Goal: Task Accomplishment & Management: Use online tool/utility

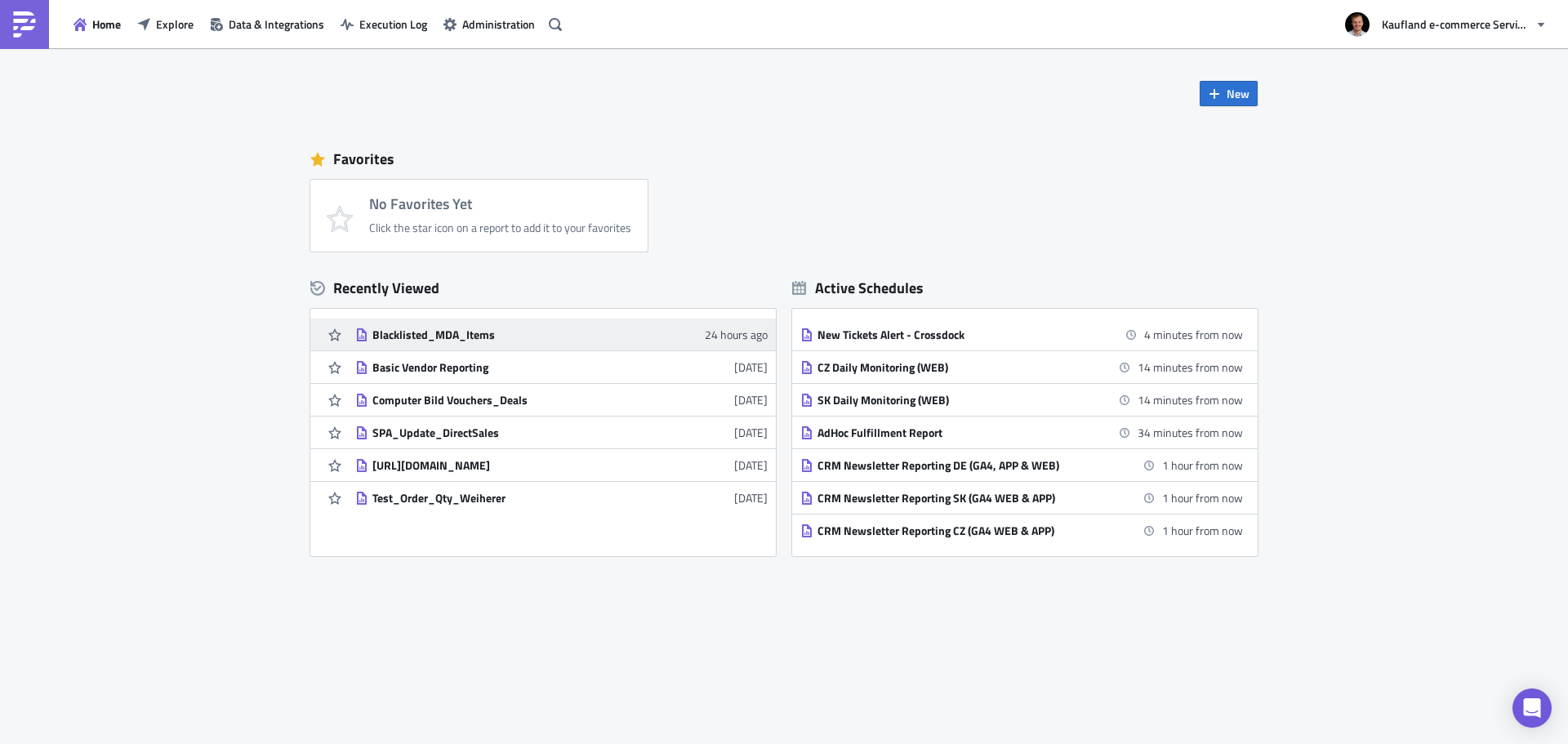
click at [409, 339] on div "Blacklisted_MDA_Items" at bounding box center [515, 335] width 286 height 15
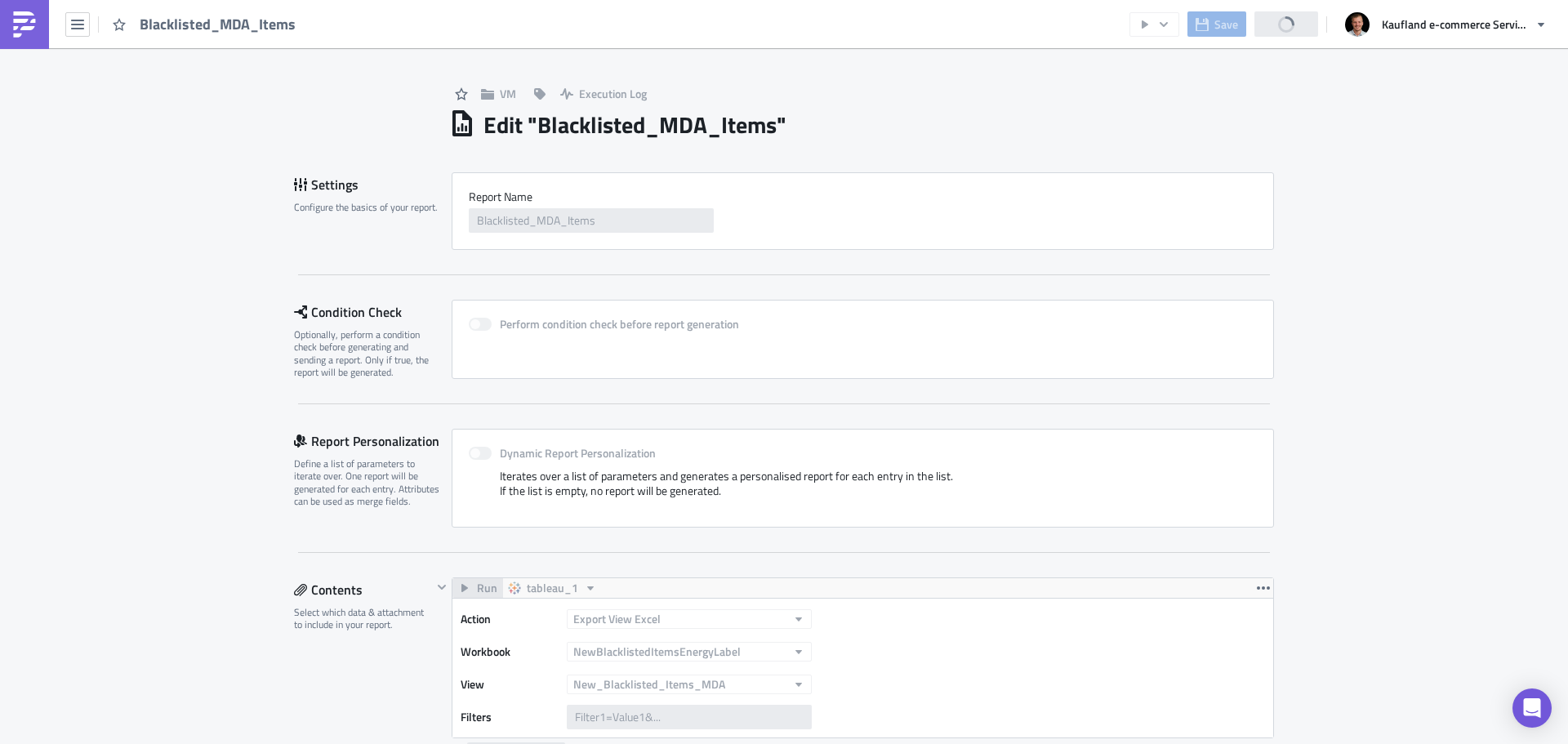
click at [668, 116] on h1 "Edit " Blacklisted_MDA_Items "" at bounding box center [635, 125] width 303 height 29
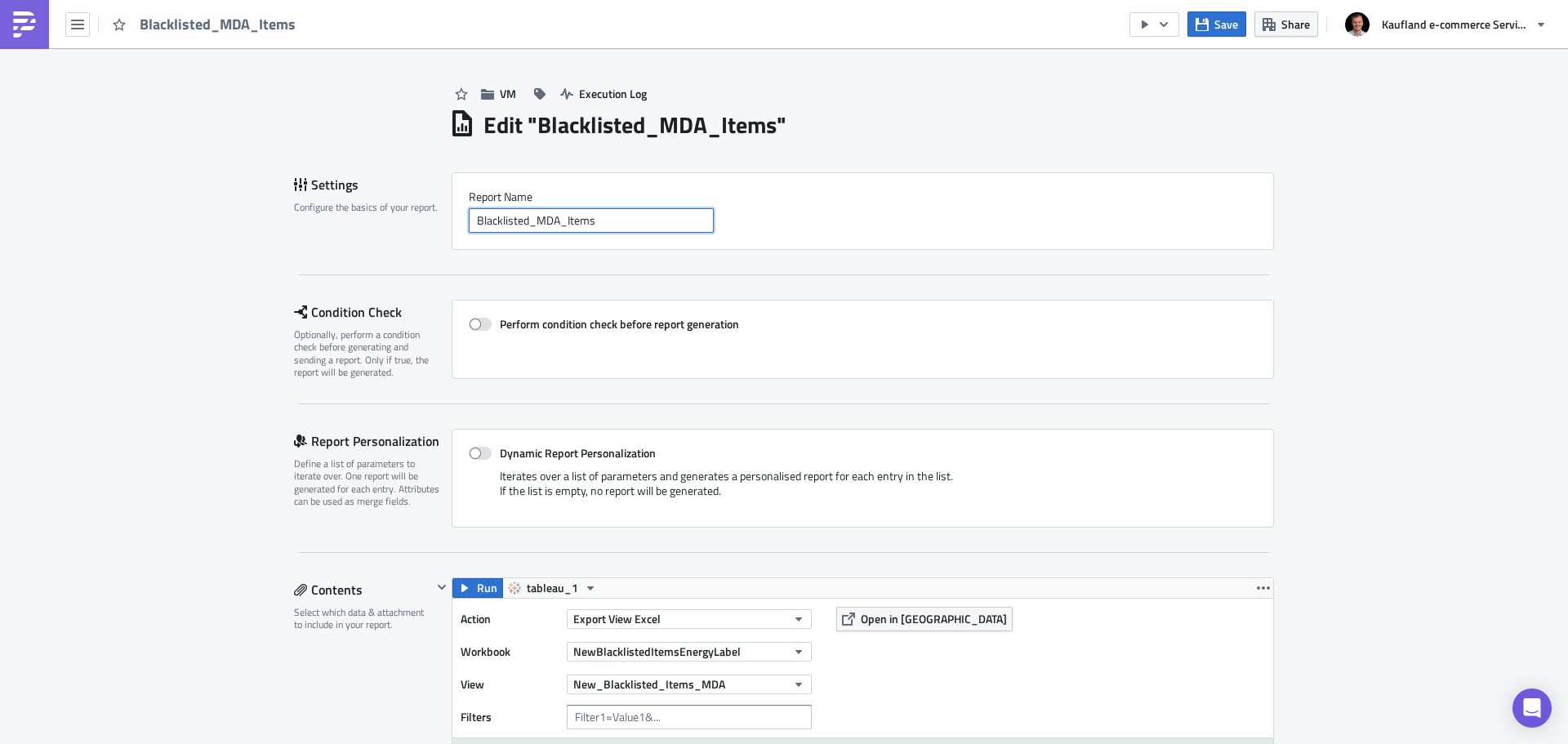
drag, startPoint x: 553, startPoint y: 222, endPoint x: 526, endPoint y: 222, distance: 27.0
click at [526, 222] on input "Blacklisted_MDA_Items" at bounding box center [591, 220] width 245 height 25
click at [471, 222] on input "Blacklisted_Items" at bounding box center [591, 220] width 245 height 25
click at [597, 219] on input "New_Blacklisted_Items" at bounding box center [591, 220] width 245 height 25
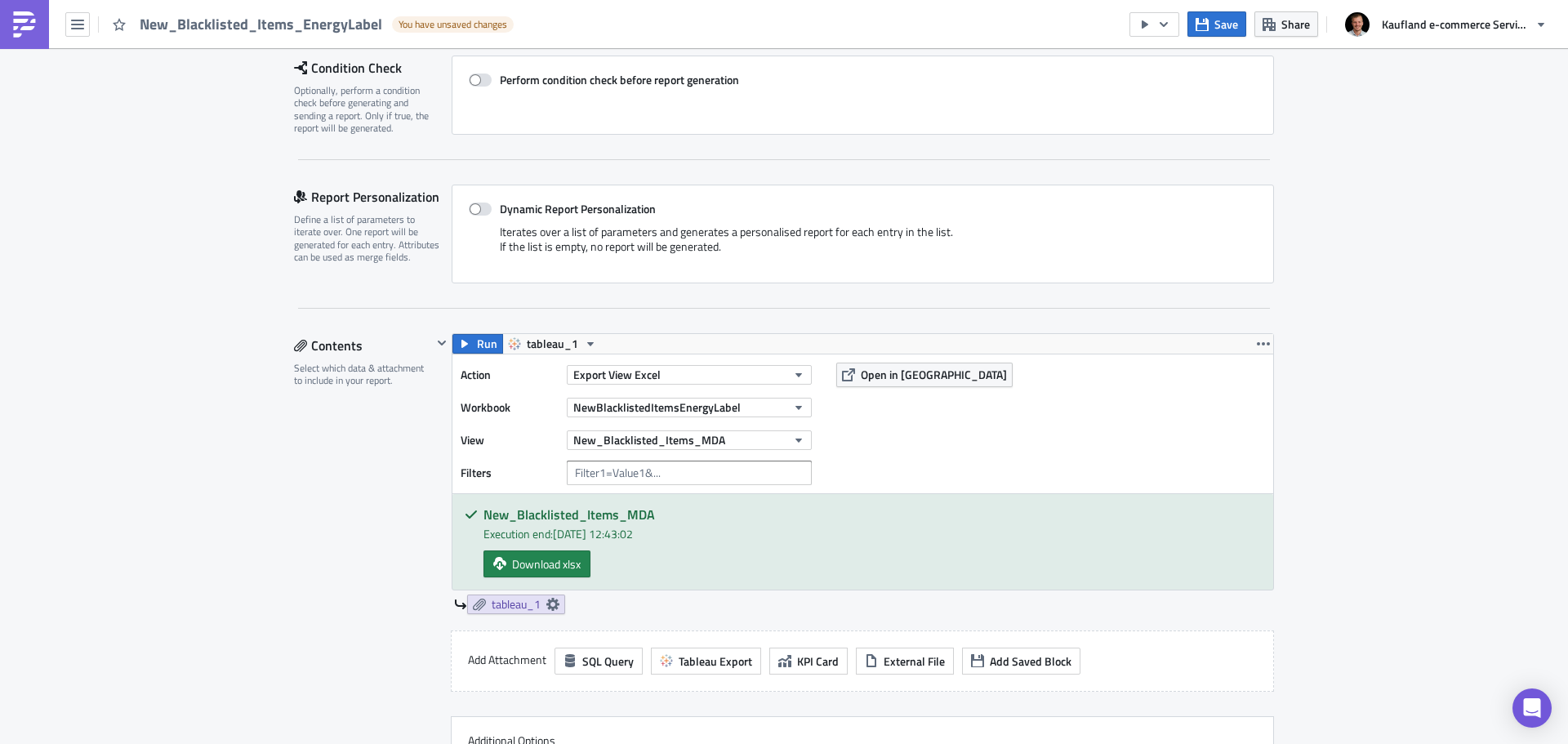
scroll to position [245, 0]
type input "New_Blacklisted_Items_EnergyLabel"
click at [782, 436] on button "New_Blacklisted_Items_MDA" at bounding box center [689, 439] width 245 height 20
click at [849, 448] on div "Action Export View Excel Workbook NewBlacklistedItemsEnergyLabel View New_Black…" at bounding box center [863, 423] width 821 height 139
click at [800, 411] on button "NewBlacklistedItemsEnergyLabel" at bounding box center [689, 407] width 245 height 20
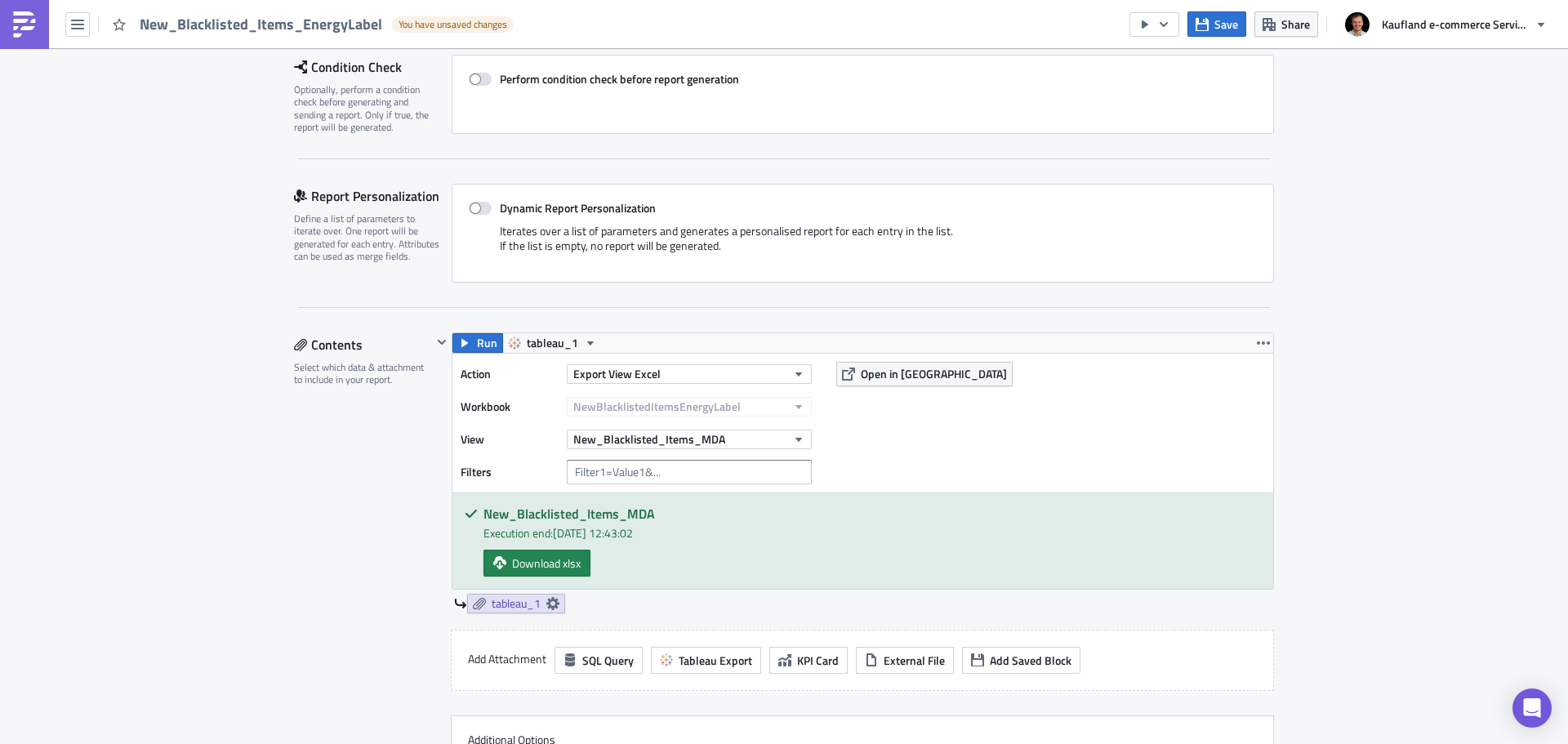
click at [854, 433] on div "Action Export View Excel Workbook NewBlacklistedItemsEnergyLabel View New_Black…" at bounding box center [863, 423] width 821 height 139
click at [811, 408] on div "Workbook NewBlacklistedItemsEnergyLabel" at bounding box center [640, 407] width 359 height 25
click at [793, 438] on icon "button" at bounding box center [799, 439] width 13 height 13
click at [579, 495] on icon at bounding box center [577, 494] width 13 height 13
click at [742, 401] on button "NewBlacklistedItemsEnergyLabel" at bounding box center [689, 407] width 245 height 20
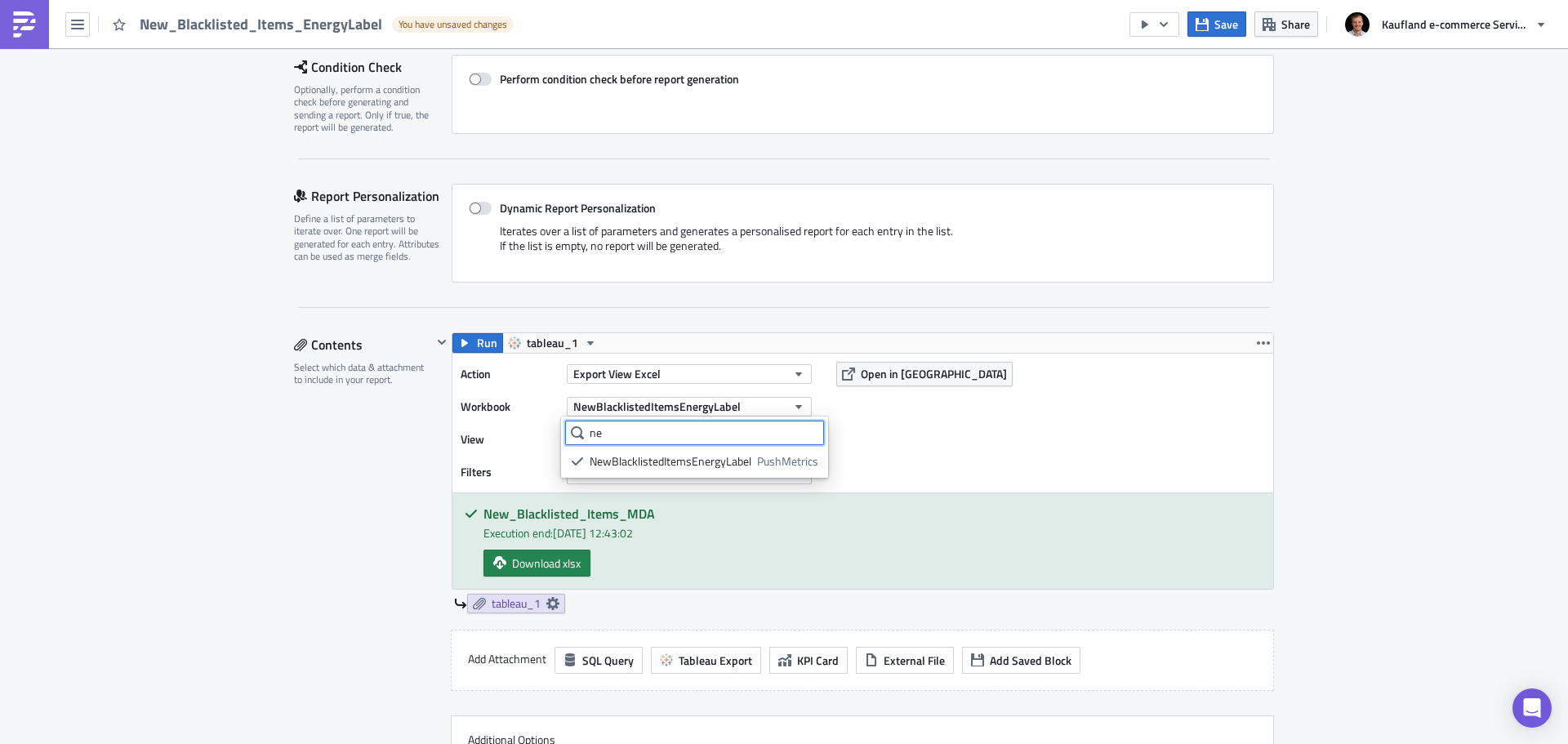
type input "n"
type input "New"
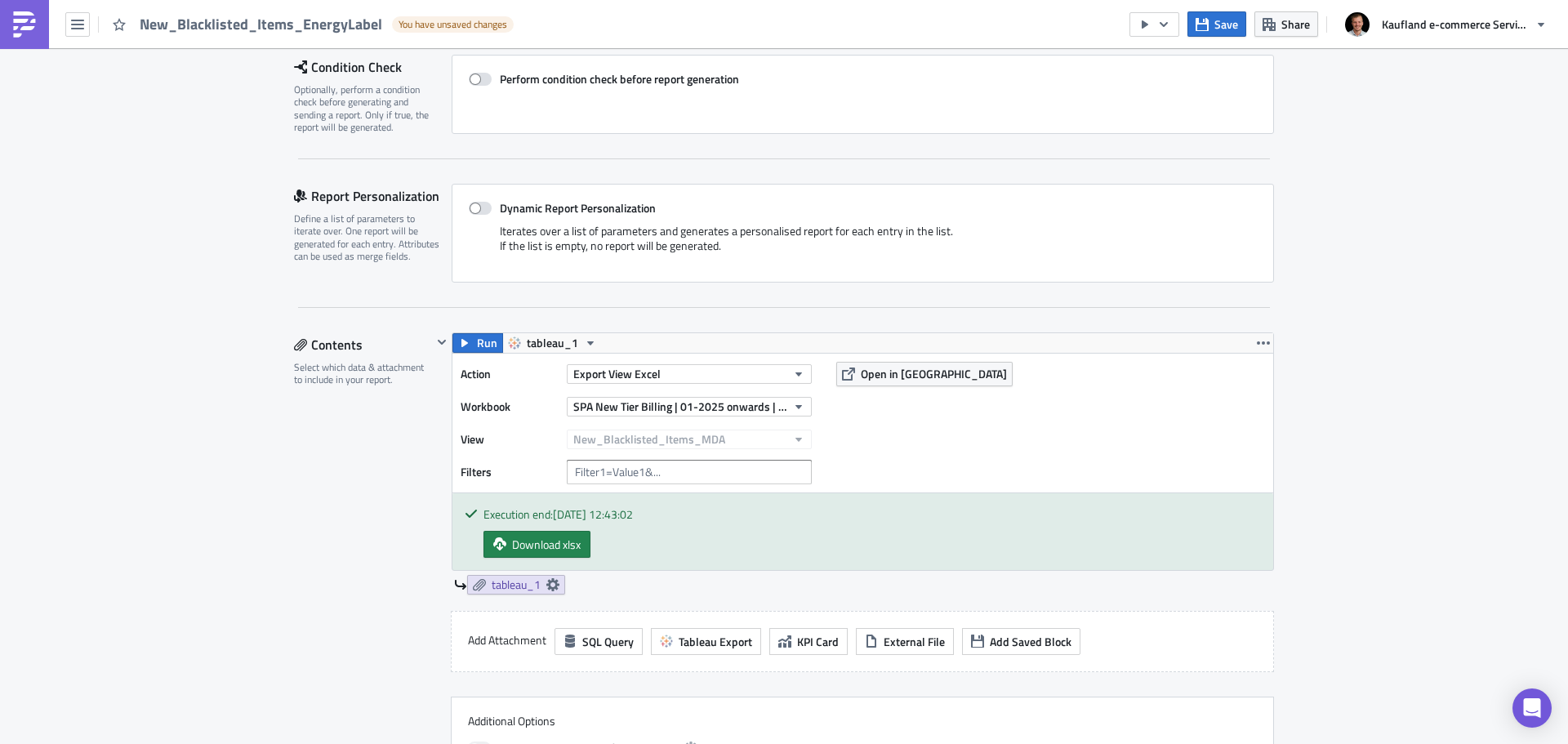
scroll to position [833, 0]
click at [800, 435] on button "New_Blacklisted_Items_MDA" at bounding box center [689, 439] width 245 height 20
click at [903, 466] on div "Action Export View Excel Workbook SPA New Tier Billing | 01-2025 onwards | Sell…" at bounding box center [863, 423] width 821 height 139
click at [779, 444] on button "New_Blacklisted_Items_MDA" at bounding box center [689, 439] width 245 height 20
type input "New_Black"
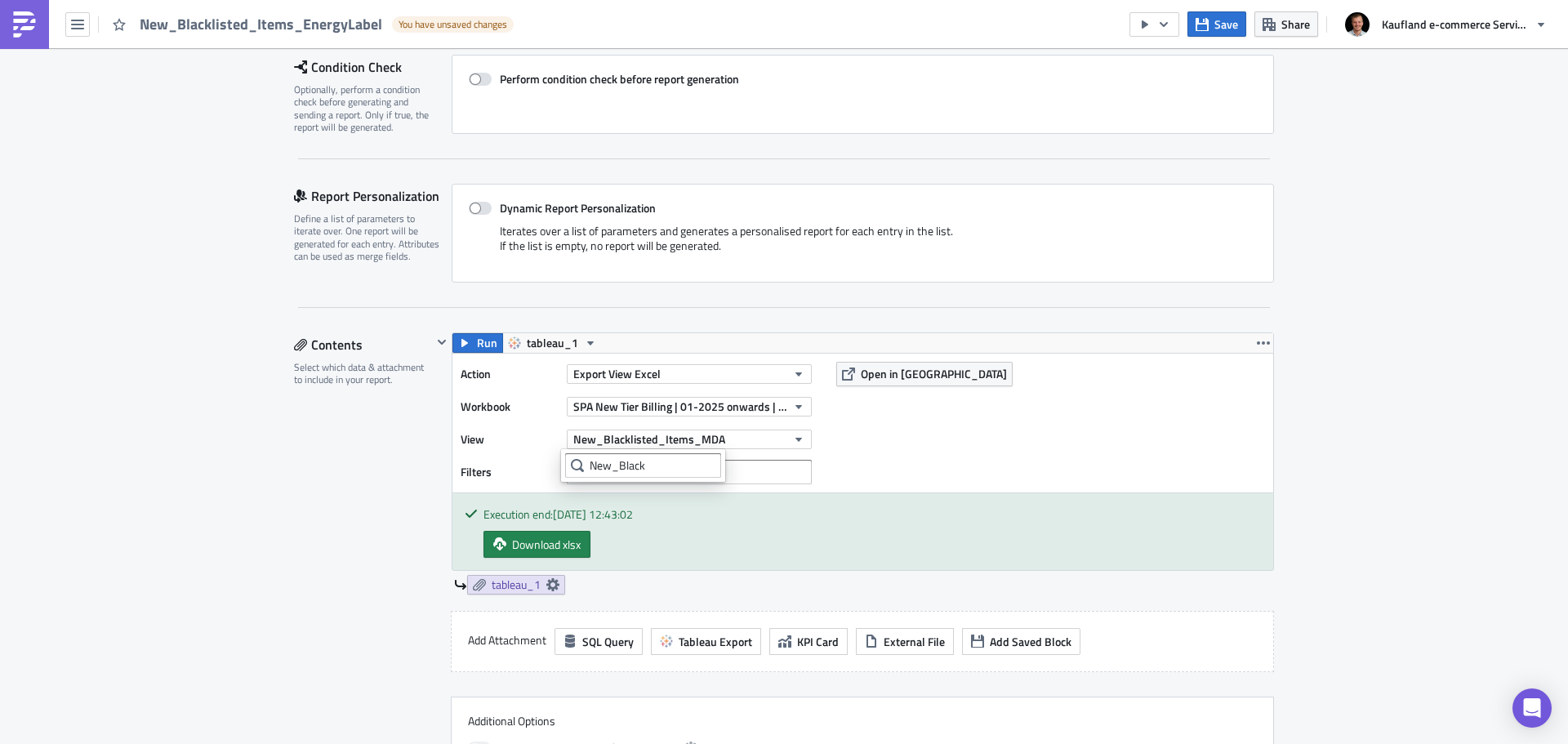
click at [900, 459] on div "Action Export View Excel Workbook SPA New Tier Billing | 01-2025 onwards | Sell…" at bounding box center [863, 423] width 821 height 139
click at [297, 479] on div "Contents Select which data & attachment to include in your report." at bounding box center [362, 571] width 138 height 479
click at [546, 591] on icon at bounding box center [552, 585] width 13 height 13
click at [1254, 334] on button "button" at bounding box center [1263, 342] width 20 height 20
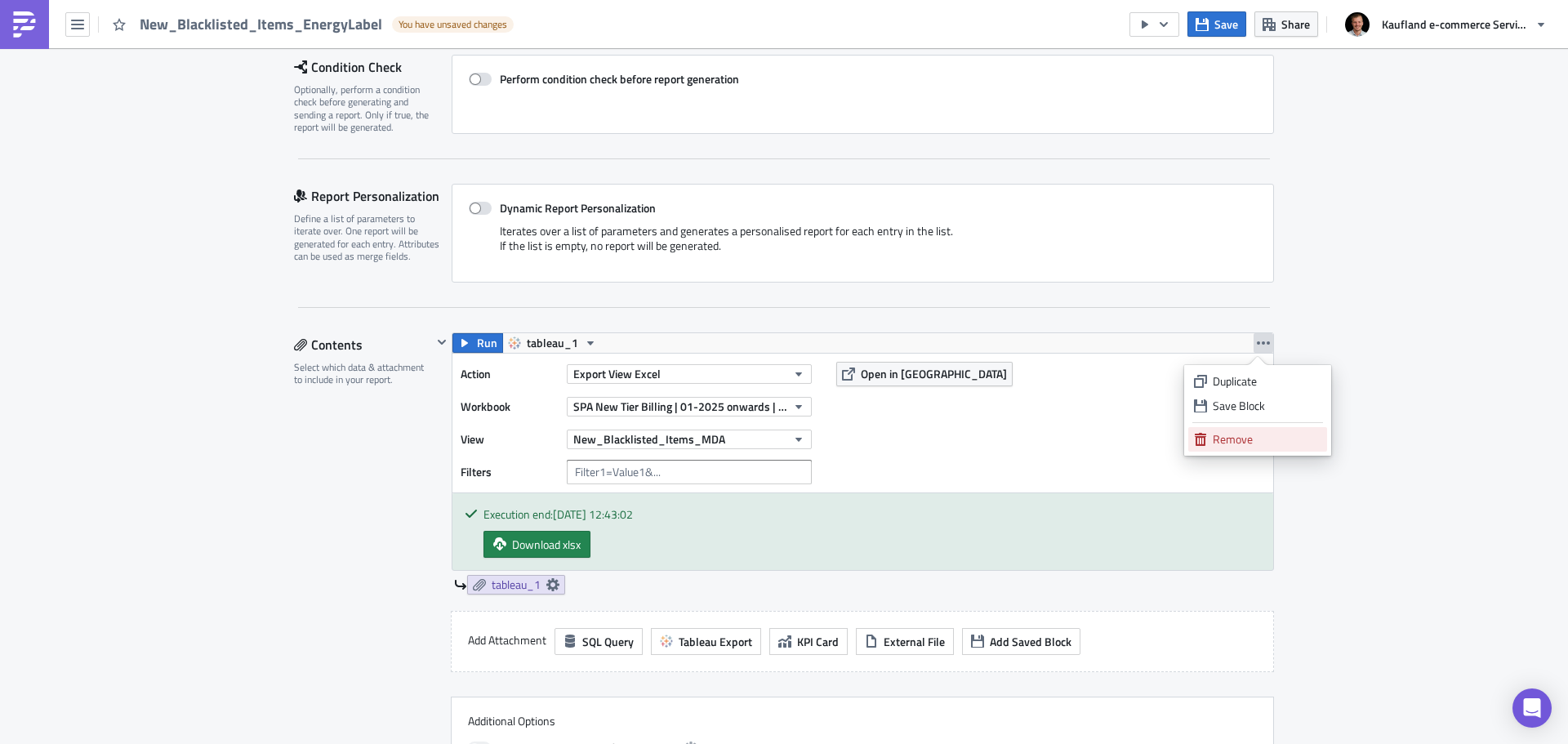
click at [1256, 439] on div "Remove" at bounding box center [1267, 439] width 109 height 16
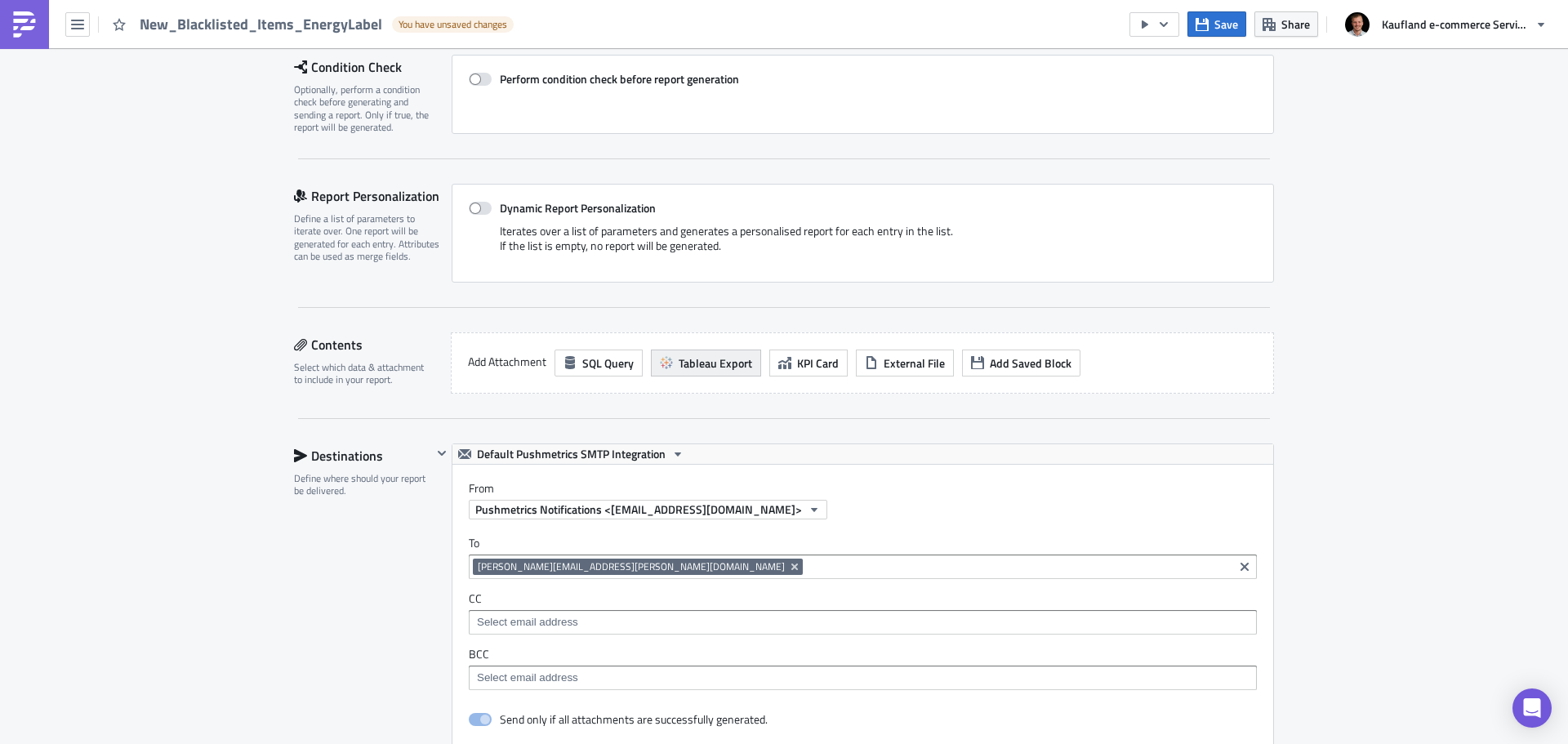
click at [714, 362] on span "Tableau Export" at bounding box center [716, 363] width 74 height 17
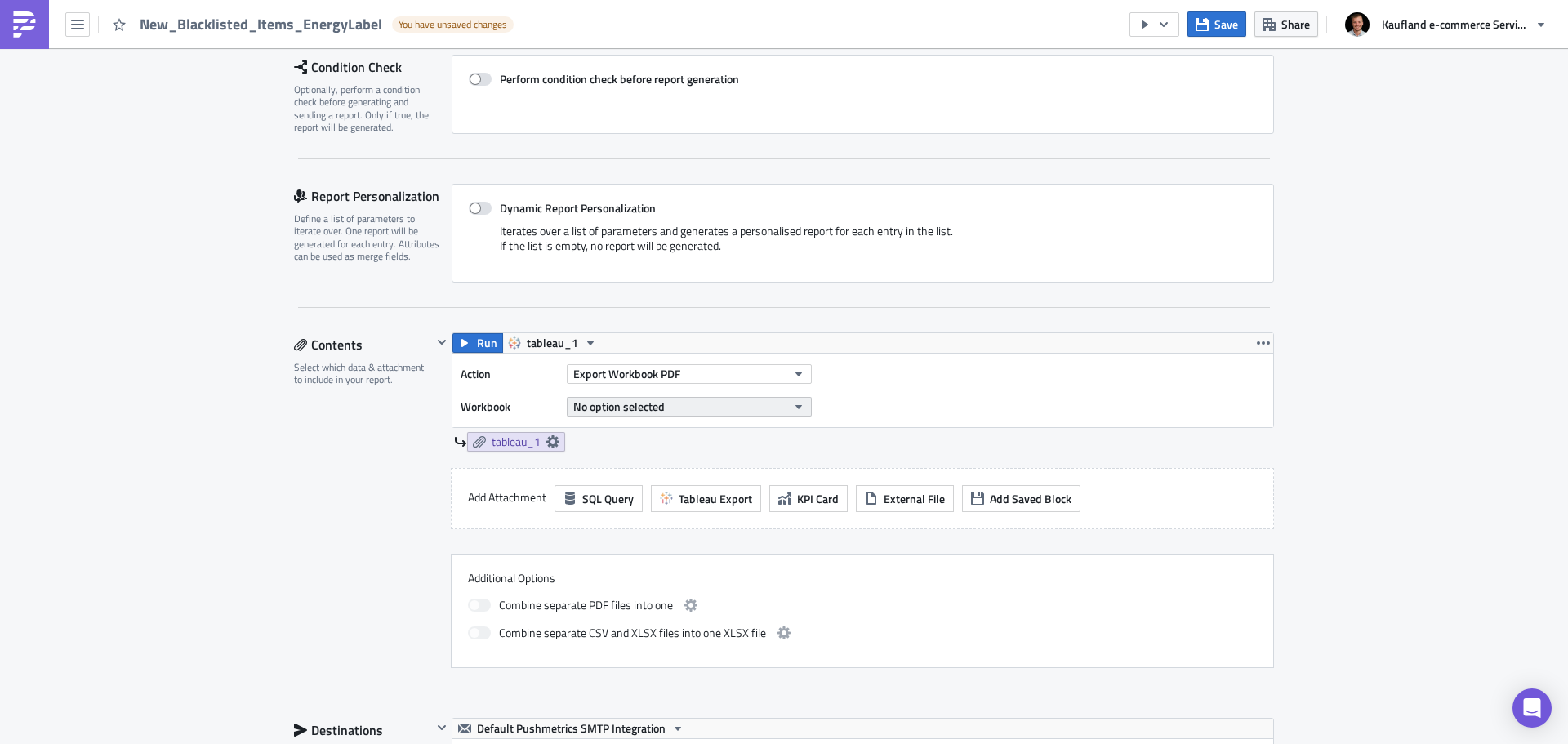
click at [658, 409] on span "No option selected" at bounding box center [619, 407] width 92 height 17
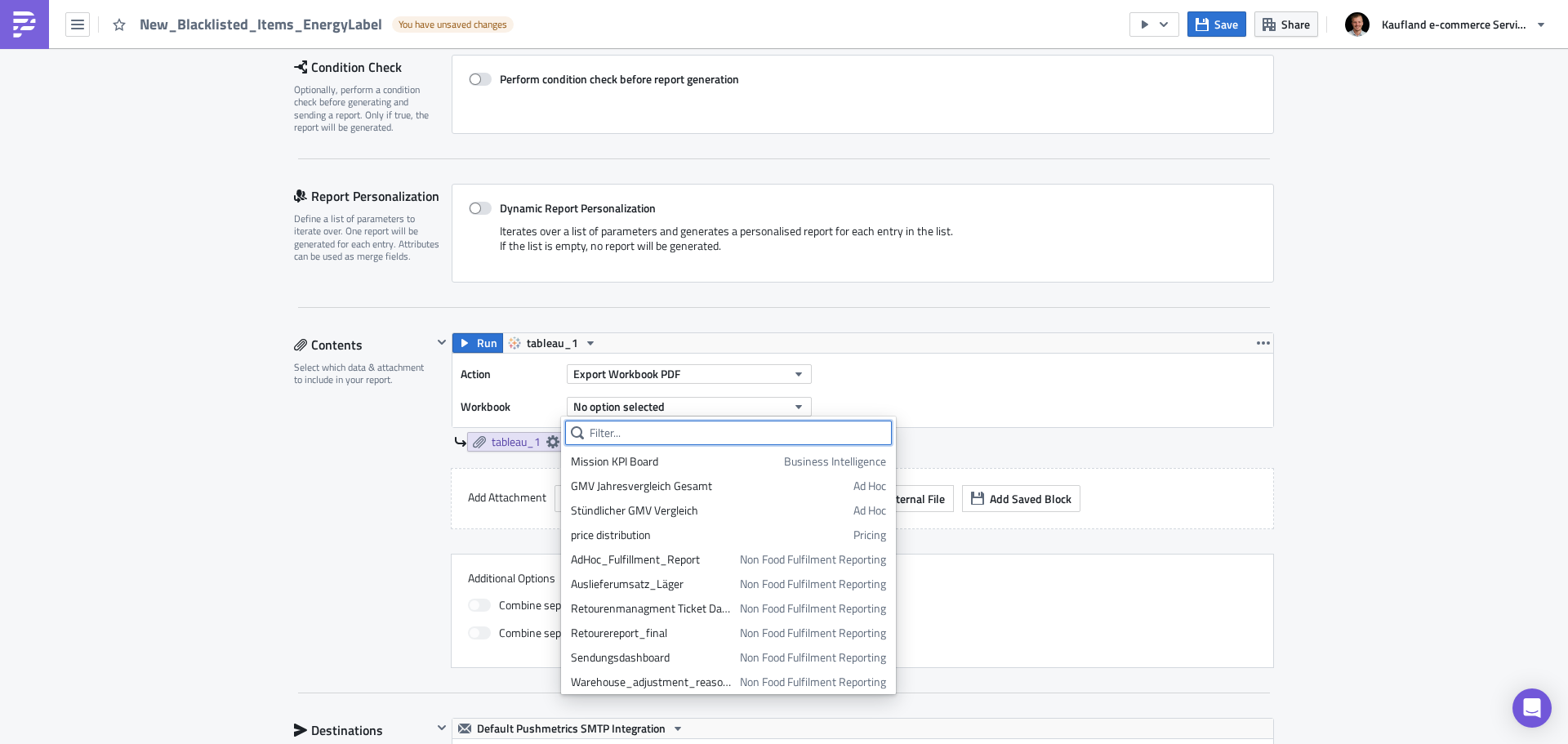
click at [630, 436] on input "text" at bounding box center [728, 432] width 327 height 25
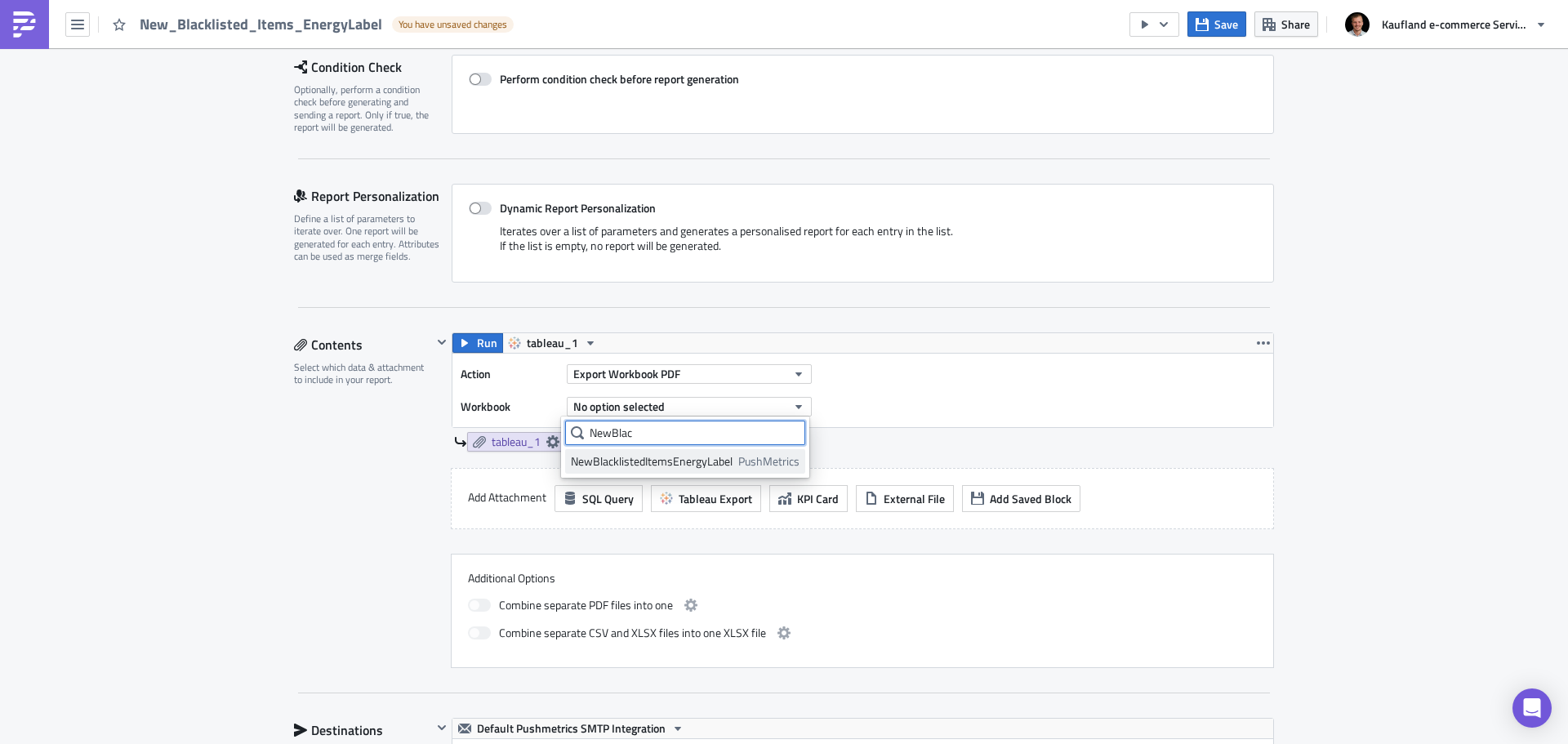
type input "NewBlac"
click at [643, 457] on div "NewBlacklistedItemsEnergyLabel" at bounding box center [651, 461] width 162 height 16
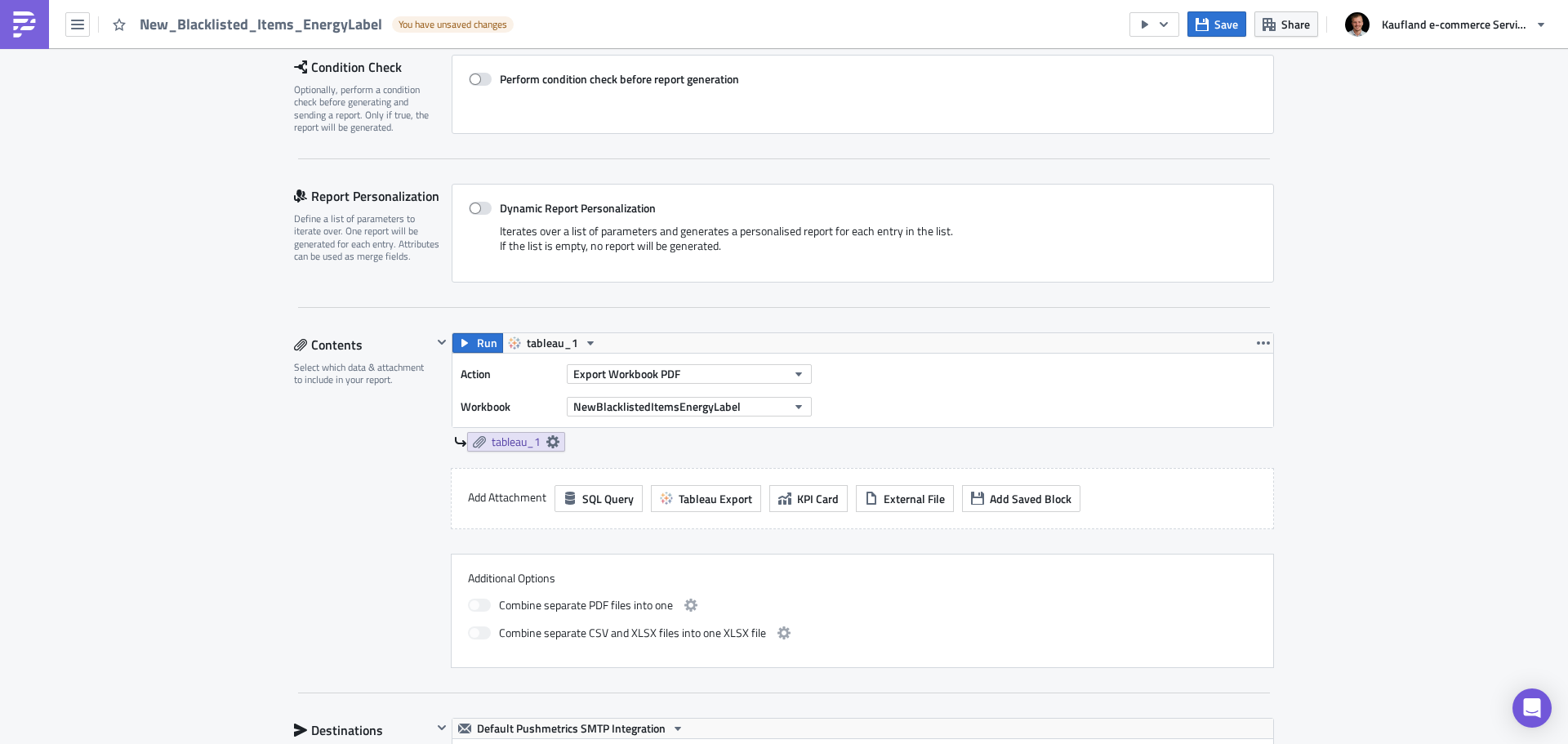
click at [817, 434] on div "tableau_1" at bounding box center [864, 442] width 820 height 20
click at [840, 401] on div "Action Export Workbook PDF Workbook NewBlacklistedItemsEnergyLabel" at bounding box center [863, 390] width 821 height 74
click at [912, 384] on div "Action Export Workbook PDF Workbook NewBlacklistedItemsEnergyLabel" at bounding box center [863, 390] width 821 height 74
click at [696, 379] on button "Export Workbook PDF" at bounding box center [689, 374] width 245 height 20
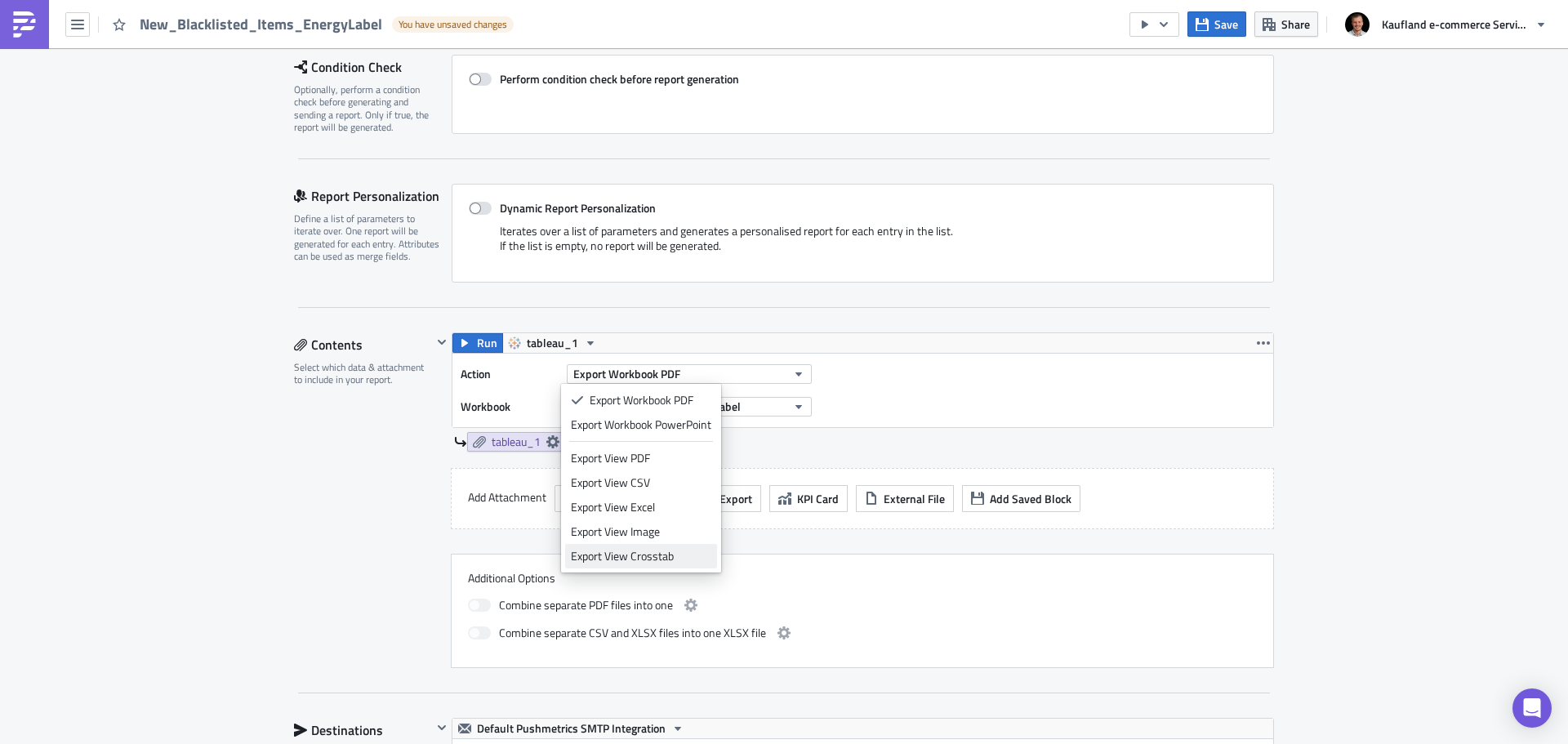
click at [674, 556] on div "Export View Crosstab" at bounding box center [641, 556] width 140 height 16
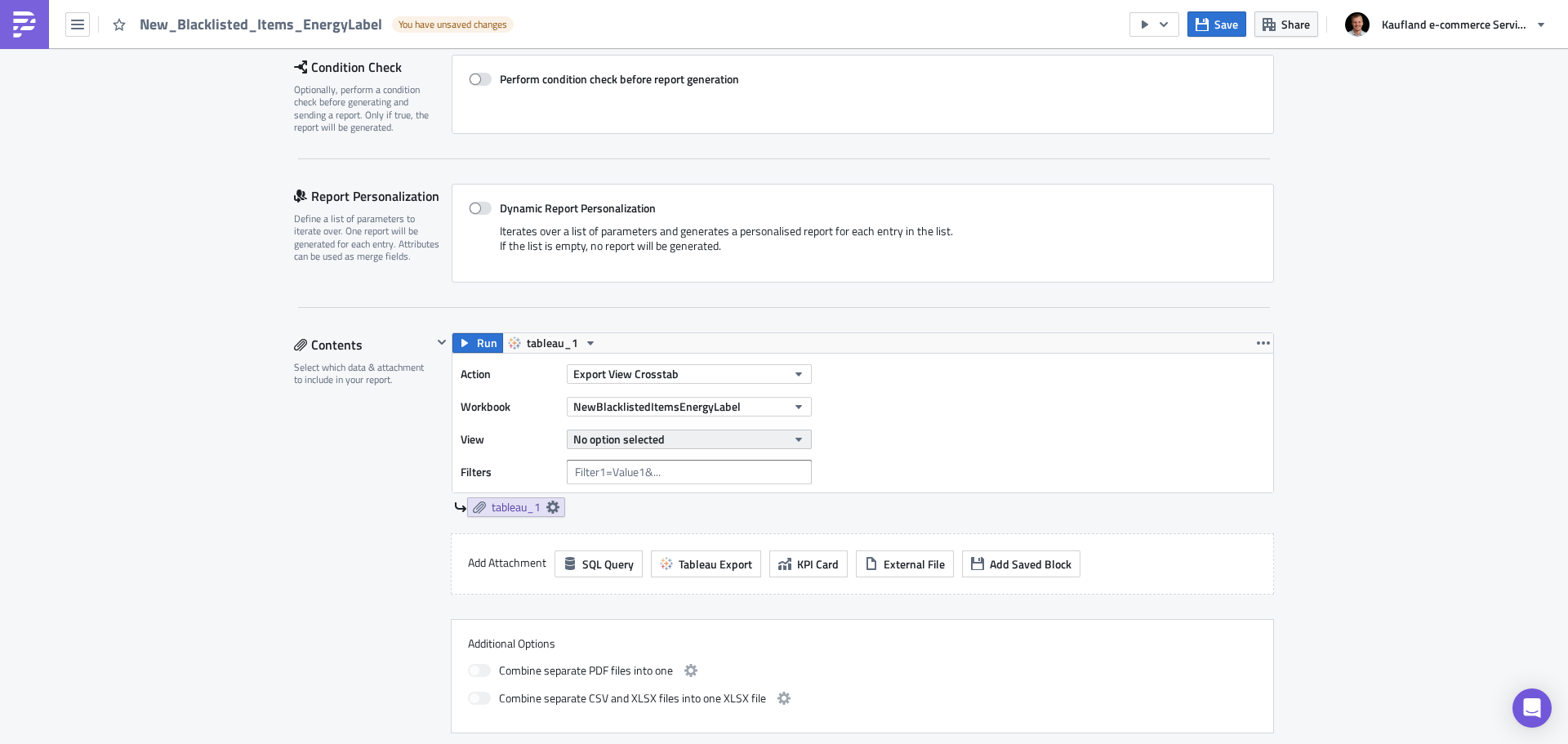
click at [722, 441] on button "No option selected" at bounding box center [689, 439] width 245 height 20
click at [704, 497] on div "New_Blacklisted_Items" at bounding box center [643, 494] width 145 height 16
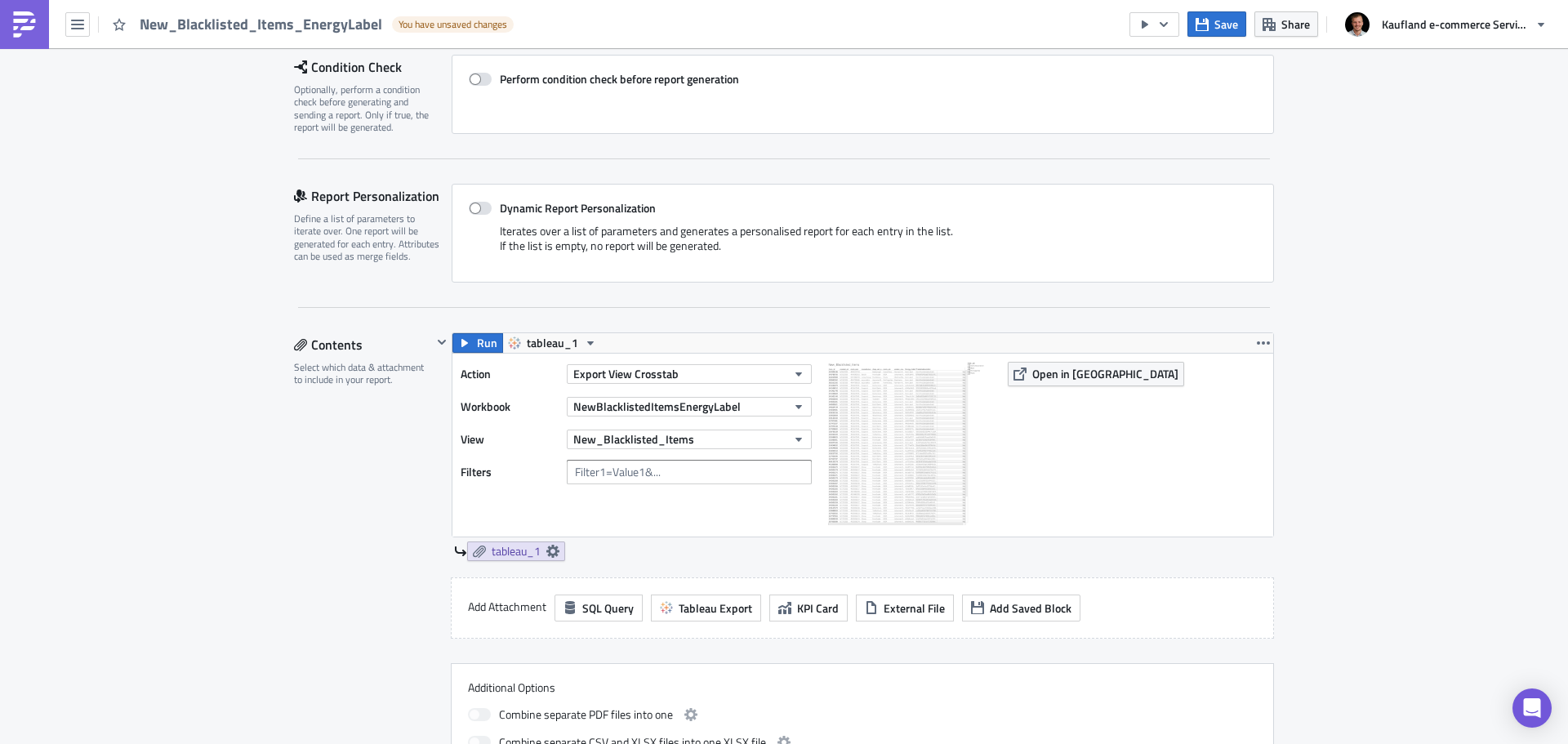
click at [968, 453] on img at bounding box center [909, 443] width 163 height 164
click at [932, 446] on img at bounding box center [909, 443] width 163 height 164
click at [477, 347] on span "Run" at bounding box center [487, 342] width 21 height 20
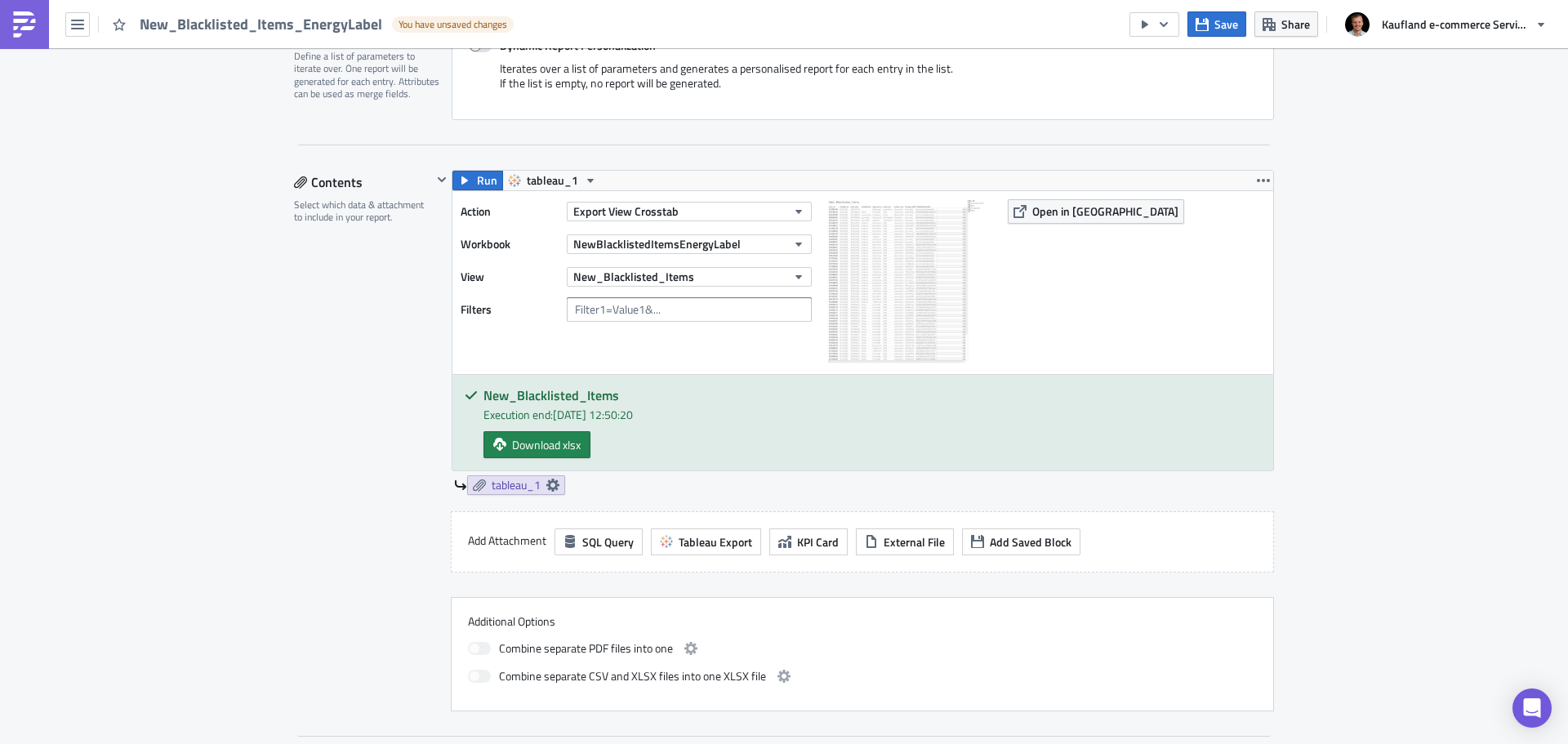
scroll to position [408, 0]
click at [540, 444] on span "Download xlsx" at bounding box center [546, 444] width 68 height 17
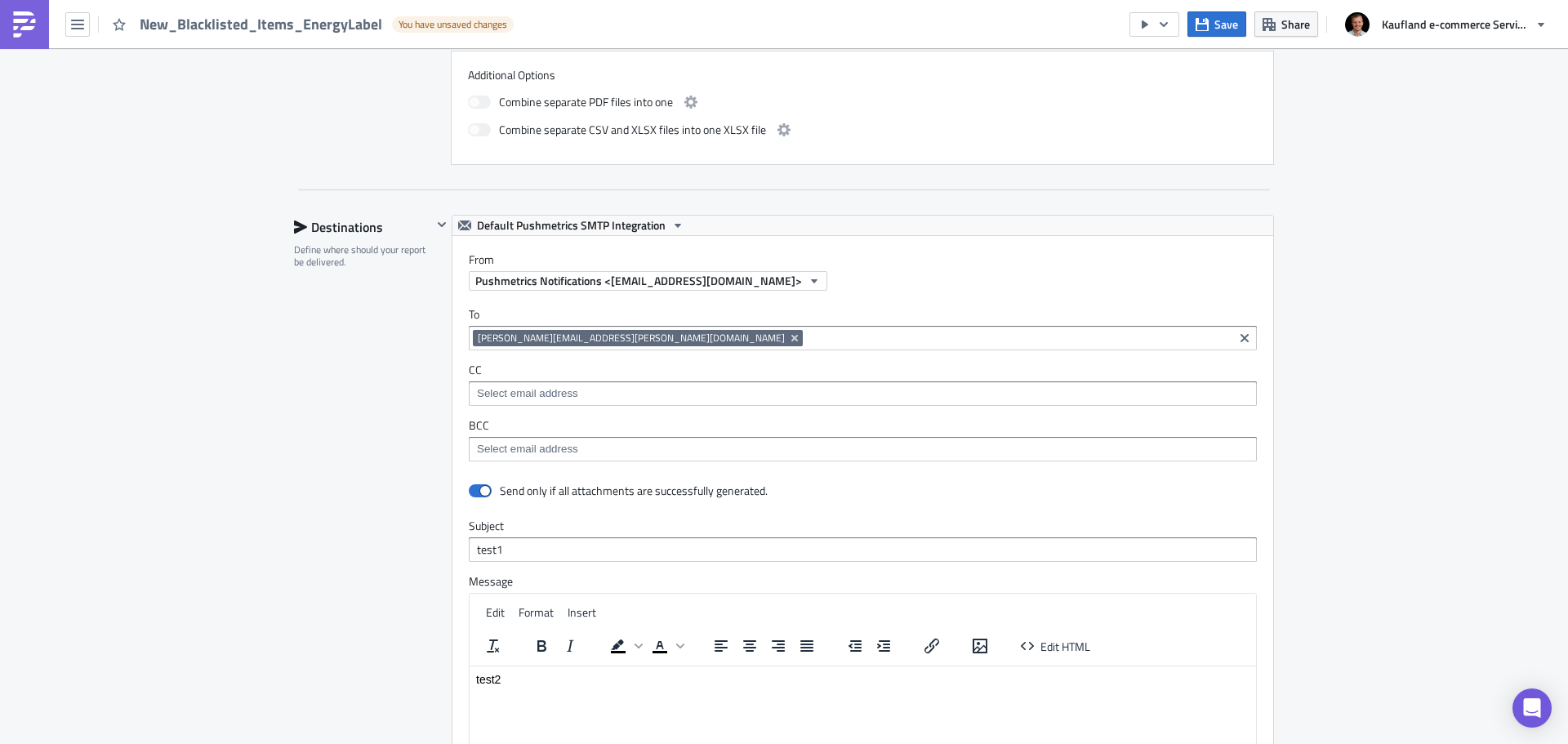
scroll to position [872, 0]
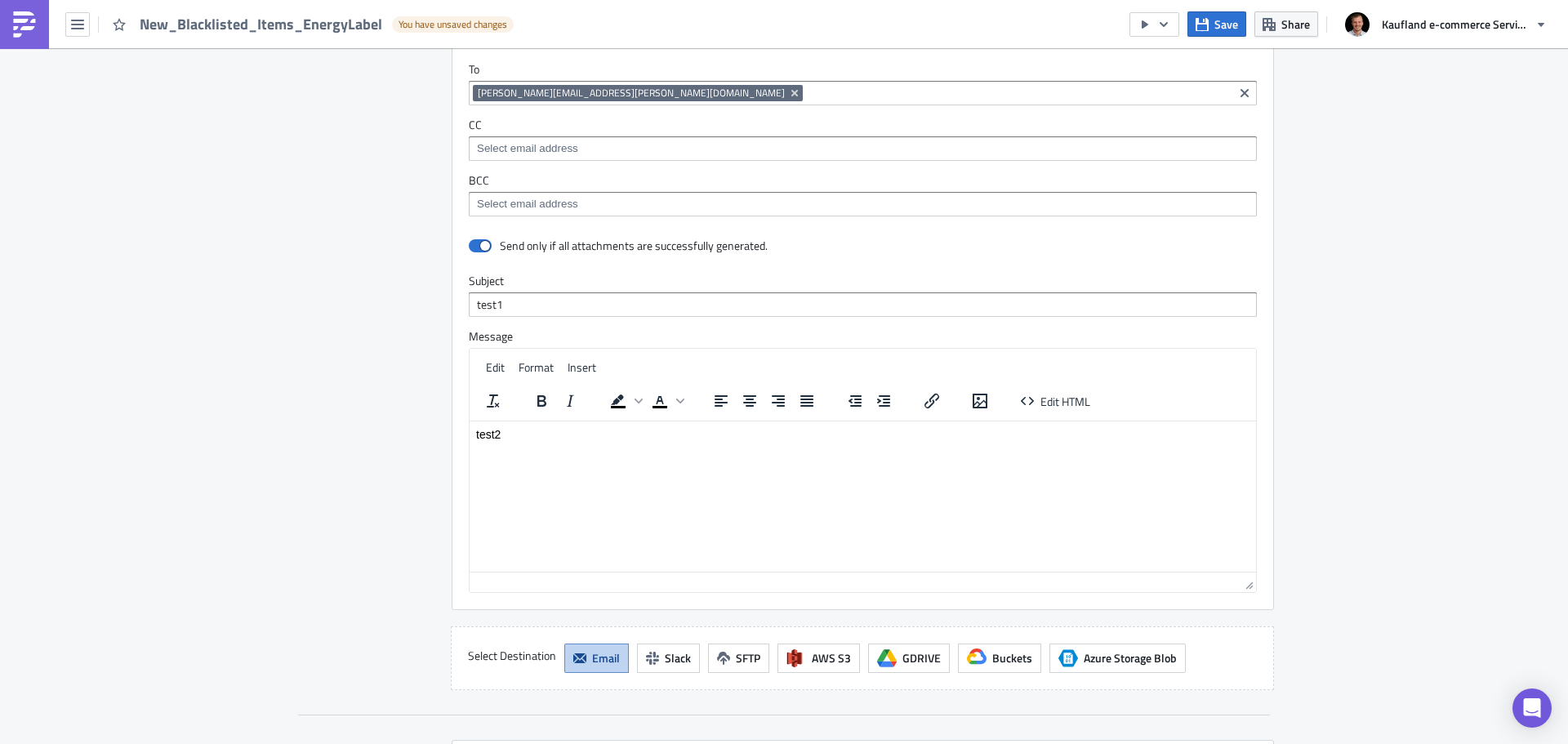
click at [585, 671] on button "Email" at bounding box center [596, 658] width 64 height 29
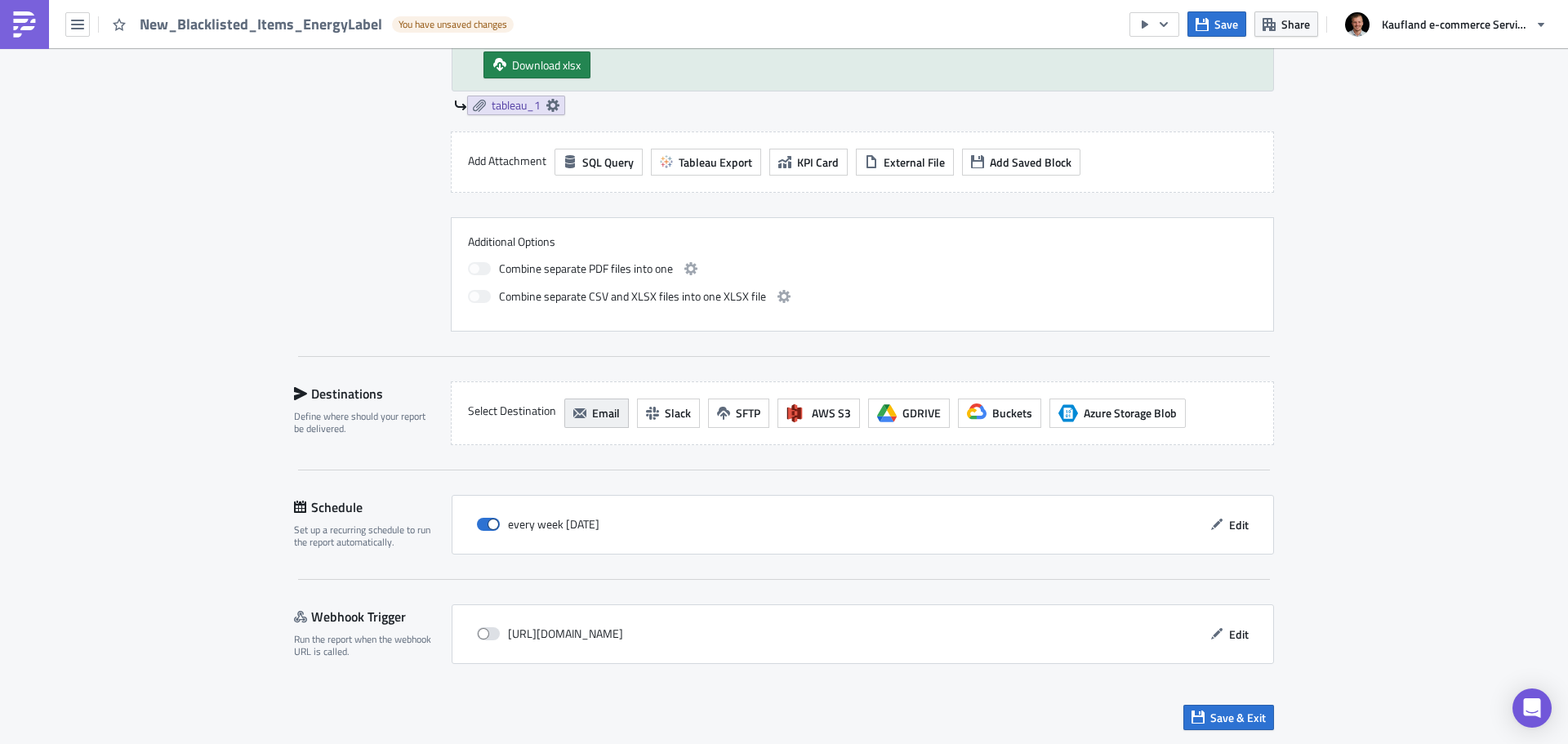
scroll to position [788, 0]
click at [593, 401] on button "Email" at bounding box center [596, 414] width 64 height 29
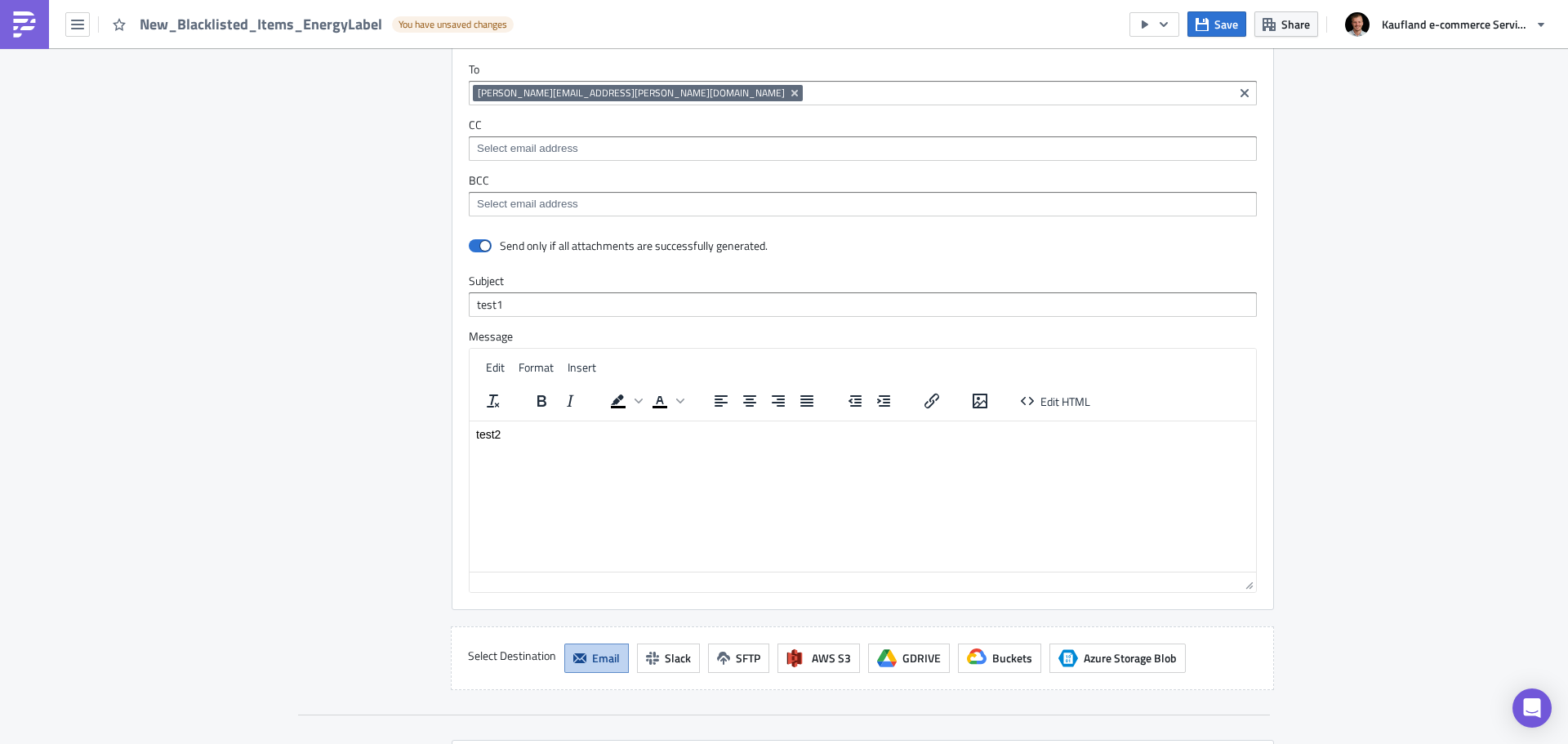
click at [579, 656] on button "Email" at bounding box center [596, 658] width 64 height 29
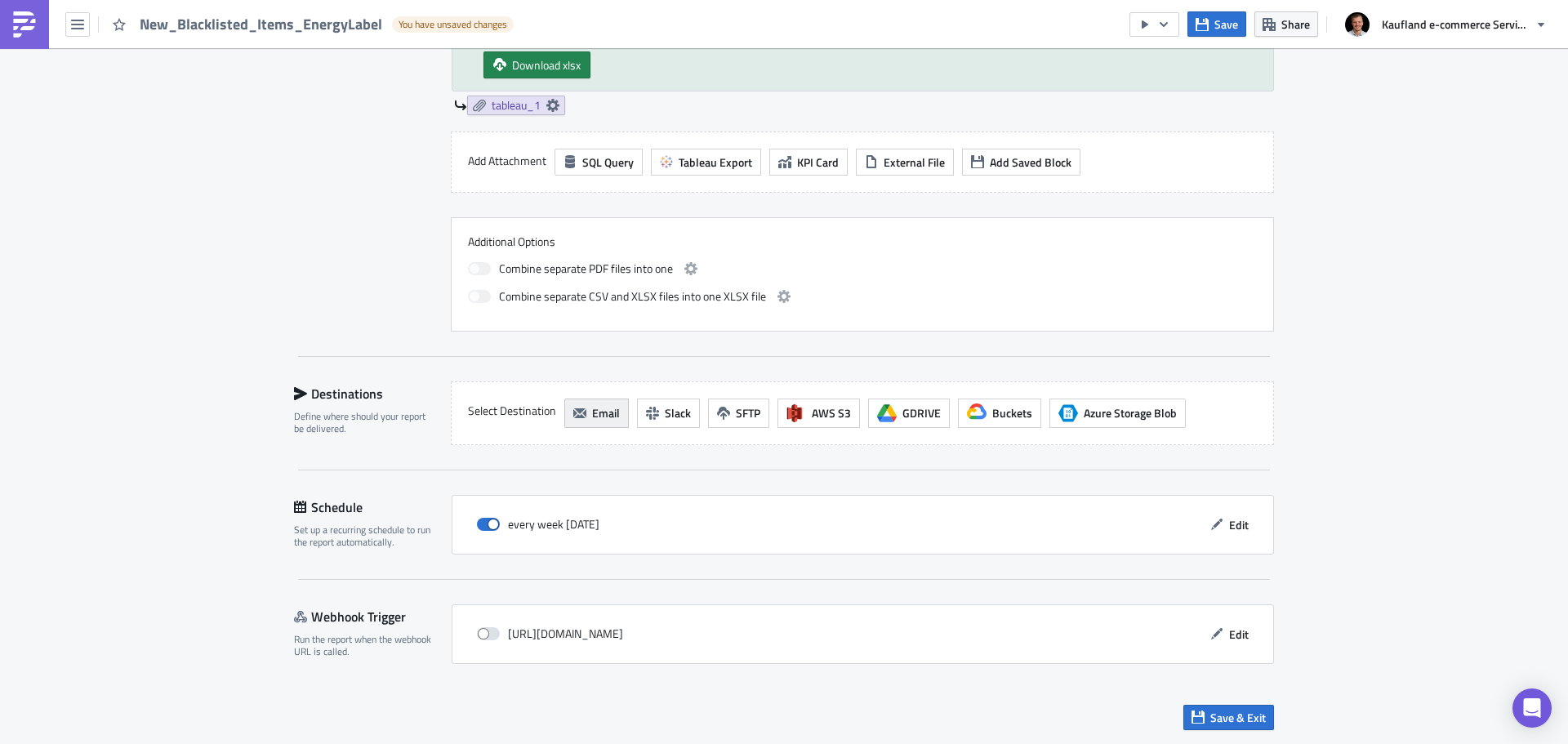
scroll to position [788, 0]
click at [665, 412] on span "Slack" at bounding box center [678, 413] width 27 height 17
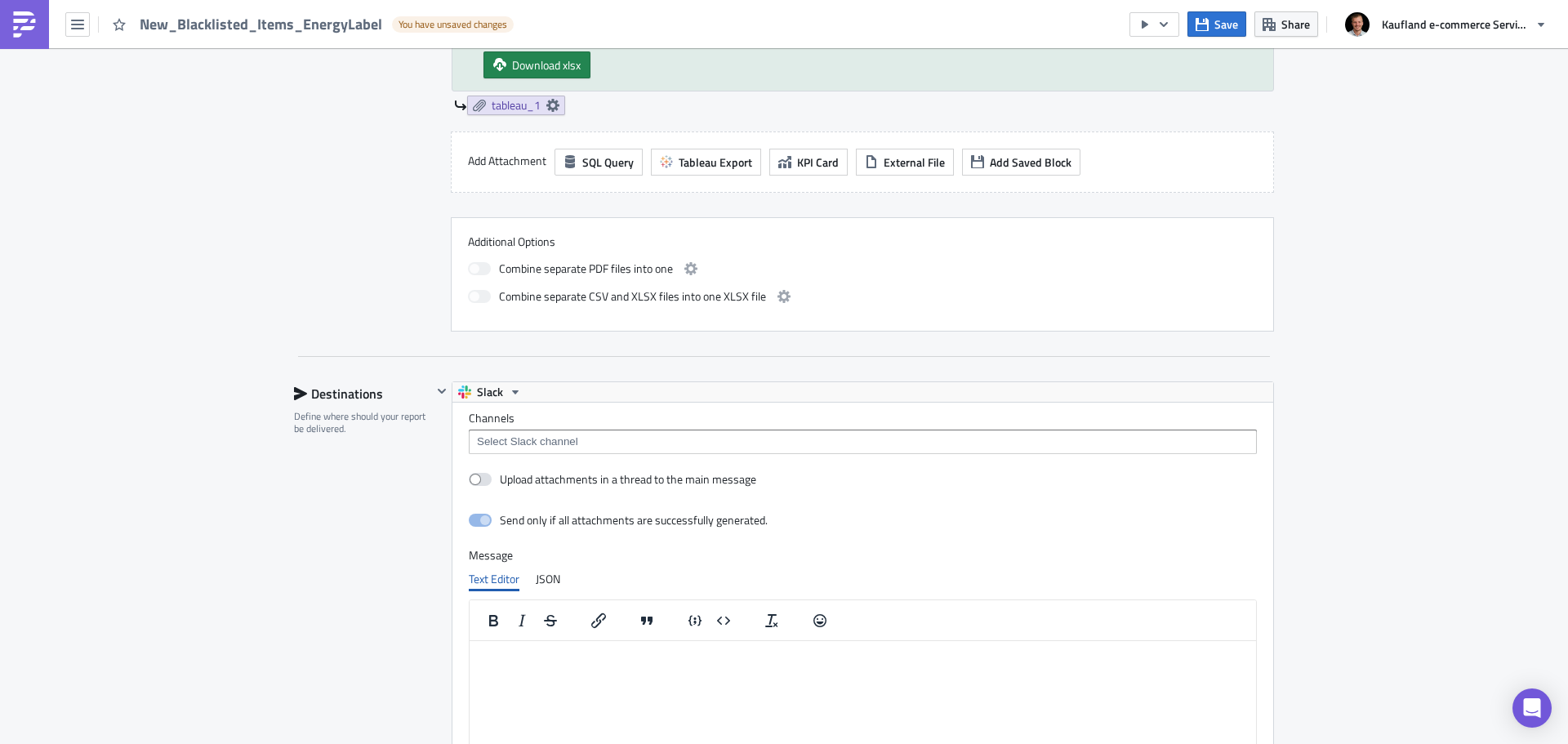
scroll to position [0, 0]
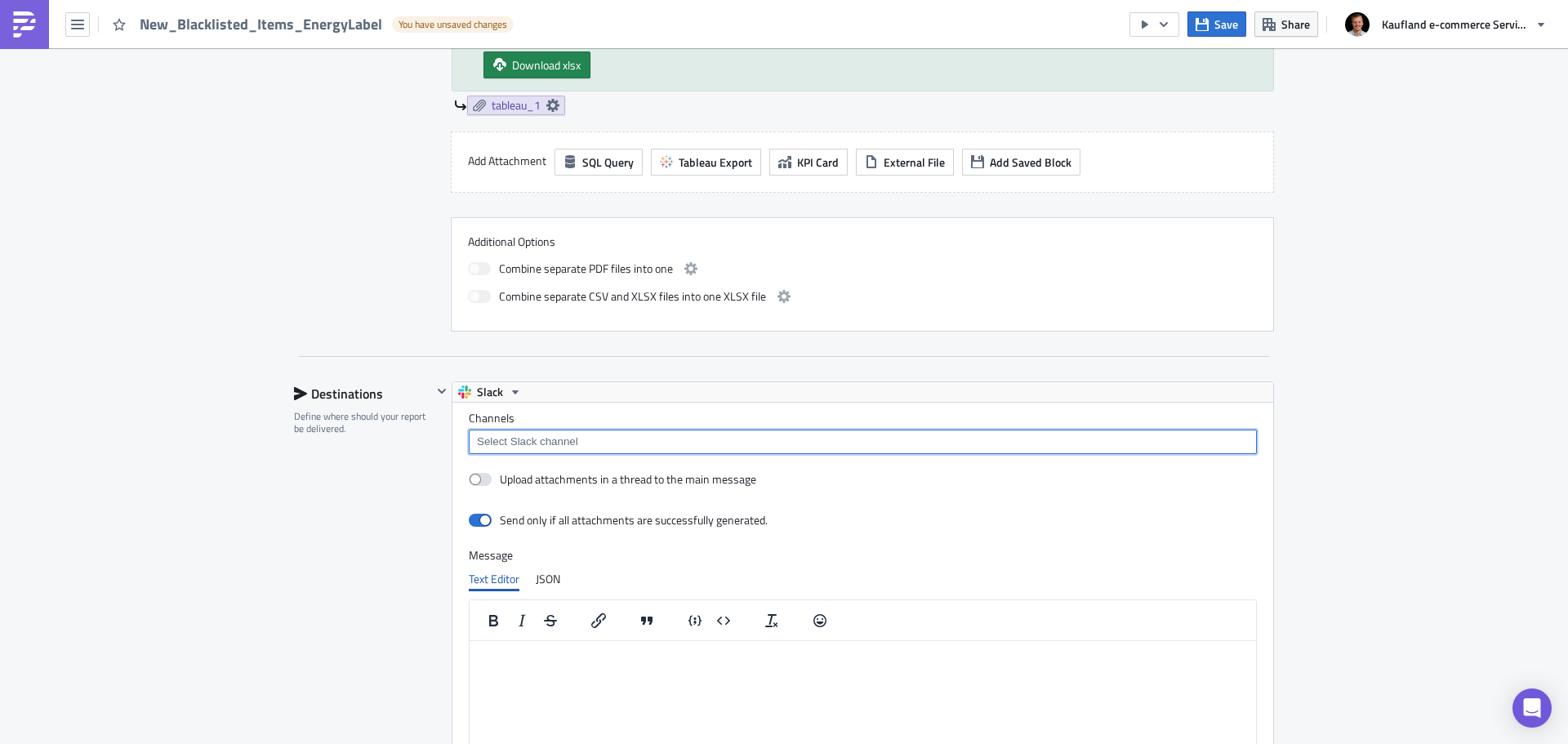
click at [581, 444] on input at bounding box center [861, 442] width 778 height 16
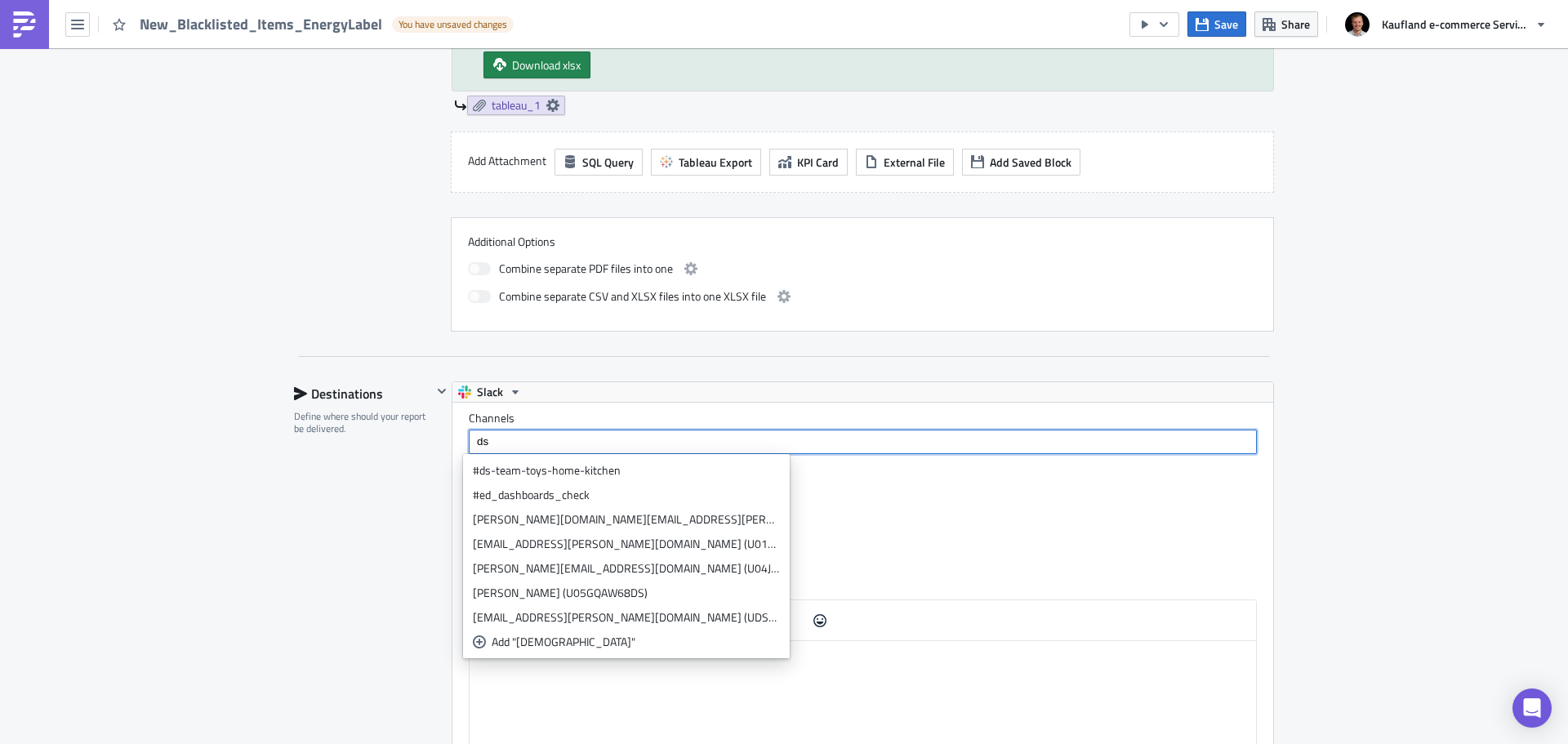
type input "d"
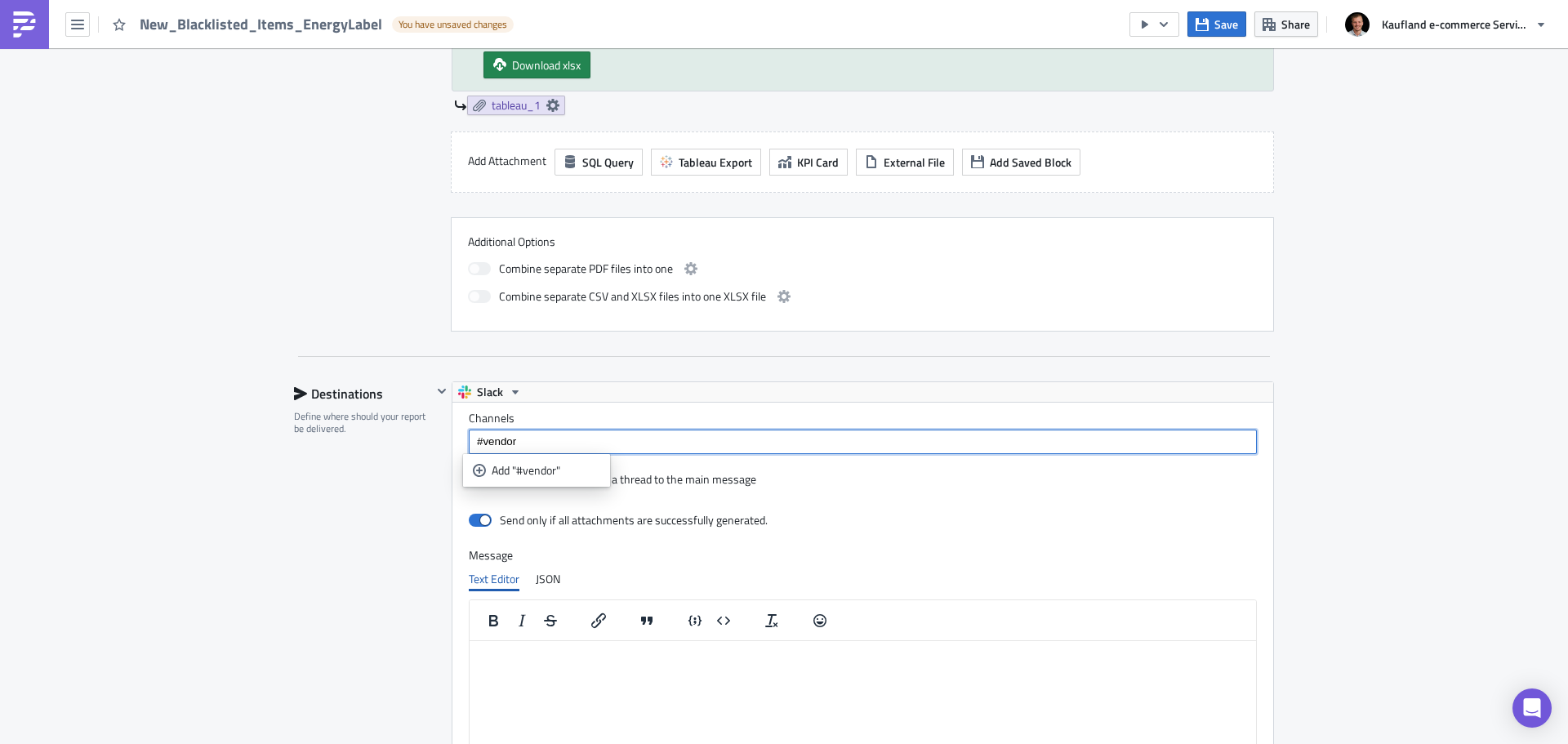
drag, startPoint x: 509, startPoint y: 442, endPoint x: 475, endPoint y: 444, distance: 34.1
click at [475, 444] on input "#vendor" at bounding box center [861, 442] width 778 height 16
type input "#ds-vendor-management"
click at [482, 470] on icon "selectable options" at bounding box center [478, 470] width 13 height 13
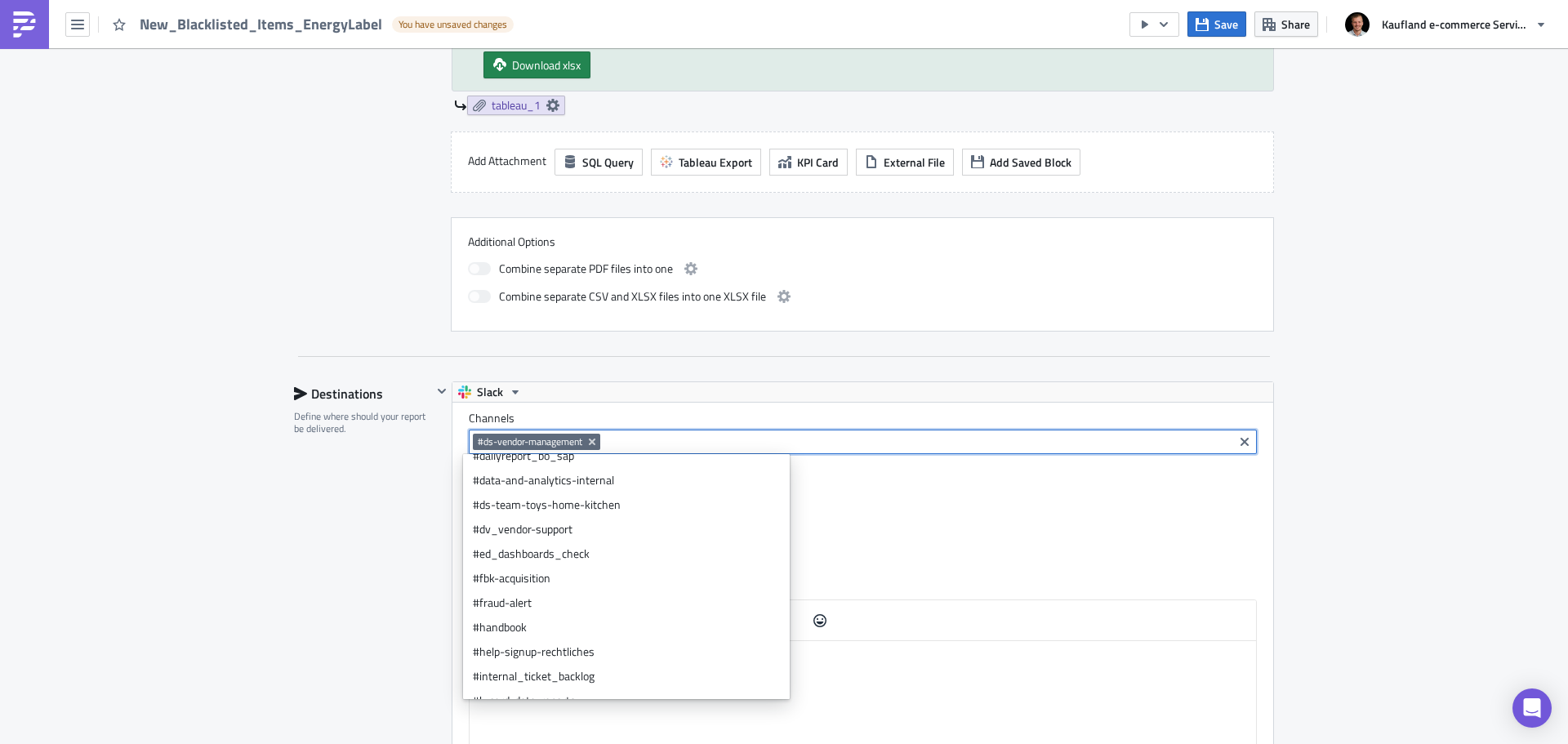
scroll to position [164, 0]
click at [958, 546] on div "Channels #ds-vendor-management Upload attachments in a thread to the main messa…" at bounding box center [863, 631] width 821 height 458
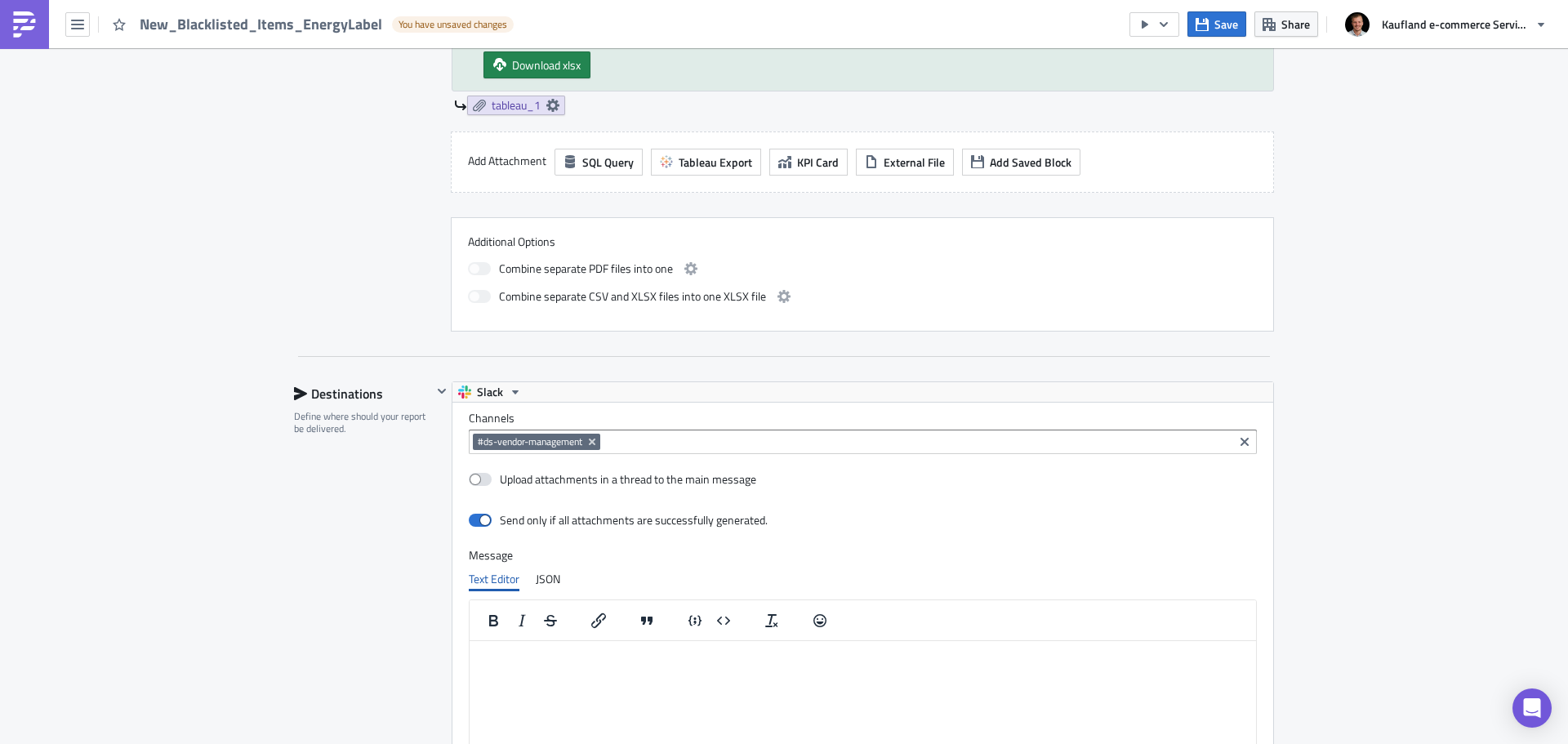
click at [1242, 492] on div "Upload attachments in a thread to the main message" at bounding box center [863, 480] width 788 height 28
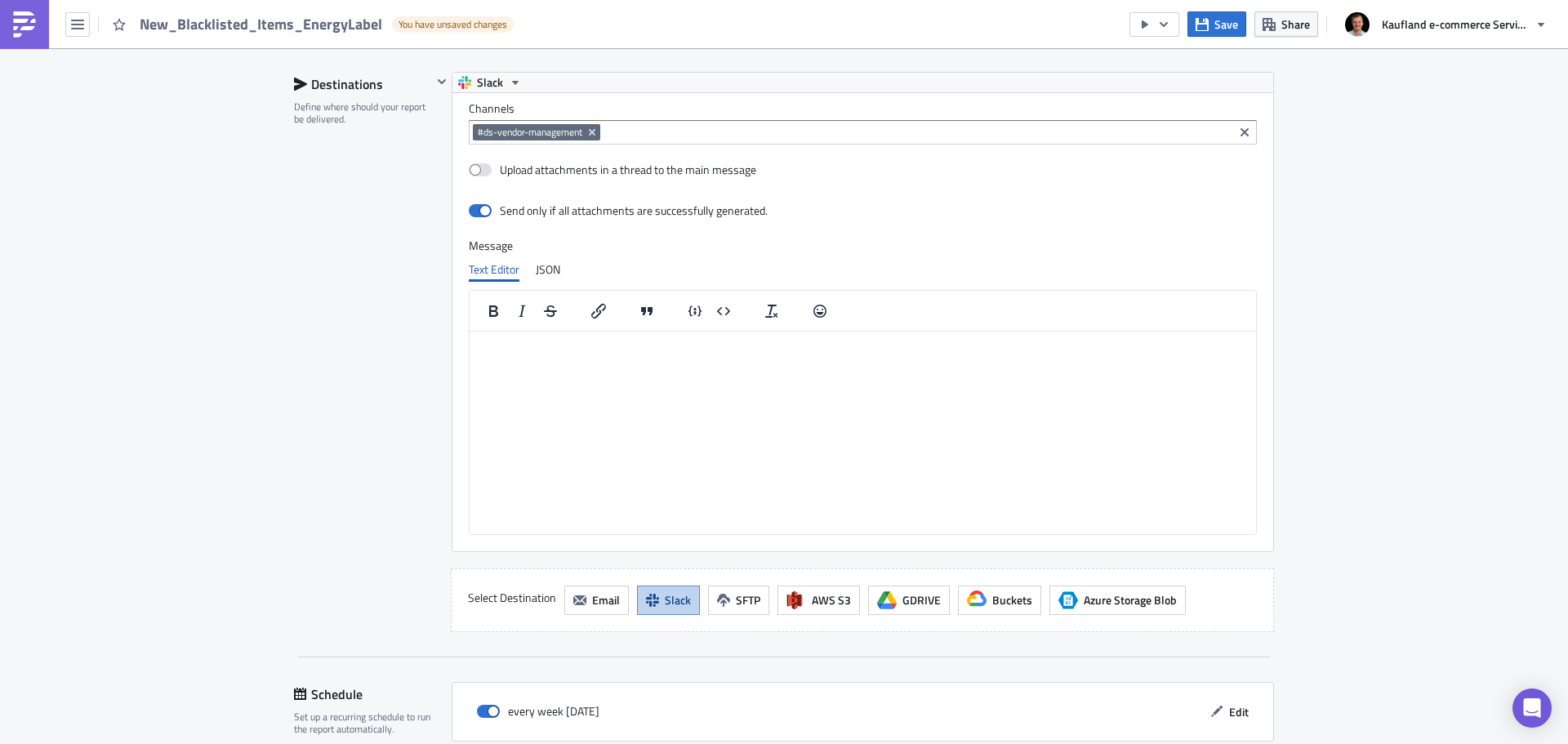
scroll to position [1114, 0]
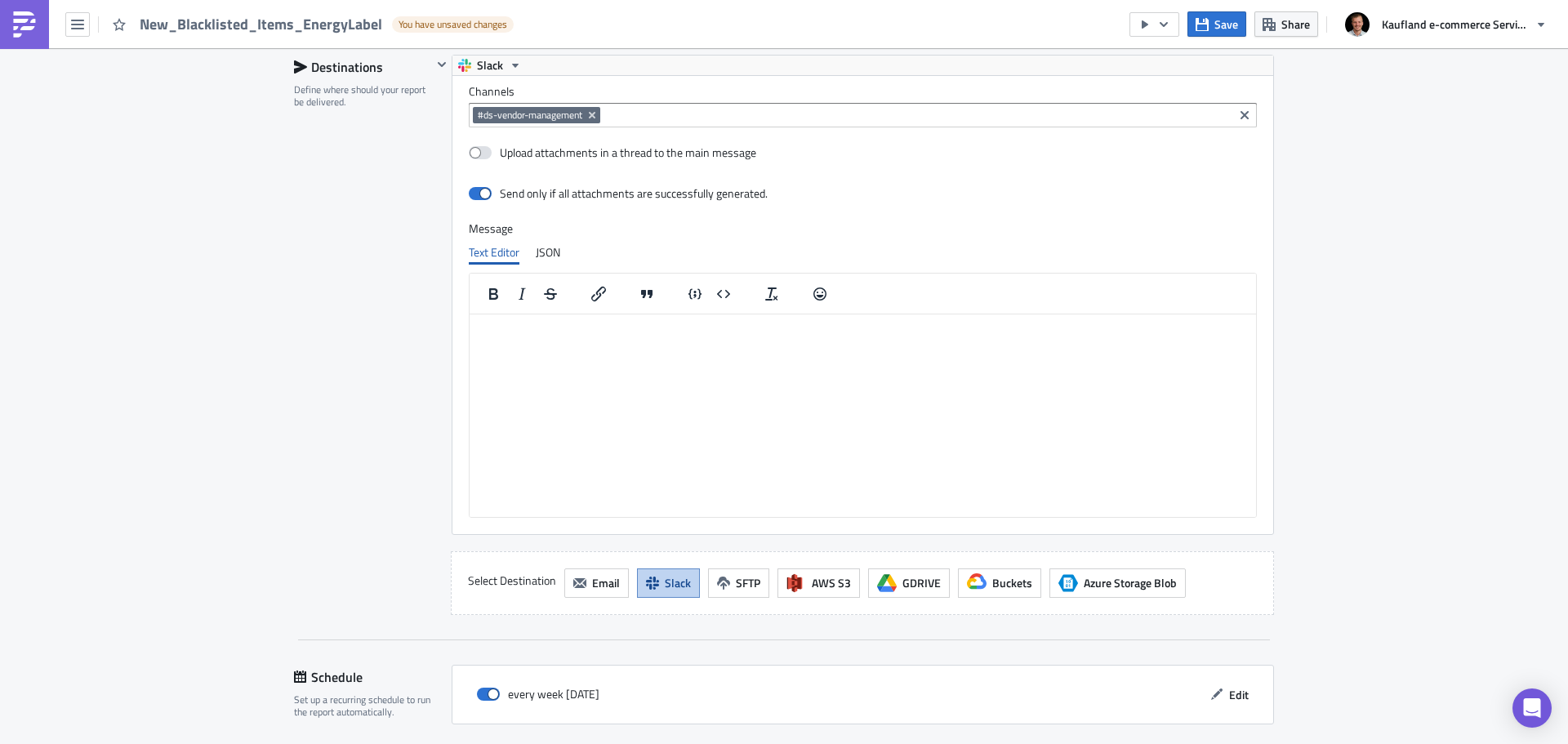
click at [644, 340] on html at bounding box center [863, 326] width 787 height 27
click at [817, 365] on p "please find attached the newly created items from the last 14 days." at bounding box center [863, 362] width 774 height 13
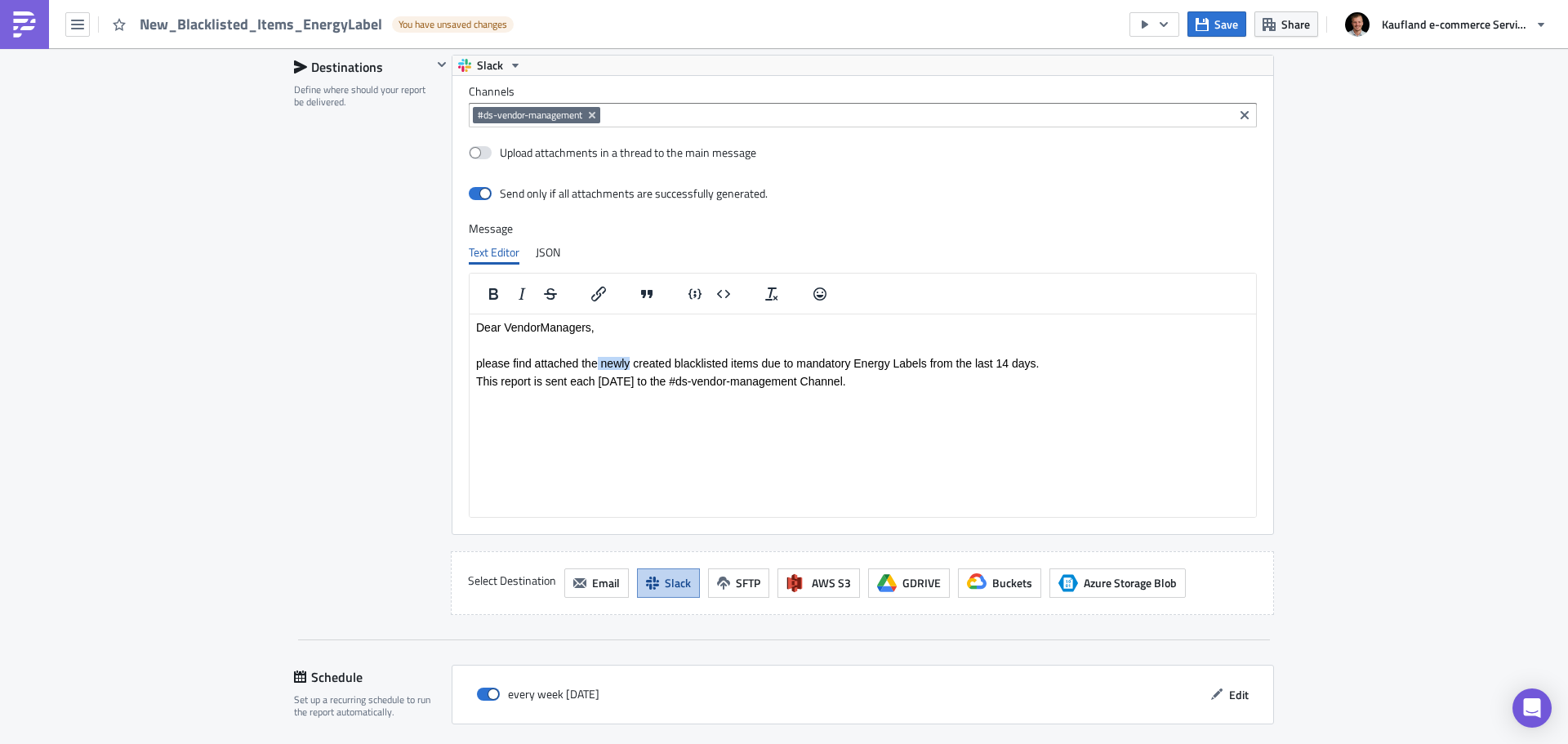
drag, startPoint x: 629, startPoint y: 364, endPoint x: 598, endPoint y: 363, distance: 31.0
click at [598, 363] on p "please find attached the newly created blacklisted items due to mandatory Energ…" at bounding box center [863, 362] width 774 height 13
click at [605, 365] on p "please find attached the newly created blacklisted items due to mandatory Energ…" at bounding box center [863, 362] width 774 height 13
click at [628, 365] on p "please find attached the newly created blacklisted items due to mandatory Energ…" at bounding box center [863, 362] width 774 height 13
drag, startPoint x: 591, startPoint y: 361, endPoint x: 608, endPoint y: 362, distance: 17.0
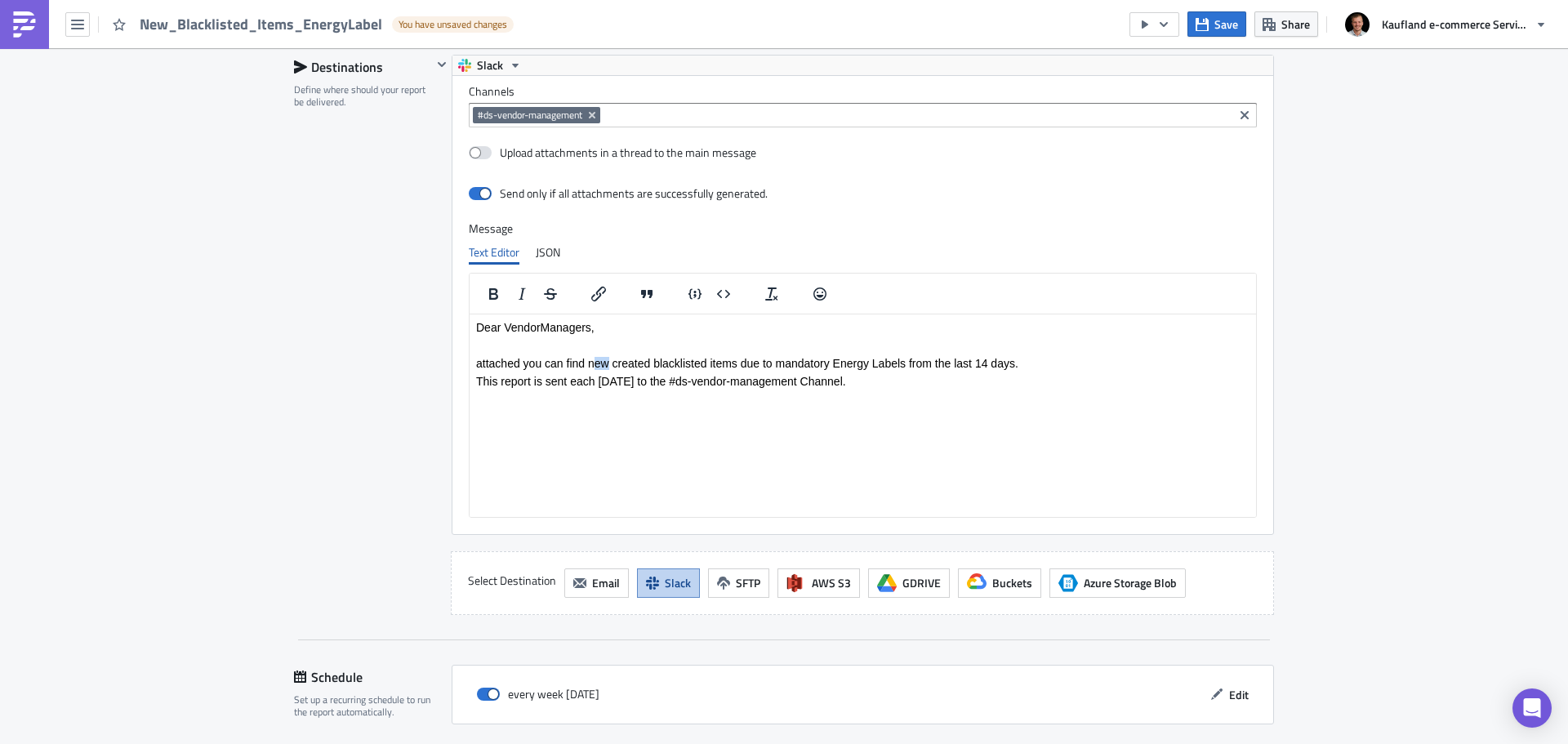
click at [608, 362] on p "attached you can find new created blacklisted items due to mandatory Energy Lab…" at bounding box center [863, 362] width 774 height 13
click at [686, 360] on p "attached you can find new created blacklisted items due to mandatory Energy Lab…" at bounding box center [863, 362] width 774 height 13
click at [686, 358] on p "attached you can find new created blacklisted items due to mandatory Energy Lab…" at bounding box center [863, 362] width 774 height 13
click at [686, 360] on p "attached you can find new created items due to mandatory Energy Labels from the…" at bounding box center [863, 362] width 774 height 13
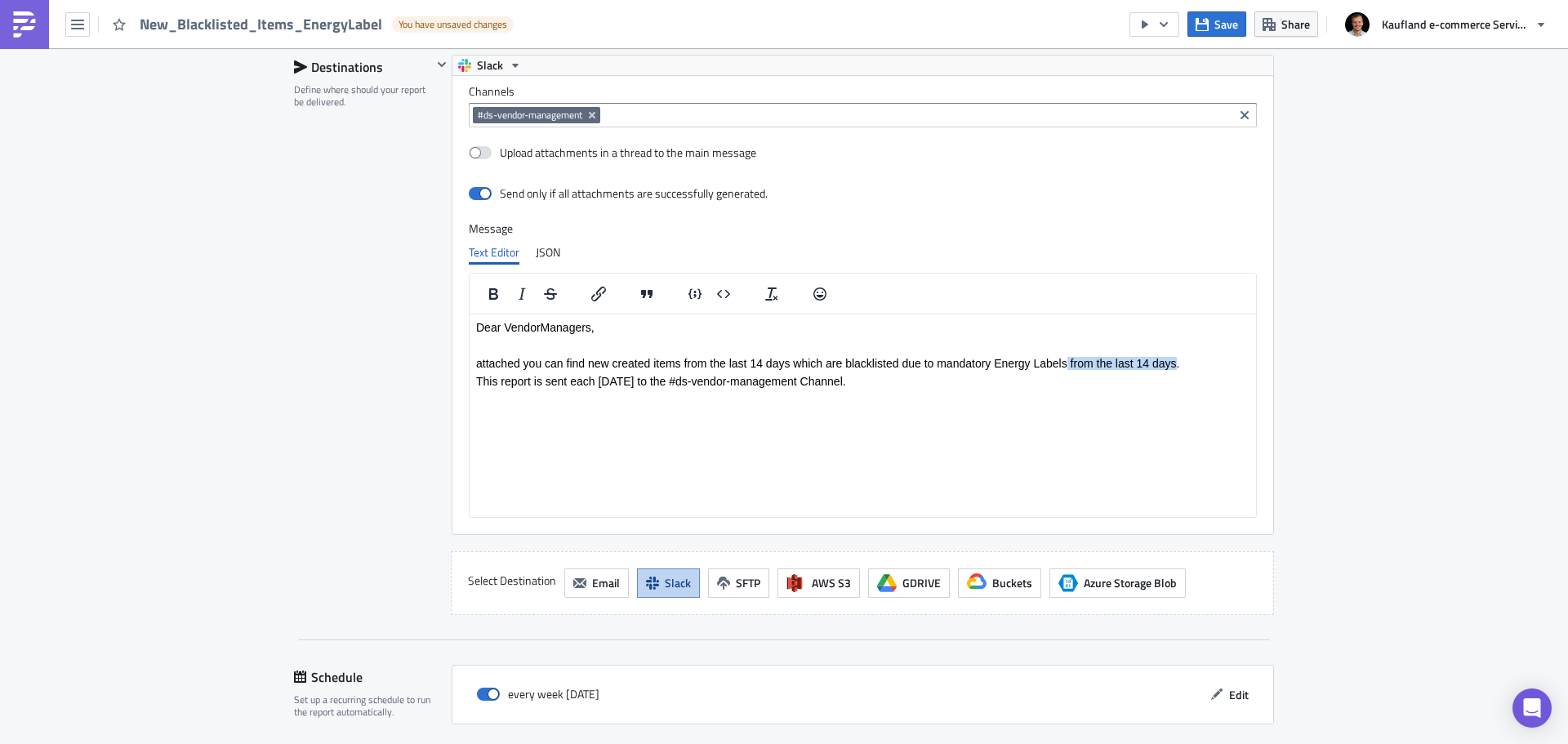
drag, startPoint x: 1176, startPoint y: 358, endPoint x: 1066, endPoint y: 358, distance: 110.0
click at [1066, 358] on p "attached you can find new created items from the last 14 days which are blackli…" at bounding box center [863, 362] width 774 height 13
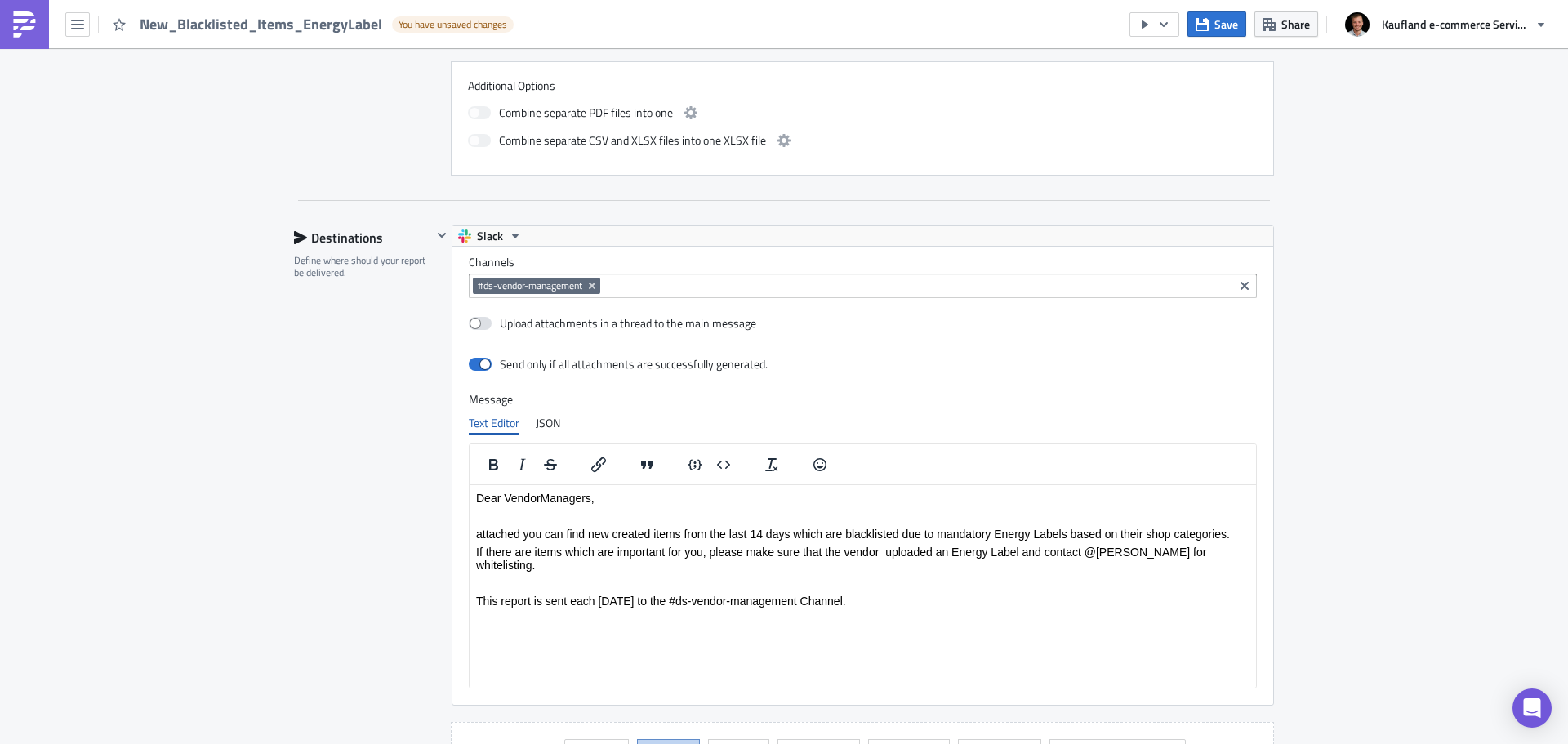
scroll to position [1033, 0]
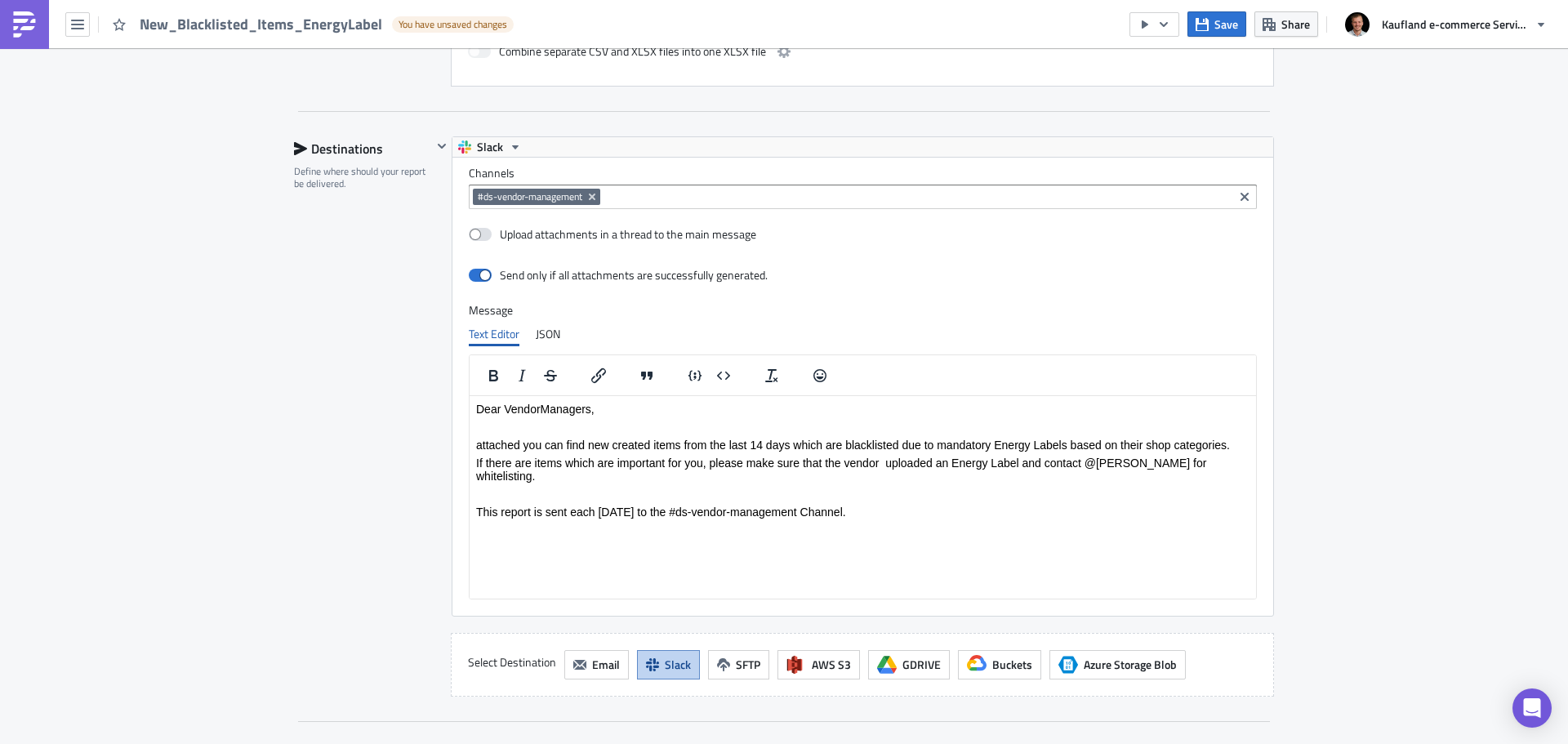
drag, startPoint x: 862, startPoint y: 495, endPoint x: 930, endPoint y: 888, distance: 398.8
click at [470, 491] on html "Dear VendorManagers, attached you can find new created items from the last 14 d…" at bounding box center [863, 460] width 787 height 129
click at [513, 380] on icon "Italic" at bounding box center [521, 375] width 20 height 20
click at [811, 525] on html "Dear VendorManagers, attached you can find new created items from the last 14 d…" at bounding box center [863, 460] width 787 height 129
drag, startPoint x: 846, startPoint y: 442, endPoint x: 1067, endPoint y: 439, distance: 221.0
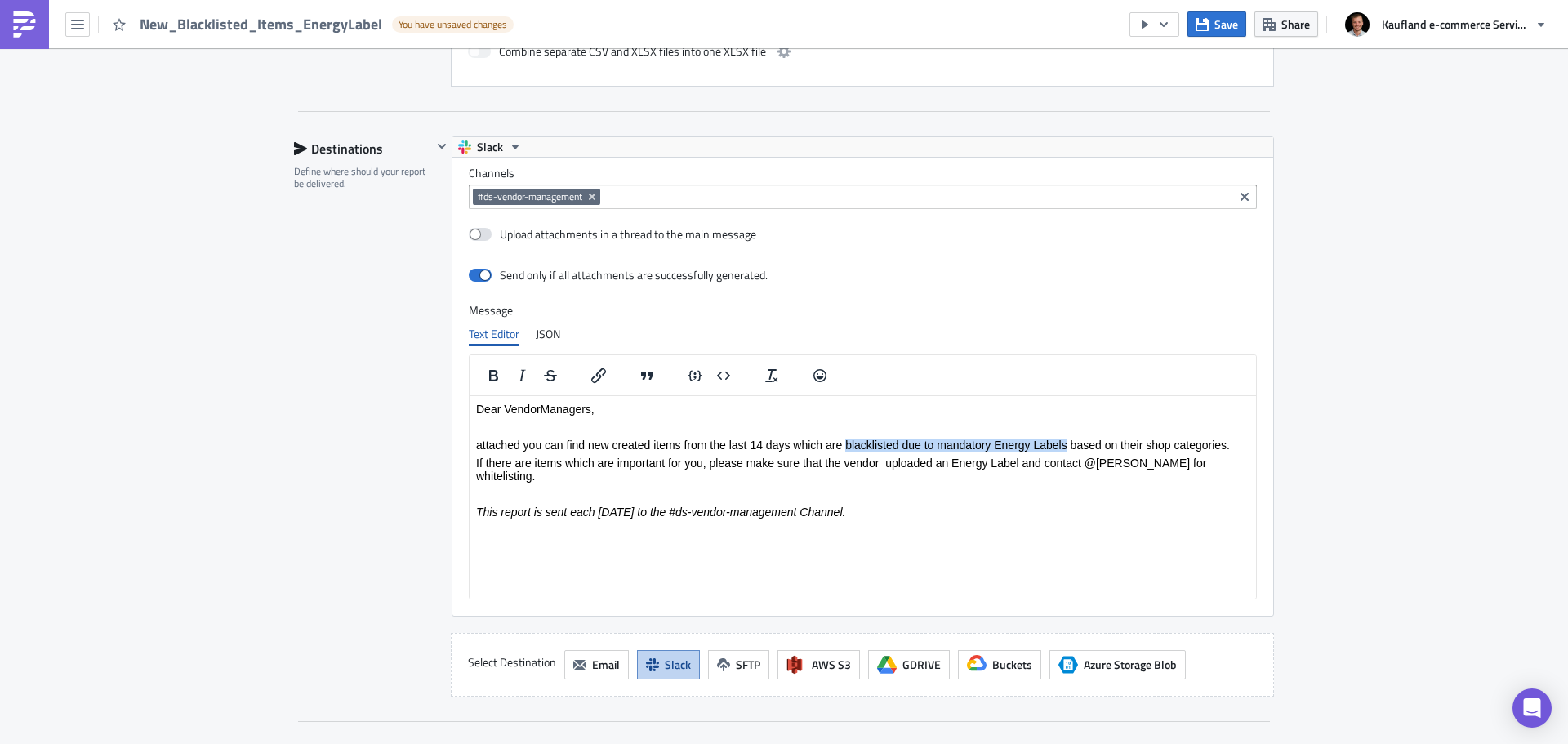
click at [1067, 439] on p "attached you can find new created items from the last 14 days which are blackli…" at bounding box center [863, 443] width 774 height 13
click at [491, 378] on icon "Bold" at bounding box center [494, 375] width 9 height 11
drag, startPoint x: 589, startPoint y: 445, endPoint x: 682, endPoint y: 439, distance: 93.2
click at [682, 439] on p "attached you can find new created items from the last 14 days which are blackli…" at bounding box center [863, 443] width 774 height 13
click at [489, 379] on icon "Bold" at bounding box center [493, 375] width 20 height 20
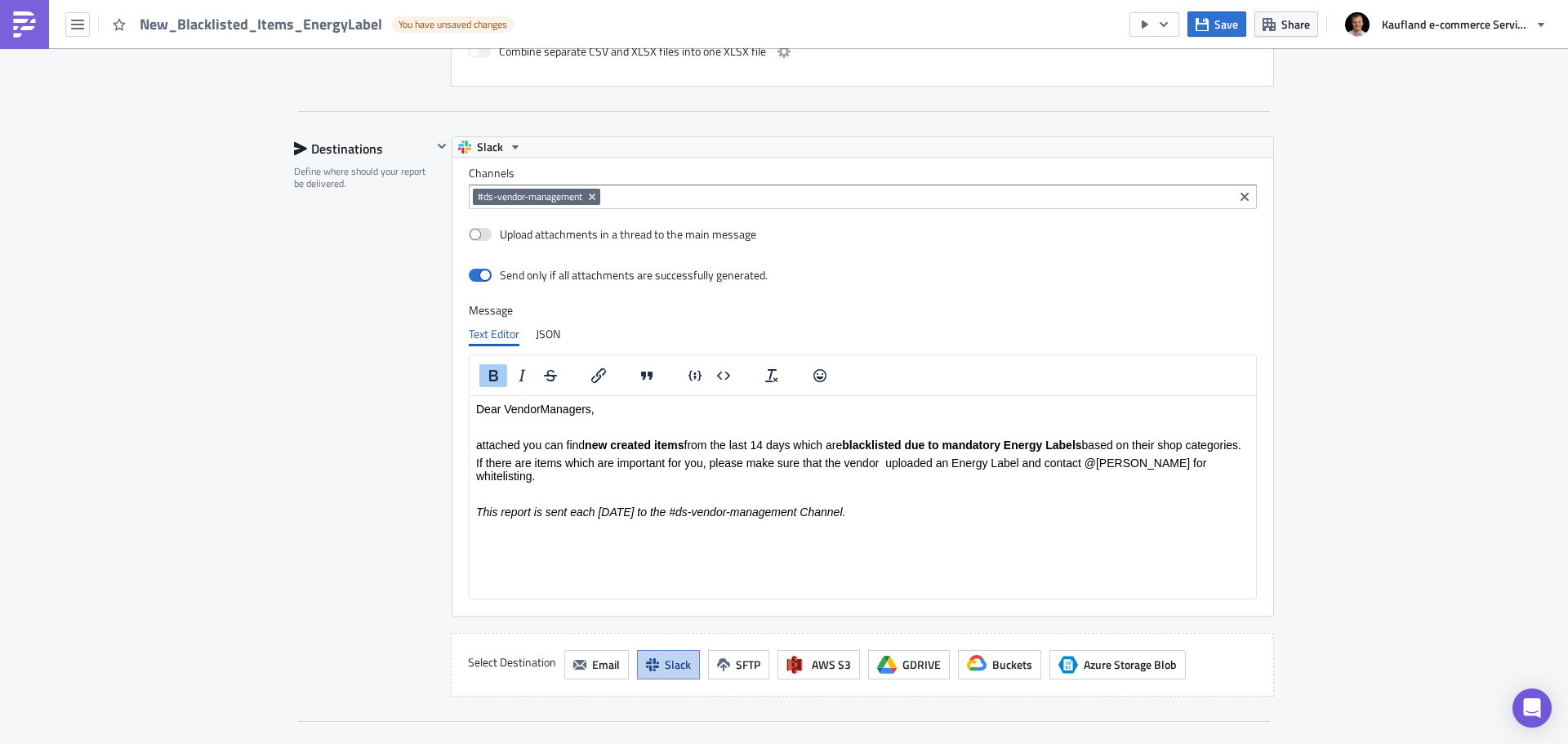
click at [912, 510] on p "This report is sent each [DATE] to the #ds-vendor-management Channel." at bounding box center [863, 511] width 774 height 13
drag, startPoint x: 912, startPoint y: 510, endPoint x: 457, endPoint y: 408, distance: 466.3
click at [470, 408] on html "Dear VendorManagers, attached you can find new created items from the last 14 d…" at bounding box center [863, 460] width 787 height 129
copy body "Dear VendorManagers, attached you can find new created items from the last 14 d…"
drag, startPoint x: 882, startPoint y: 509, endPoint x: 462, endPoint y: 440, distance: 425.6
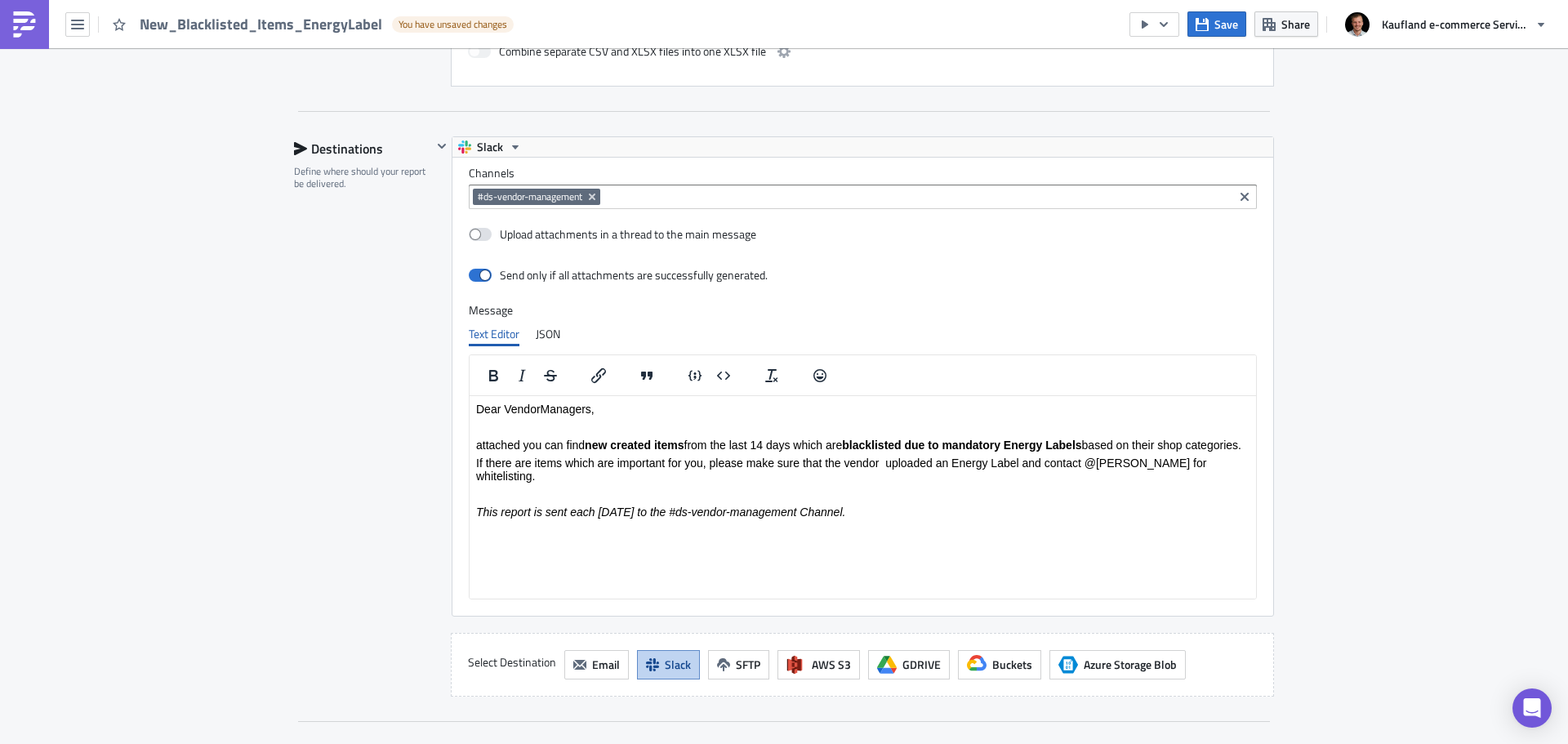
click at [470, 440] on html "Dear VendorManagers, attached you can find new created items from the last 14 d…" at bounding box center [863, 460] width 787 height 129
click at [585, 492] on p "Rich Text Area. Press ALT-0 for help." at bounding box center [863, 493] width 774 height 13
drag, startPoint x: 984, startPoint y: 517, endPoint x: 933, endPoint y: 841, distance: 328.0
click at [470, 444] on html "Dear VendorManagers, attached you can find new created items from the last 14 d…" at bounding box center [863, 460] width 787 height 129
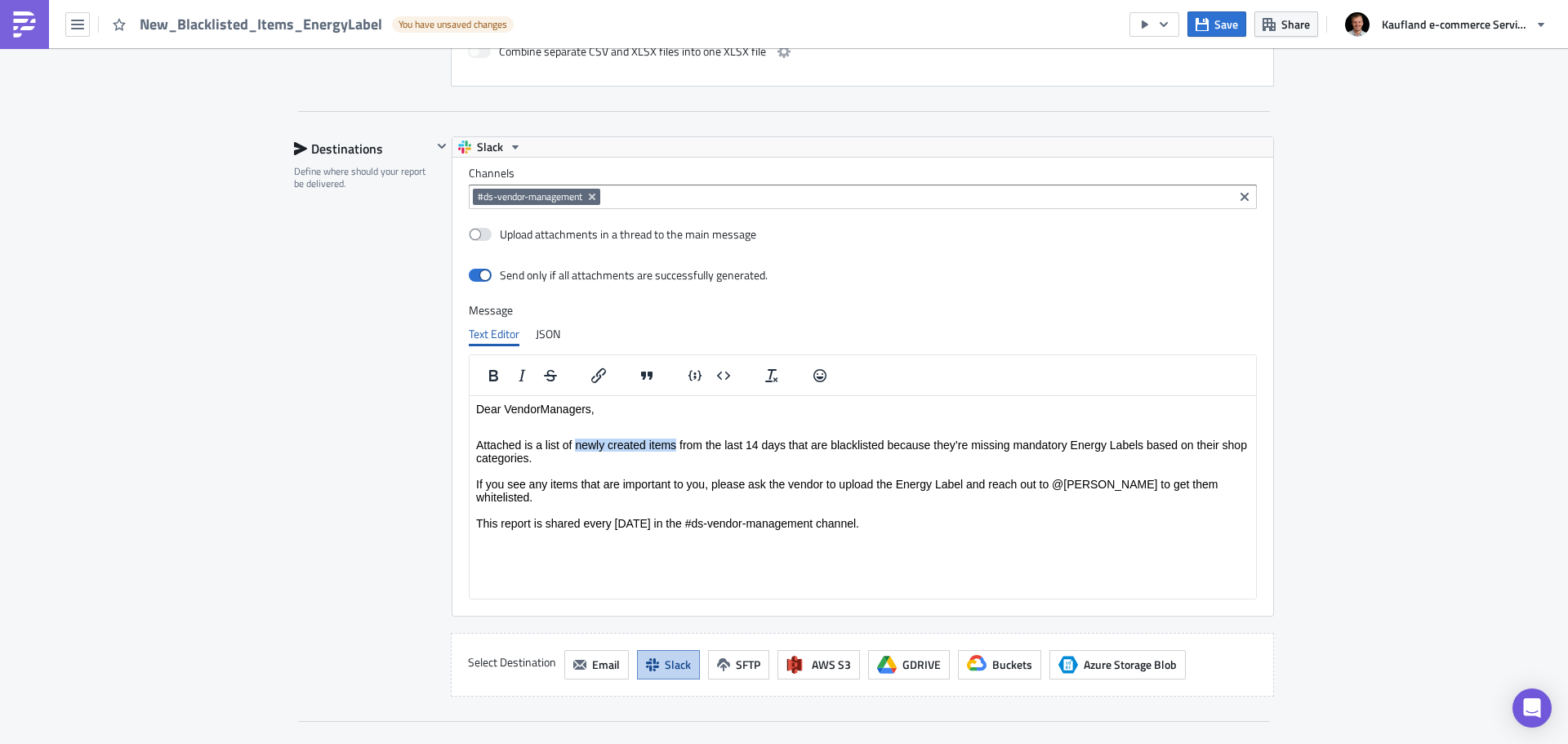
drag, startPoint x: 576, startPoint y: 445, endPoint x: 676, endPoint y: 443, distance: 100.0
click at [676, 443] on p "Attached is a list of newly created items from the last 14 days that are blackl…" at bounding box center [863, 483] width 774 height 92
drag, startPoint x: 840, startPoint y: 443, endPoint x: 917, endPoint y: 437, distance: 77.2
click at [917, 437] on p "Attached is a list of newly created items from the last 14 days that are blackl…" at bounding box center [863, 483] width 774 height 92
click at [989, 468] on p "Attached is a list of newly created items from the last 14 days that are blackl…" at bounding box center [863, 483] width 774 height 92
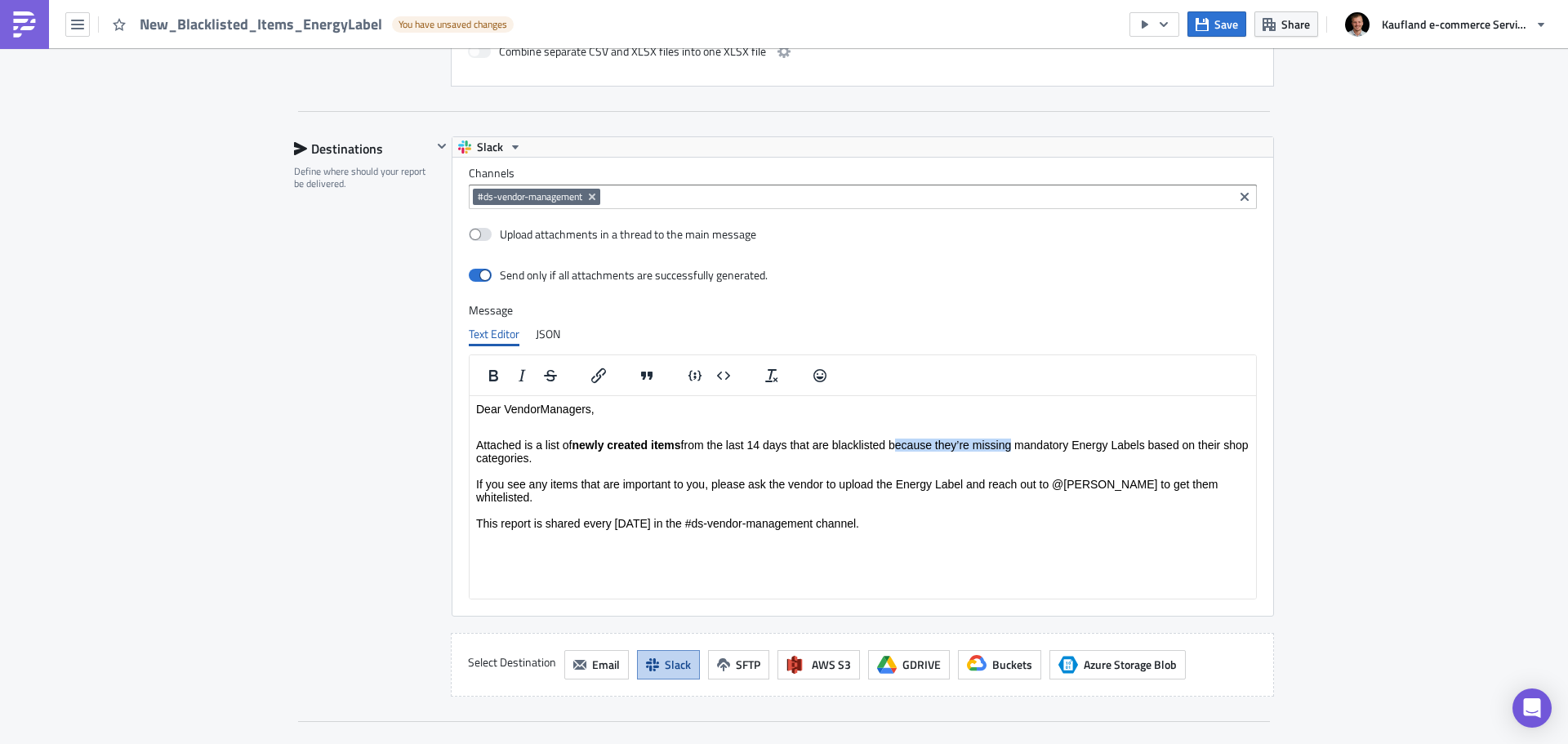
drag, startPoint x: 896, startPoint y: 439, endPoint x: 1012, endPoint y: 447, distance: 116.3
click at [1012, 447] on p "Attached is a list of newly created items from the last 14 days that are blackl…" at bounding box center [863, 483] width 774 height 92
drag, startPoint x: 1020, startPoint y: 445, endPoint x: 901, endPoint y: 447, distance: 119.0
click at [901, 447] on p "Attached is a list of newly created items from the last 14 days that are blackl…" at bounding box center [863, 483] width 774 height 92
click at [919, 470] on p "Attached is a list of newly created items from the last 14 days that are blackl…" at bounding box center [863, 483] width 774 height 92
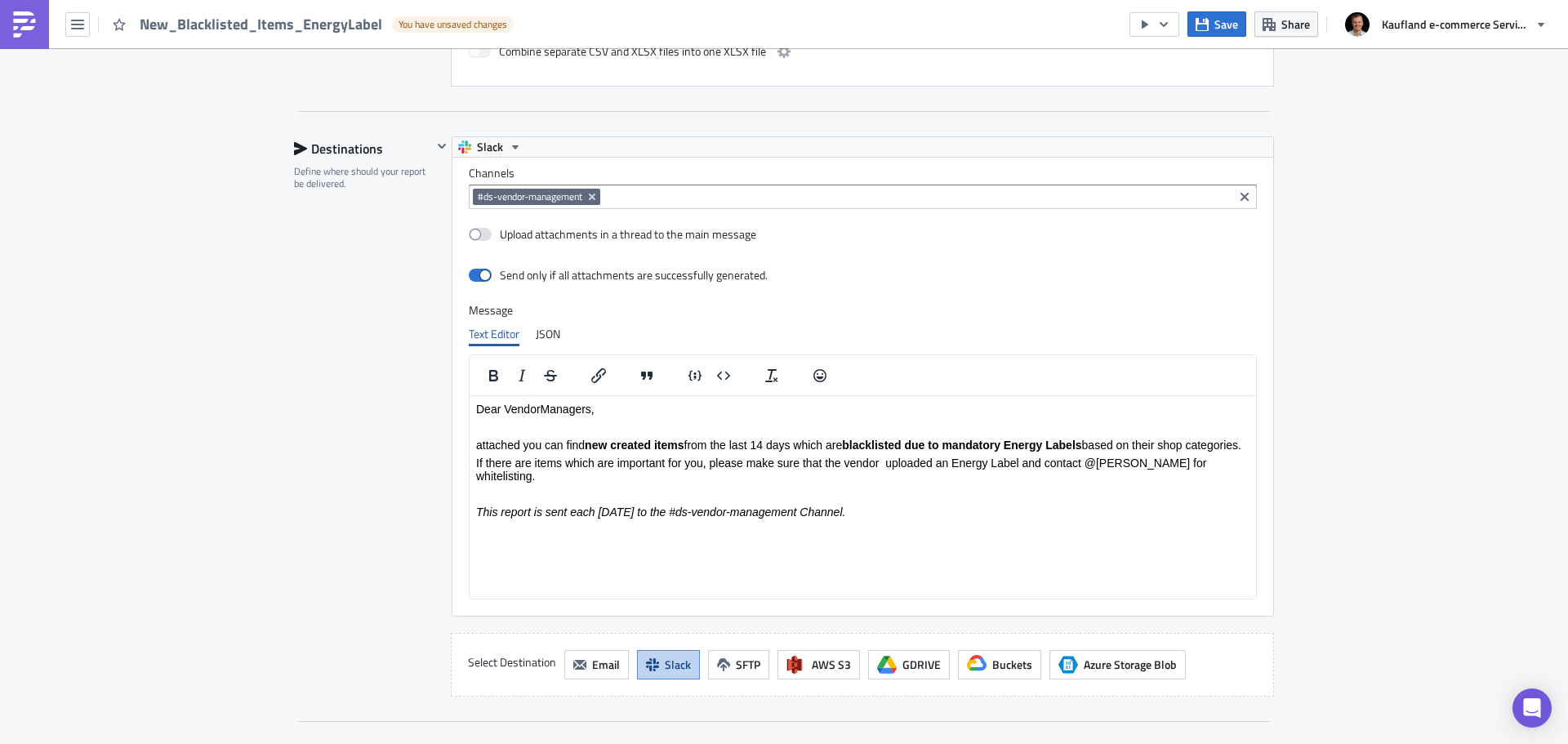
click at [947, 493] on p "Rich Text Area. Press ALT-0 for help." at bounding box center [863, 493] width 774 height 13
click at [736, 465] on body "Dear VendorManagers, attached you can find new created items from the last 14 d…" at bounding box center [863, 459] width 774 height 116
click at [773, 491] on p "Rich Text Area. Press ALT-0 for help." at bounding box center [863, 493] width 774 height 13
click at [864, 512] on p "This report is sent each [DATE] to the #ds-vendor-management Channel." at bounding box center [863, 511] width 774 height 13
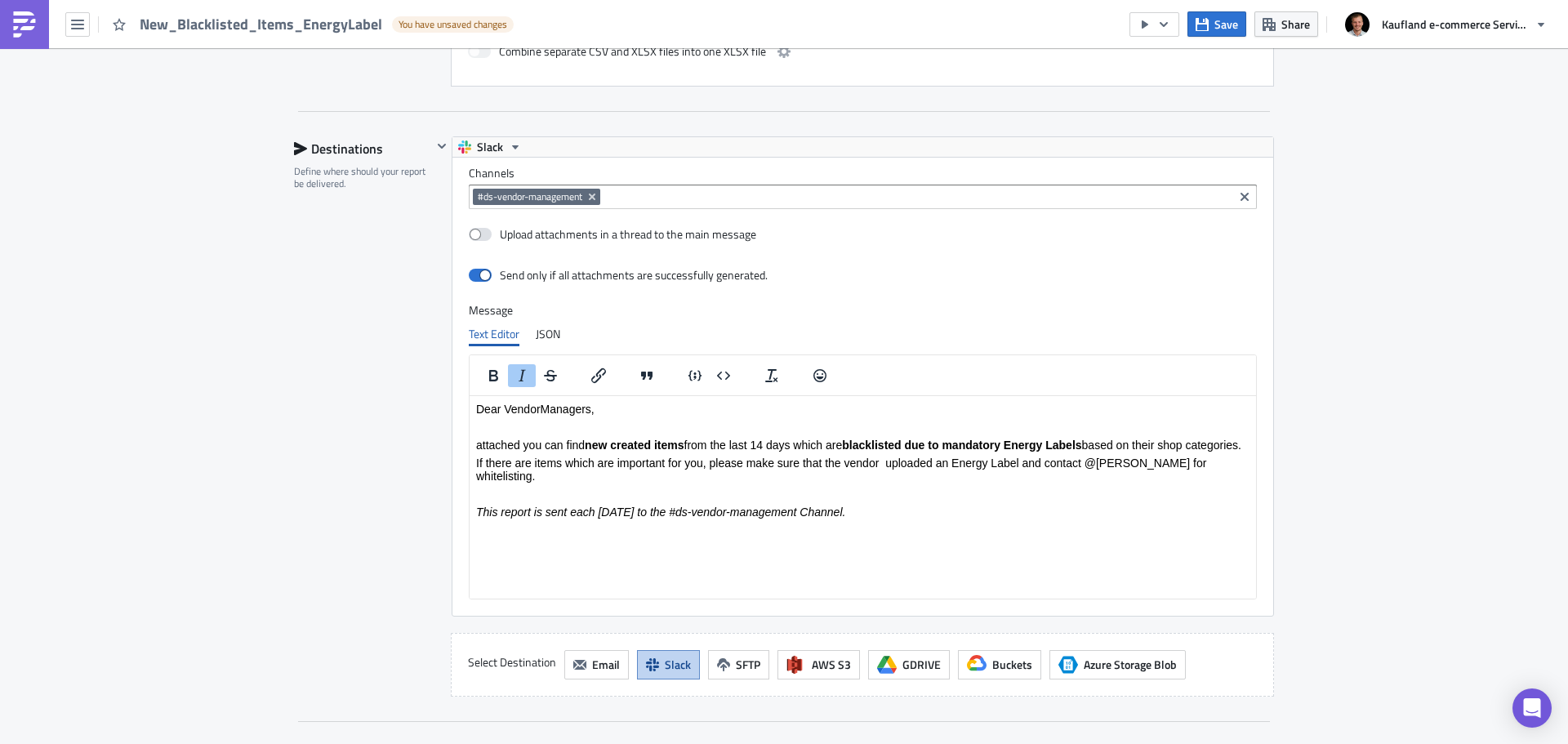
click at [981, 503] on body "Dear VendorManagers, attached you can find new created items from the last 14 d…" at bounding box center [863, 459] width 774 height 116
click at [609, 442] on strong "new created items" at bounding box center [633, 443] width 98 height 13
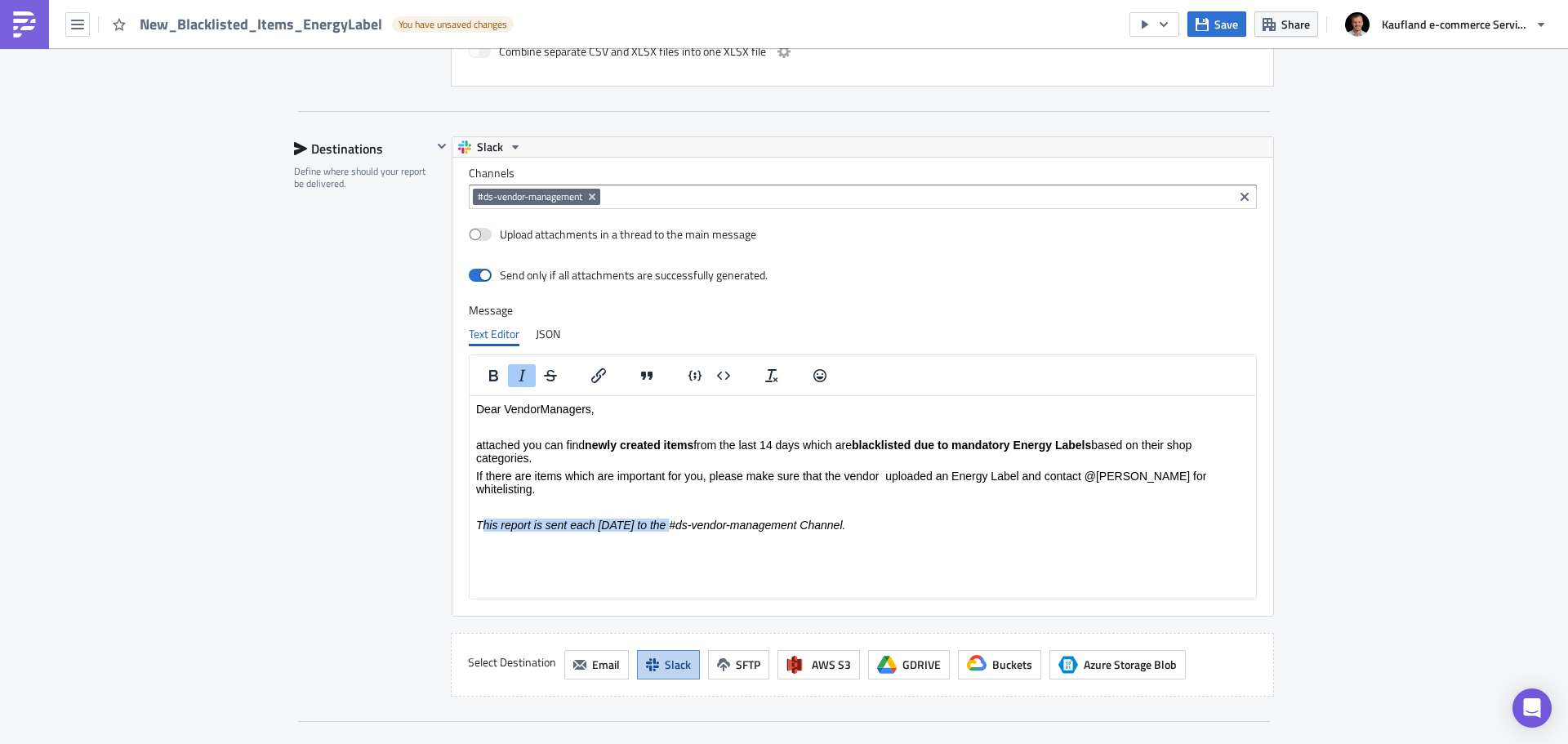
drag, startPoint x: 479, startPoint y: 509, endPoint x: 669, endPoint y: 516, distance: 190.1
click at [669, 518] on em "This report is sent each [DATE] to the #ds-vendor-management Channel." at bounding box center [660, 524] width 369 height 13
click at [831, 518] on em "TThis report is shared every [DATE] in the #ds-vendor-management Channel." at bounding box center [672, 524] width 392 height 13
click at [925, 518] on p "TThis report is shared every [DATE] in the #ds-vendor-management channel." at bounding box center [863, 524] width 774 height 13
click at [918, 480] on p "If there are items which are important for you, please make sure that the vendo…" at bounding box center [863, 482] width 774 height 27
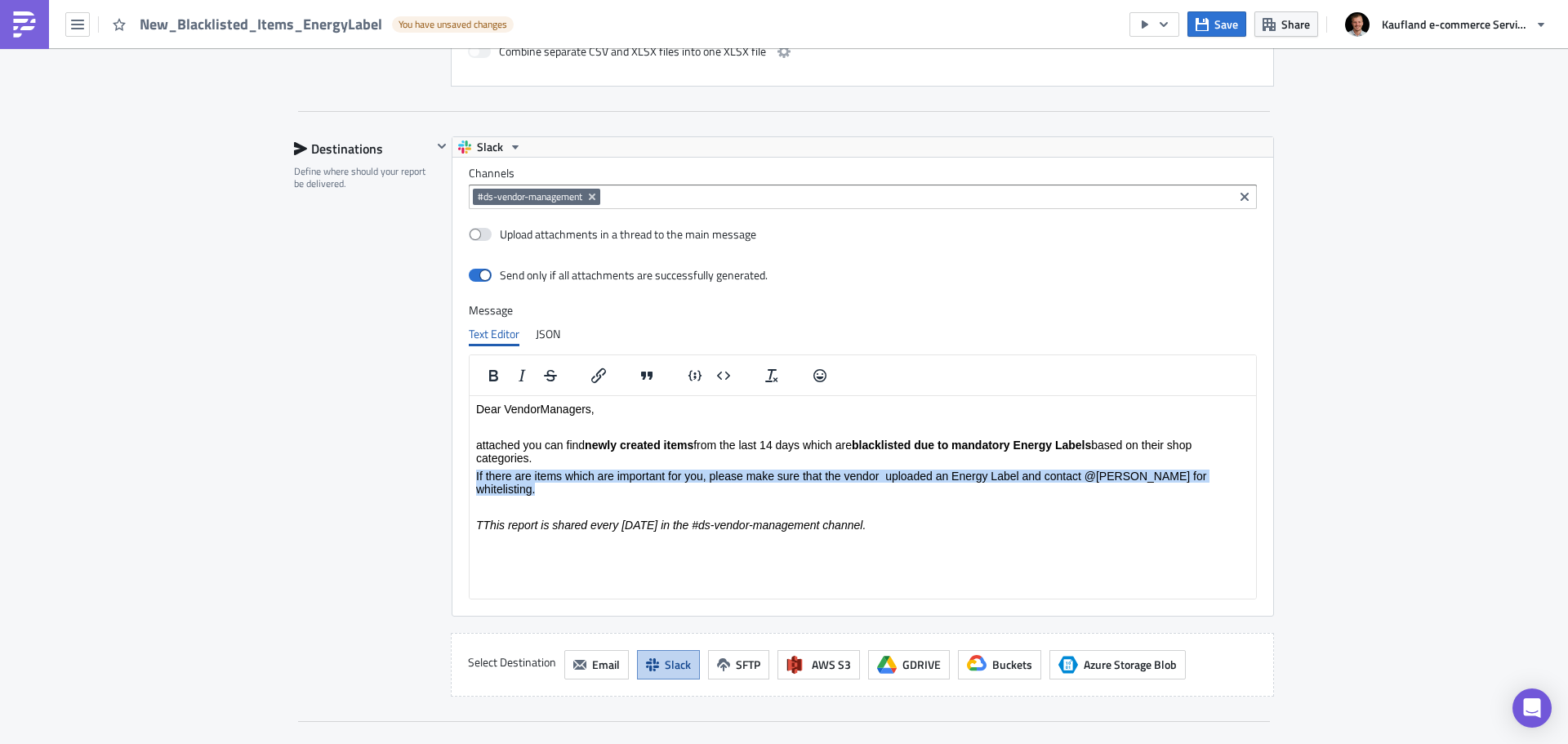
drag, startPoint x: 1238, startPoint y: 478, endPoint x: 927, endPoint y: 876, distance: 505.1
click at [470, 479] on html "Dear VendorManagers, attached you can find newly created items from the last 14…" at bounding box center [863, 467] width 787 height 142
click at [610, 500] on p "Rich Text Area. Press ALT-0 for help." at bounding box center [863, 506] width 774 height 13
click at [954, 473] on p "If you see any items that are important to you, please ask the vendor to upload…" at bounding box center [863, 482] width 774 height 27
click at [952, 460] on p "attached you can find newly created items from the last 14 days which are black…" at bounding box center [863, 450] width 774 height 27
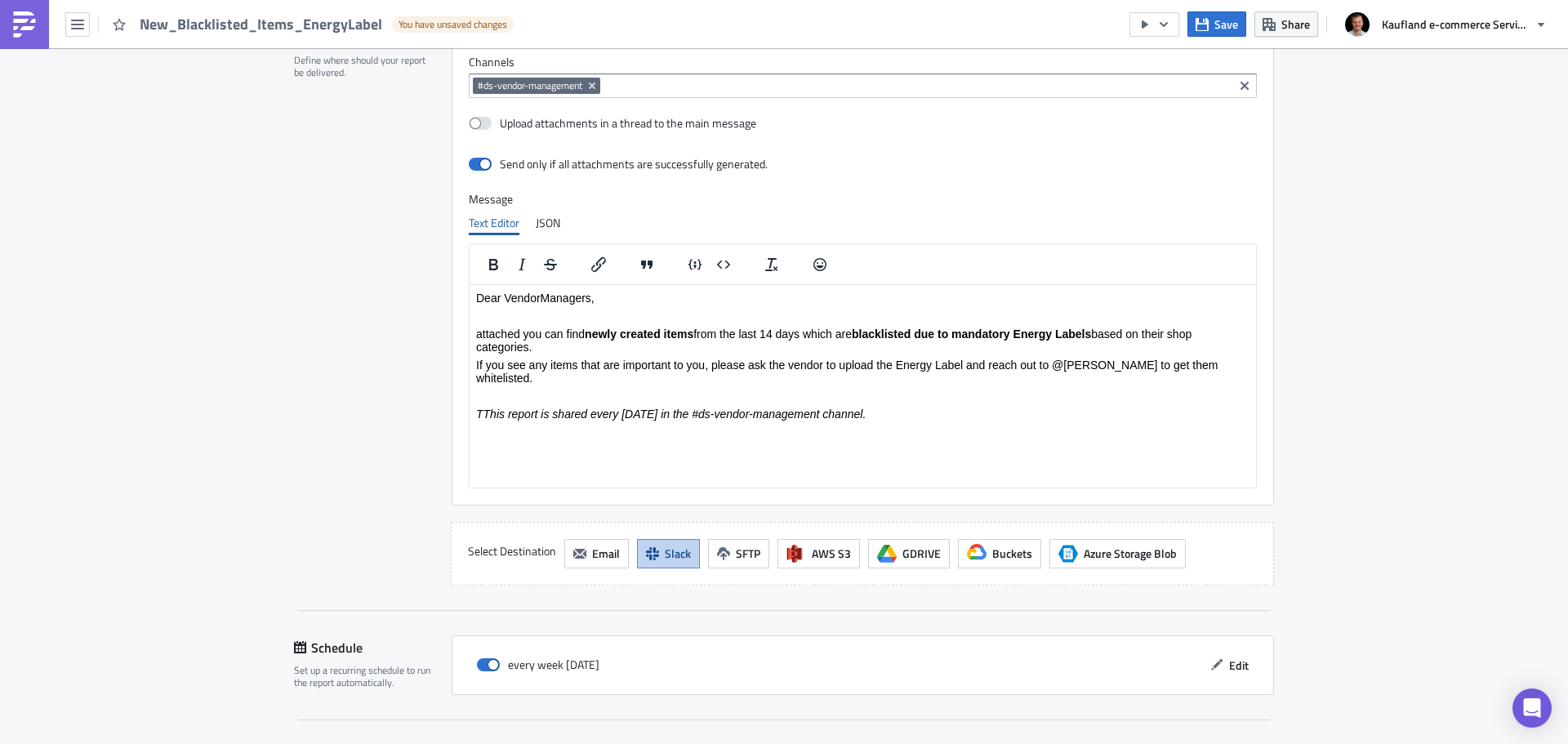
scroll to position [1284, 0]
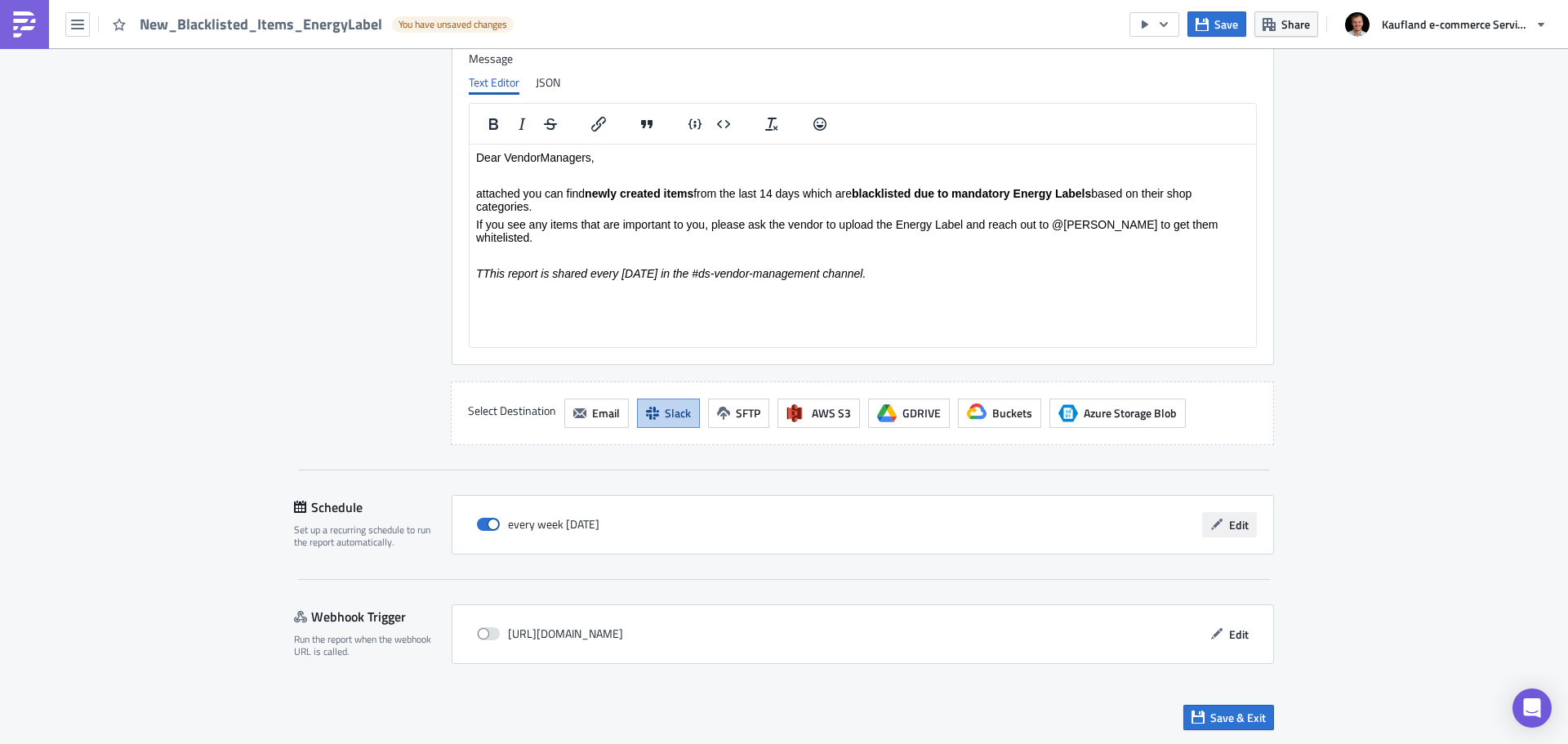
click at [1215, 527] on icon "button" at bounding box center [1216, 524] width 13 height 13
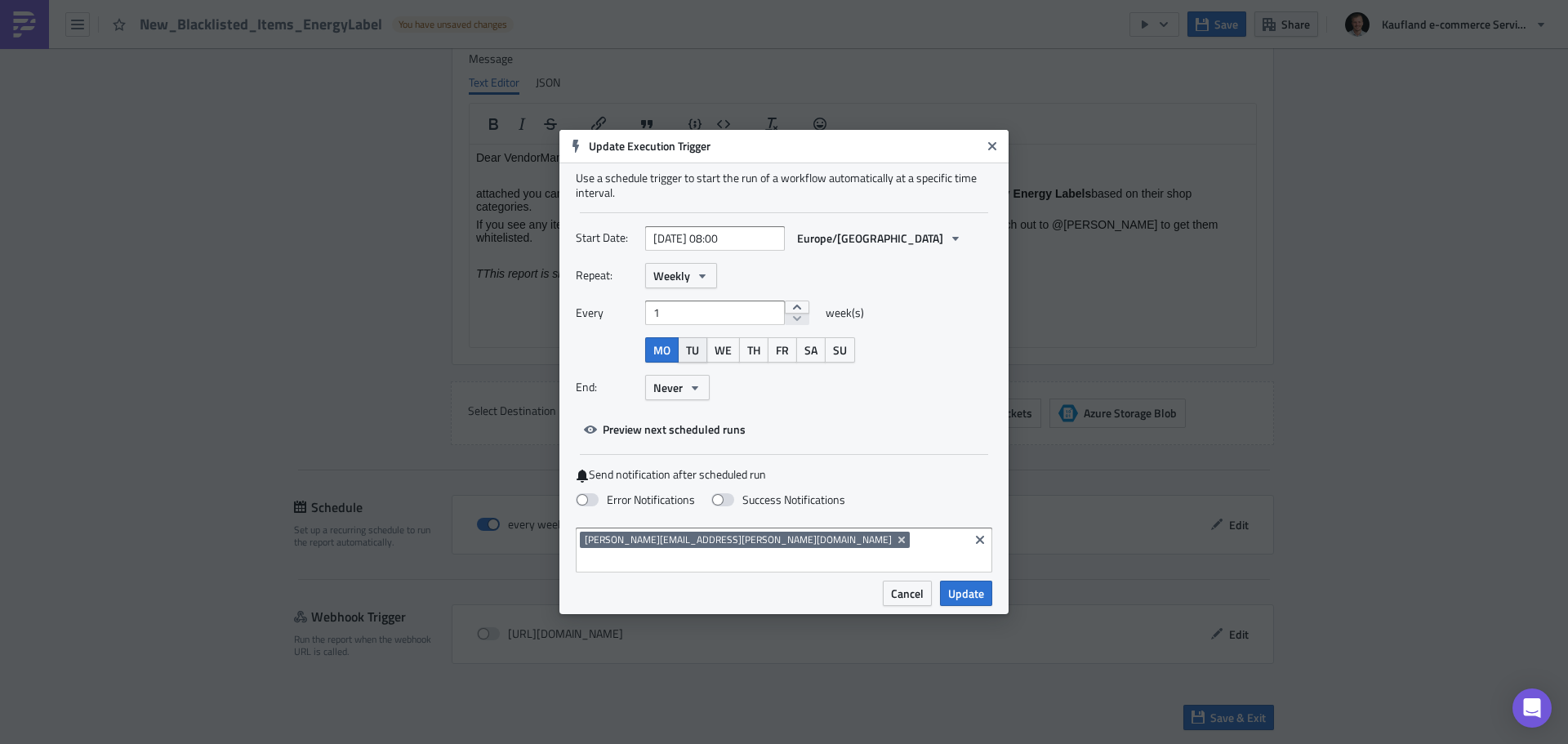
click at [697, 359] on span "TU" at bounding box center [692, 350] width 13 height 17
click at [661, 359] on span "MO" at bounding box center [662, 350] width 17 height 17
select select "8"
select select "2025"
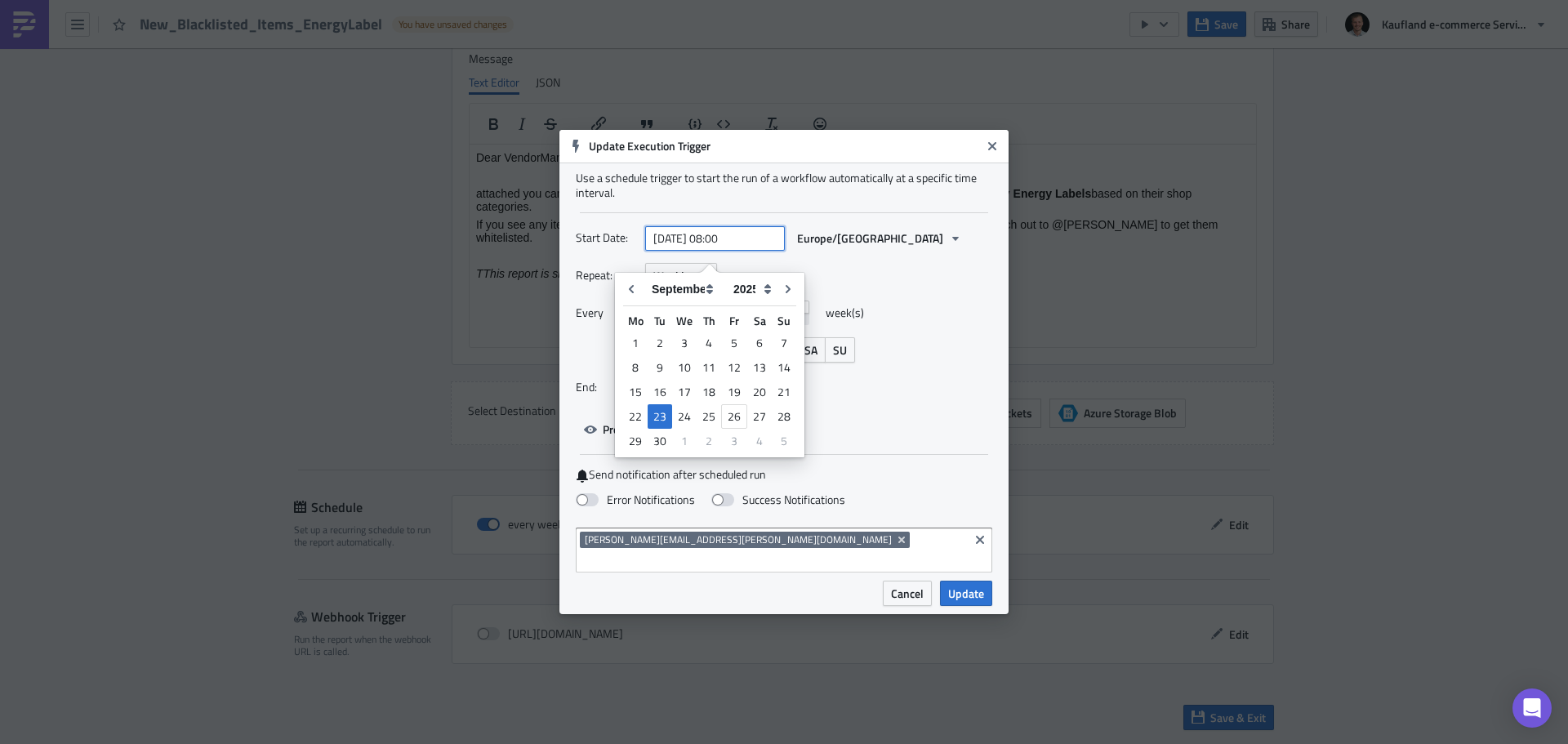
click at [752, 251] on input "[DATE] 08:00" at bounding box center [715, 238] width 140 height 25
click at [876, 288] on div "Repeat: Weekly" at bounding box center [784, 276] width 417 height 26
select select "8"
select select "2025"
click at [751, 250] on input "[DATE] 08:00" at bounding box center [715, 238] width 140 height 25
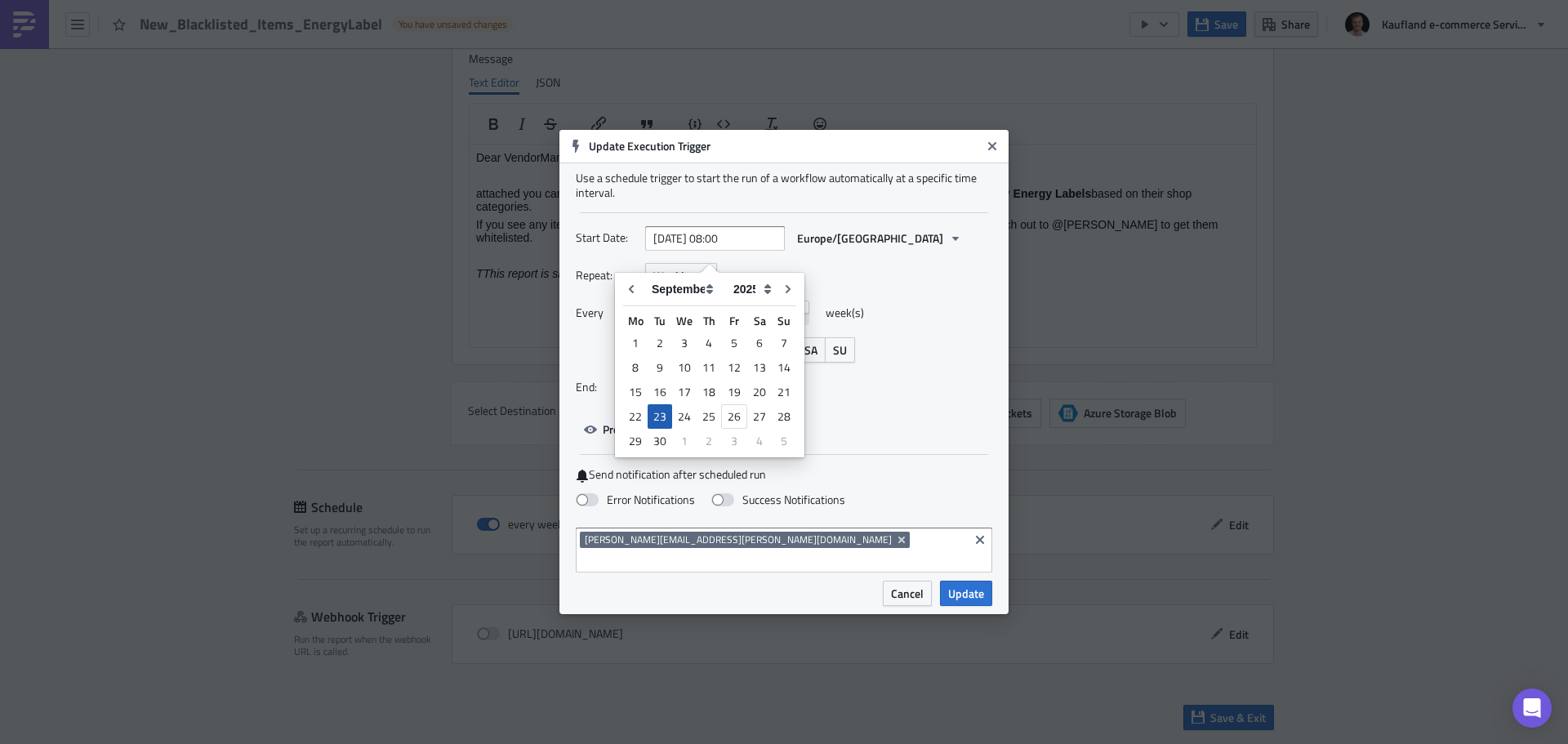
click at [660, 410] on div "23" at bounding box center [660, 416] width 25 height 23
click at [694, 248] on input "text" at bounding box center [715, 238] width 140 height 25
click at [927, 350] on div "MO TU WE TH FR SA SU" at bounding box center [819, 350] width 347 height 26
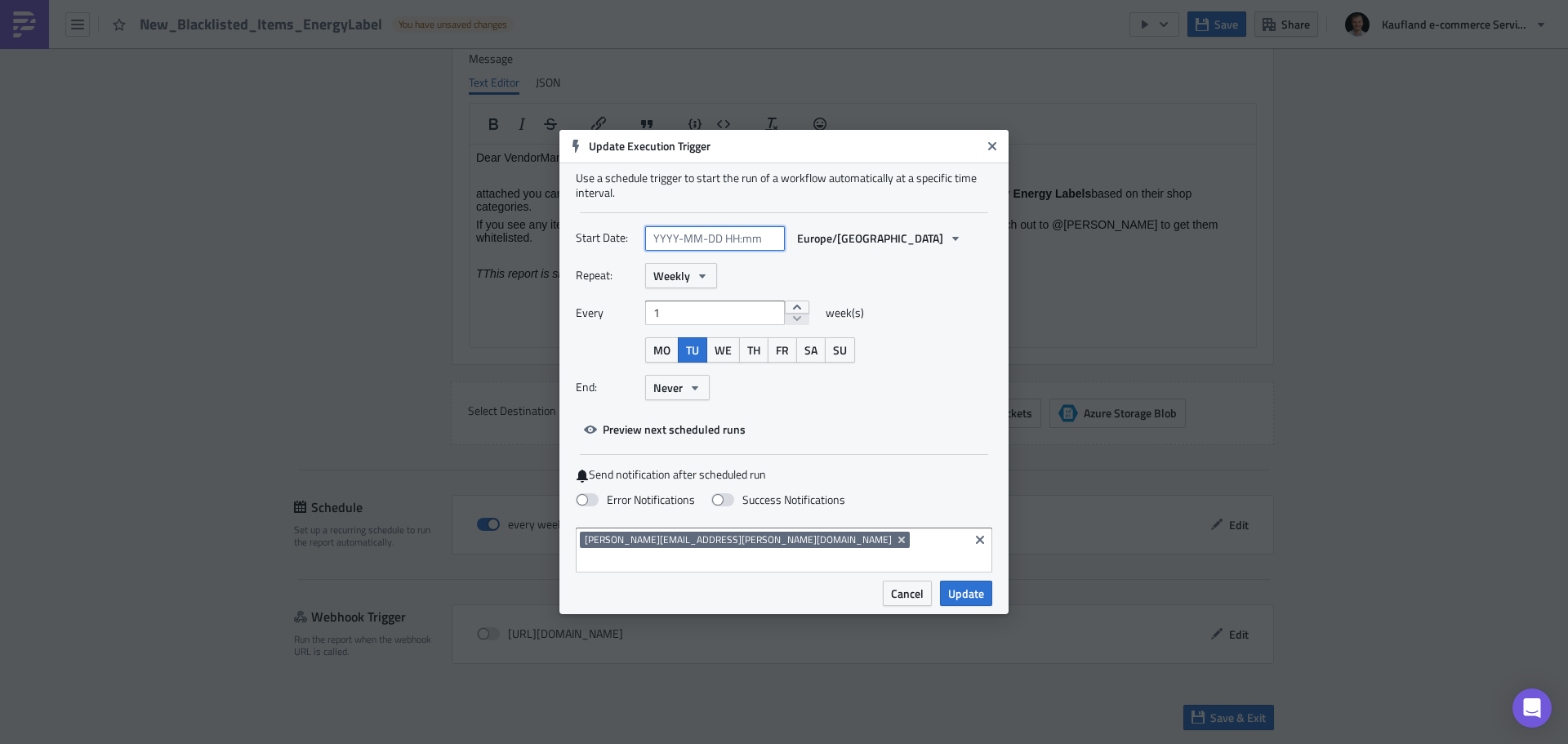
click at [754, 245] on input "text" at bounding box center [715, 238] width 140 height 25
select select "8"
select select "2025"
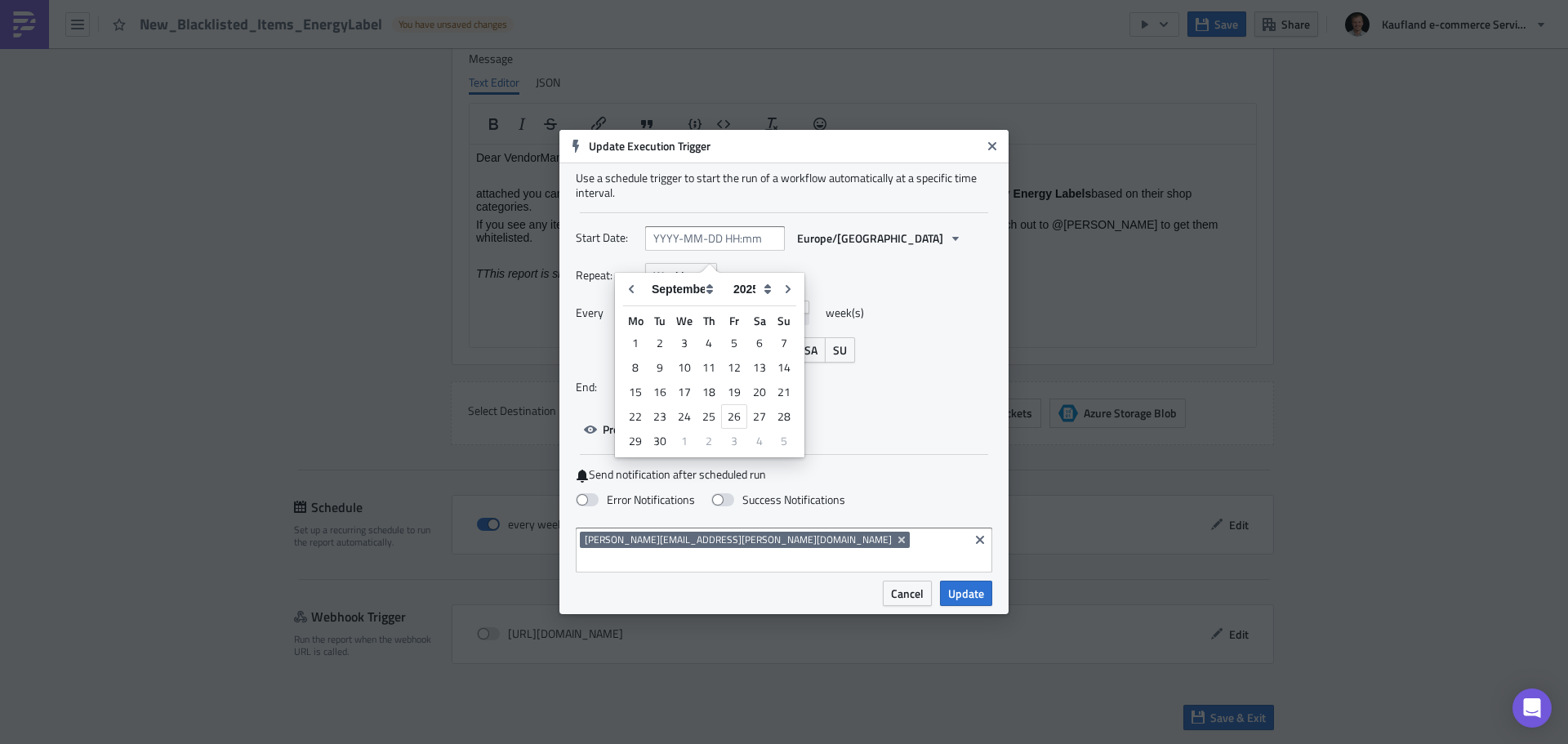
click at [918, 279] on div "Repeat: Weekly" at bounding box center [784, 276] width 417 height 26
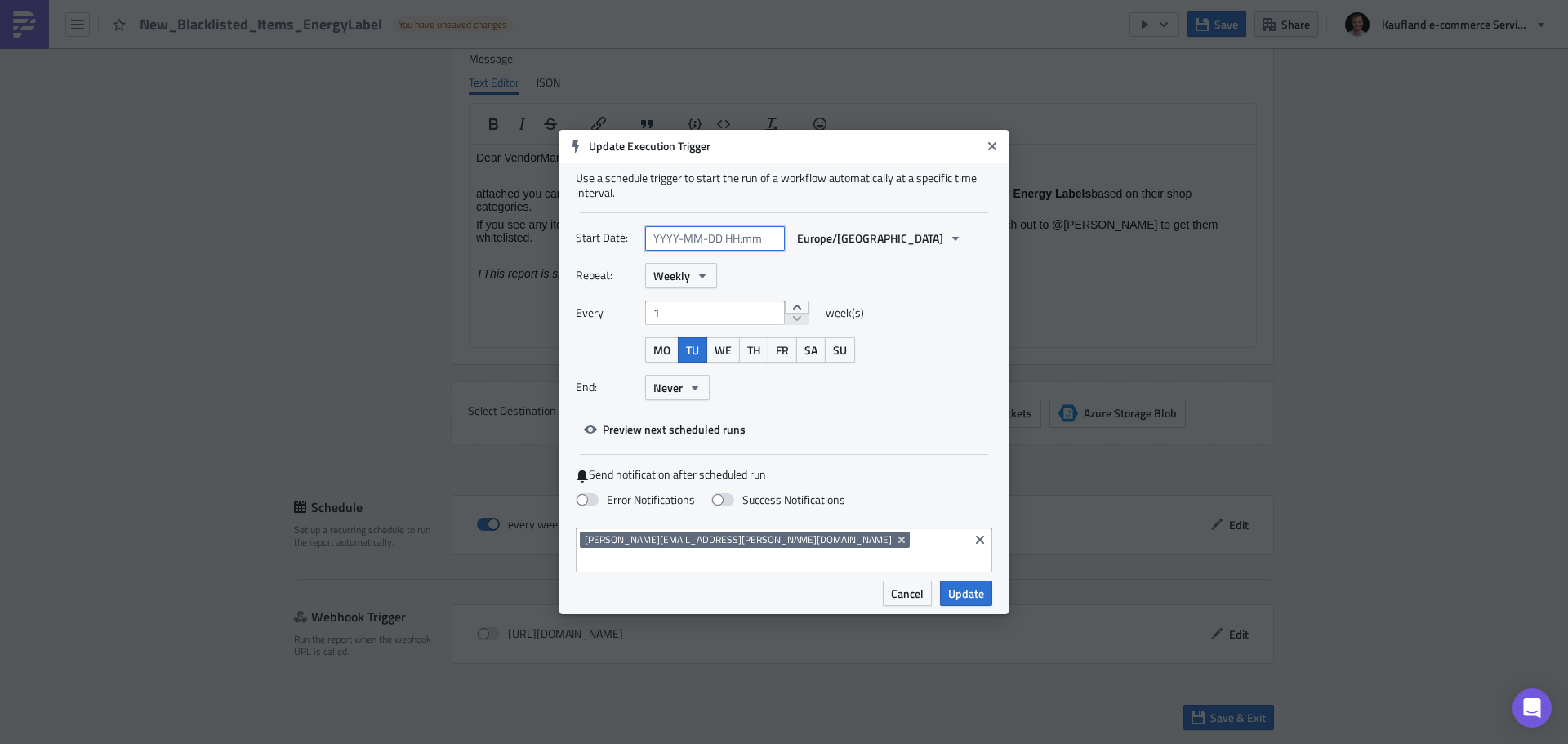
click at [720, 251] on input "text" at bounding box center [715, 238] width 140 height 25
select select "8"
select select "2025"
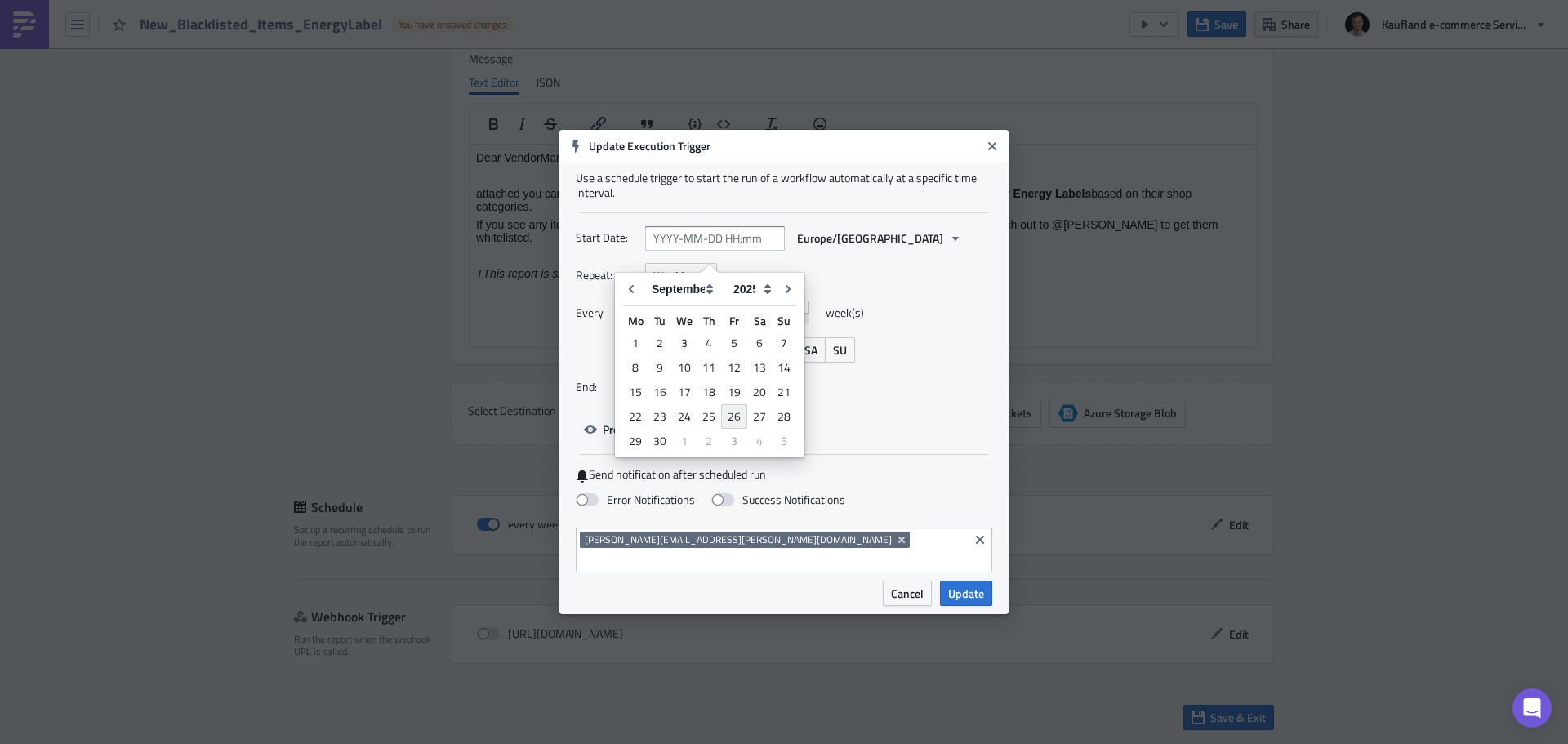
click at [733, 409] on div "26" at bounding box center [734, 416] width 27 height 25
type input "[DATE] 00:00"
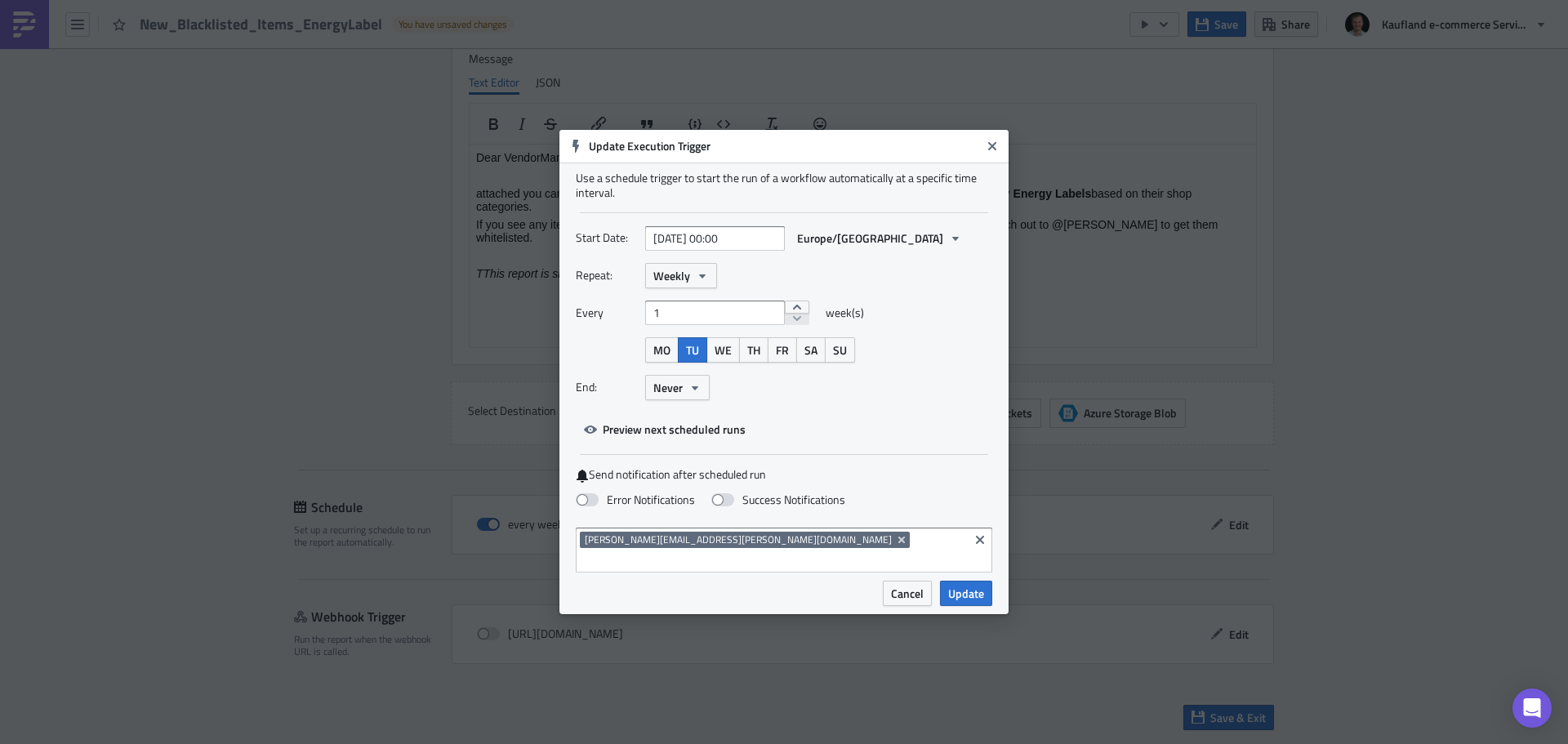
click at [892, 289] on div "Repeat: Weekly" at bounding box center [784, 276] width 417 height 26
select select "8"
select select "2025"
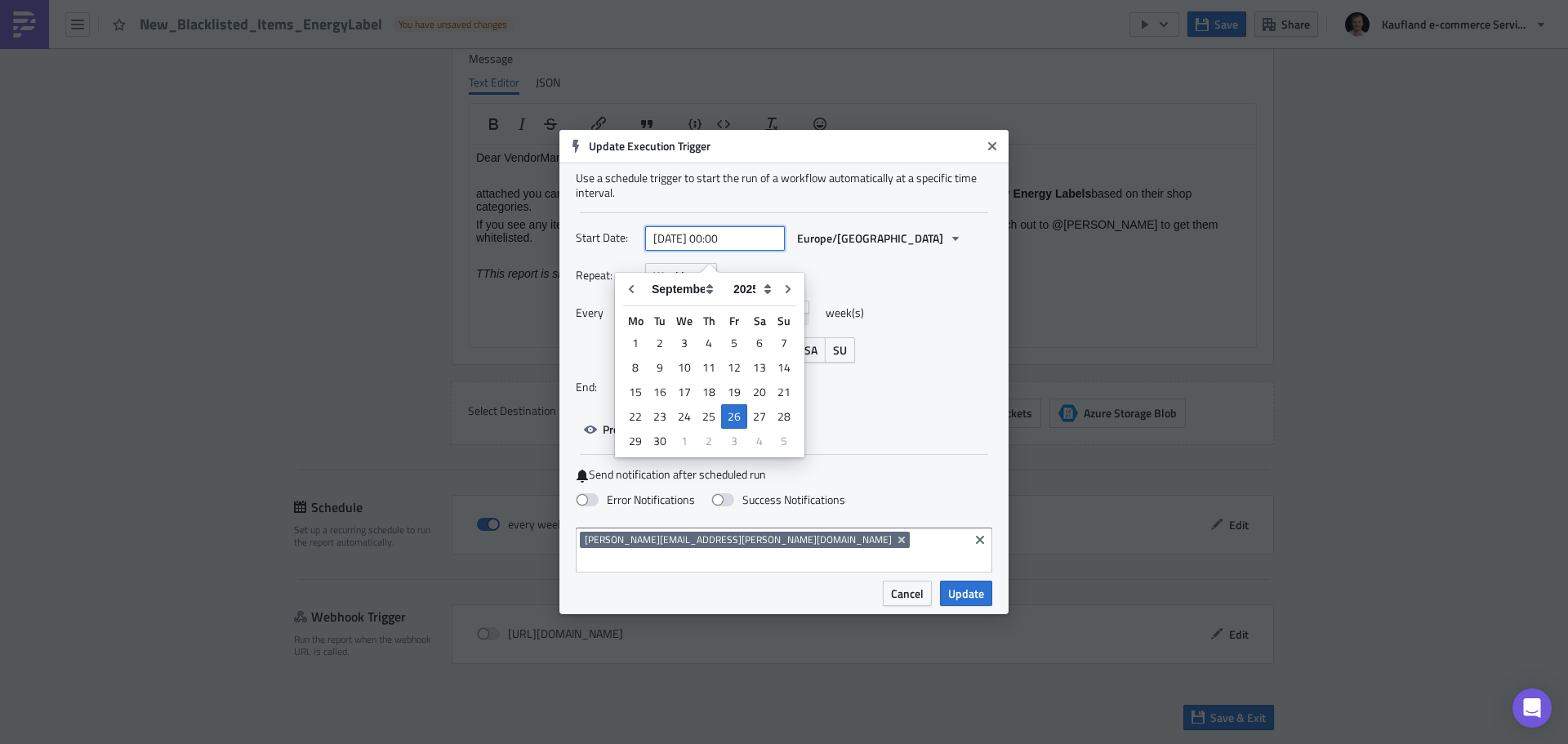
drag, startPoint x: 751, startPoint y: 255, endPoint x: 720, endPoint y: 248, distance: 31.8
click at [720, 248] on input "[DATE] 00:00" at bounding box center [715, 238] width 140 height 25
type input "[DATE] 11:30"
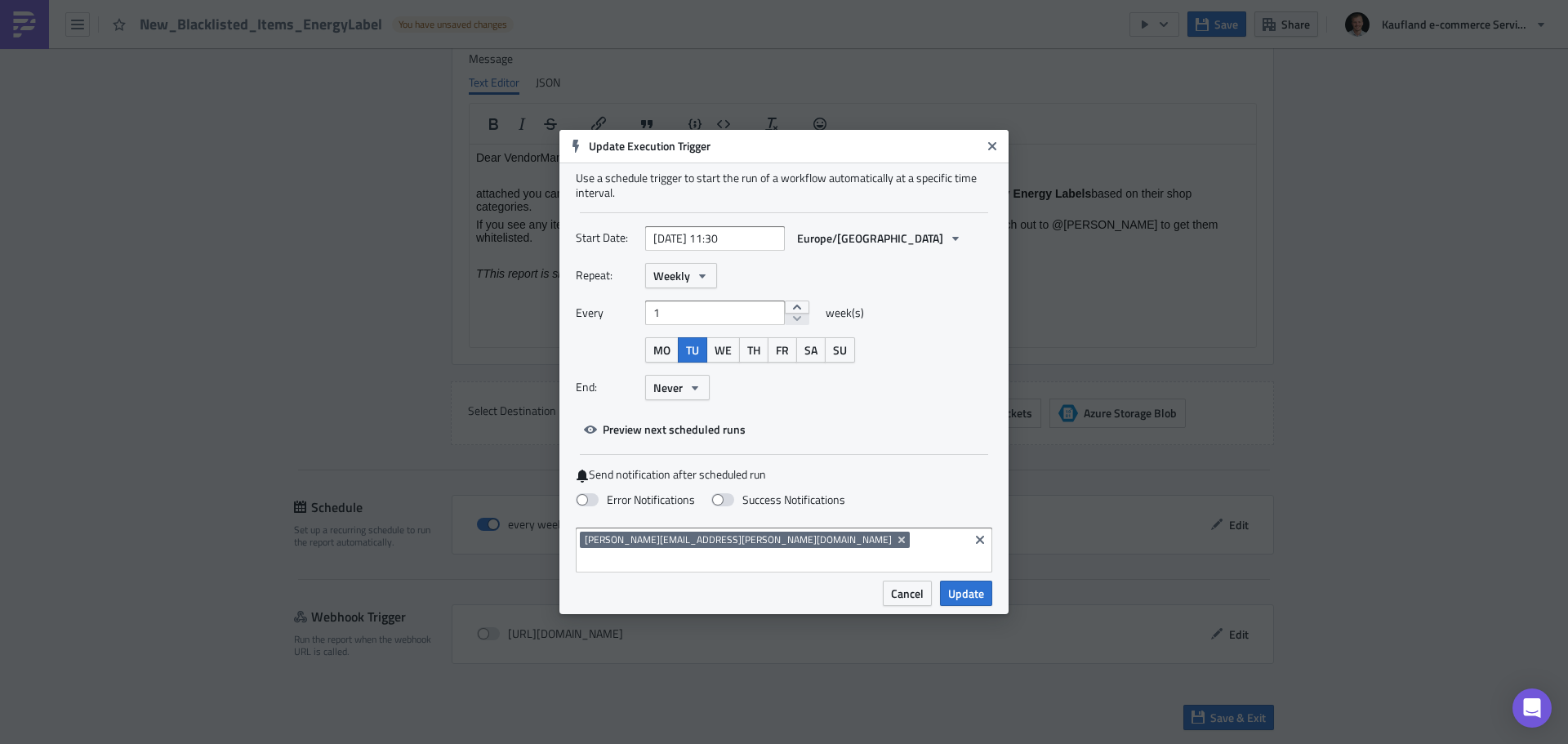
click at [951, 384] on div "End: Never" at bounding box center [784, 388] width 417 height 26
click at [786, 508] on label "Success Notifications" at bounding box center [778, 499] width 134 height 15
click at [14, 13] on input "Success Notifications" at bounding box center [9, 8] width 10 height 10
click at [786, 508] on label "Success Notifications" at bounding box center [778, 499] width 134 height 15
click at [14, 13] on input "Success Notifications" at bounding box center [9, 8] width 10 height 10
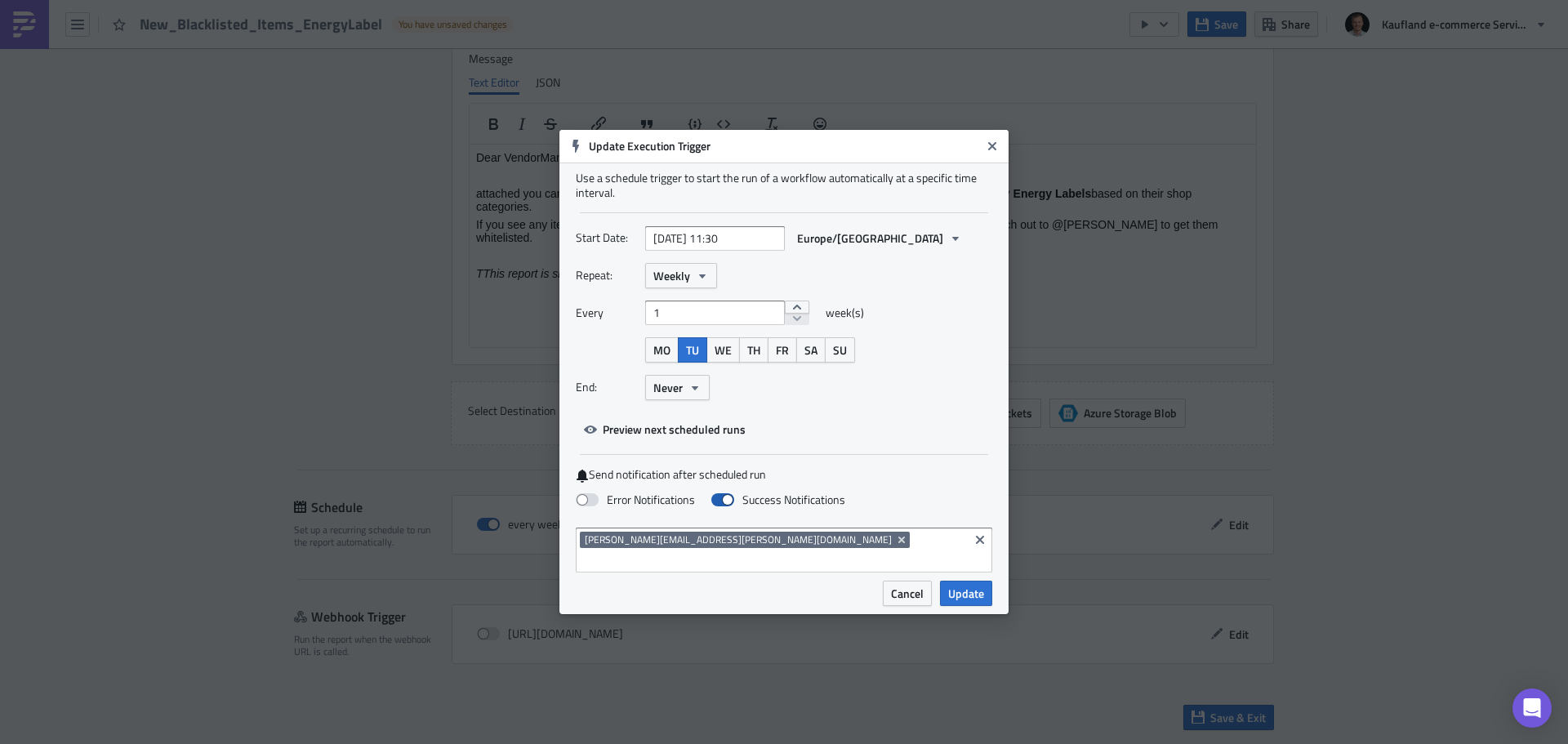
checkbox input "false"
click at [638, 508] on label "Error Notifications" at bounding box center [635, 499] width 119 height 15
click at [14, 13] on input "Error Notifications" at bounding box center [9, 8] width 10 height 10
checkbox input "true"
click at [965, 593] on button "Update" at bounding box center [965, 593] width 52 height 26
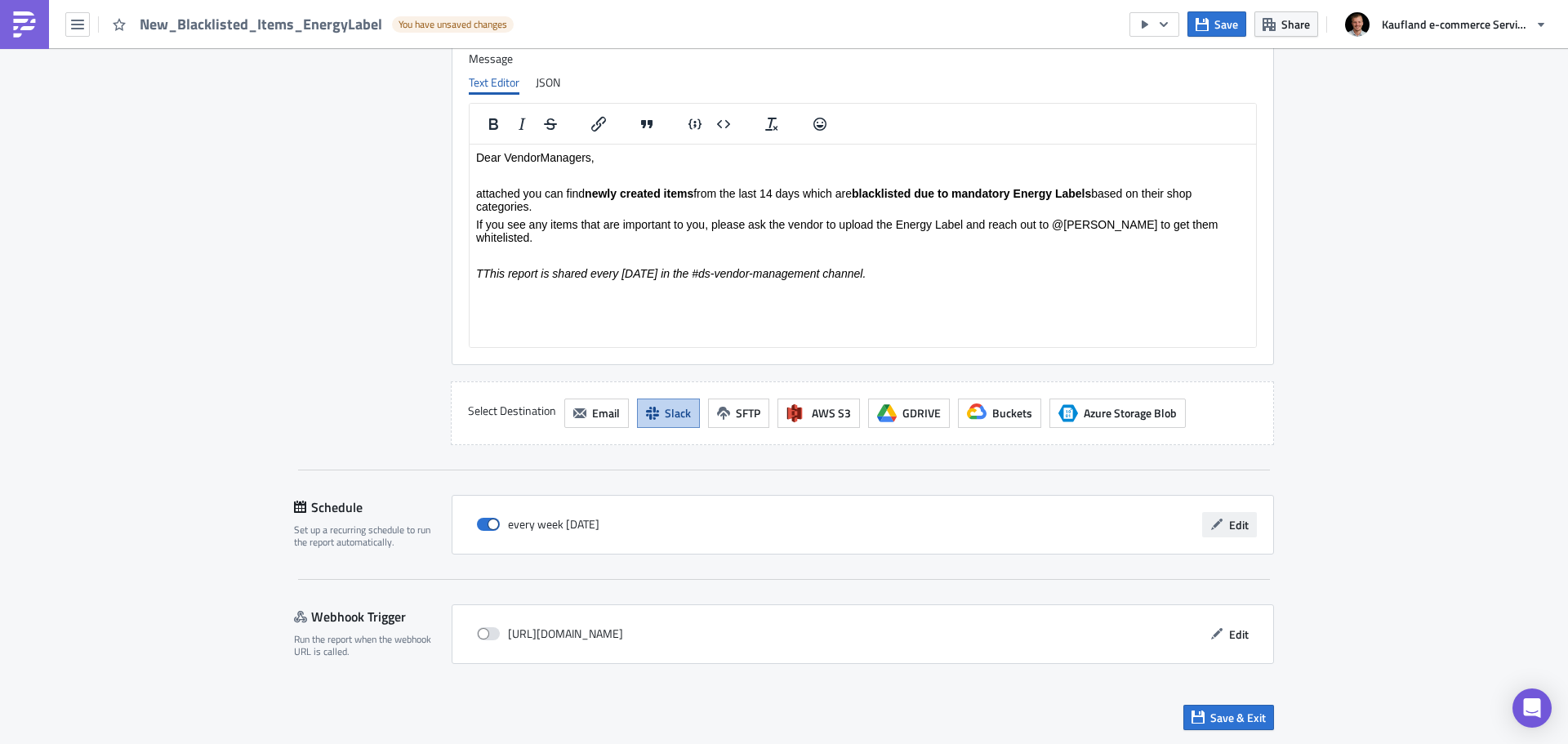
click at [1249, 521] on button "Edit" at bounding box center [1229, 525] width 55 height 26
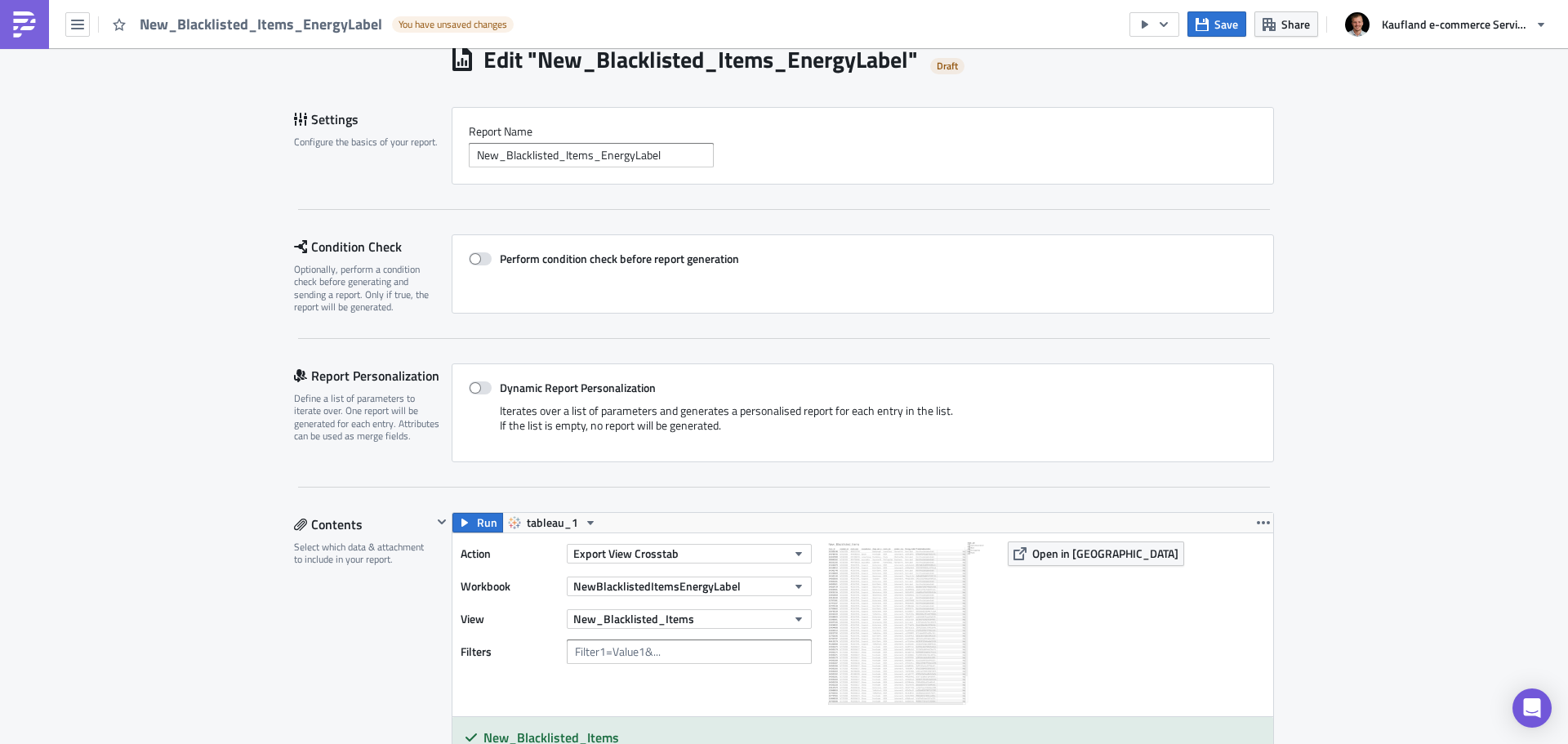
scroll to position [0, 0]
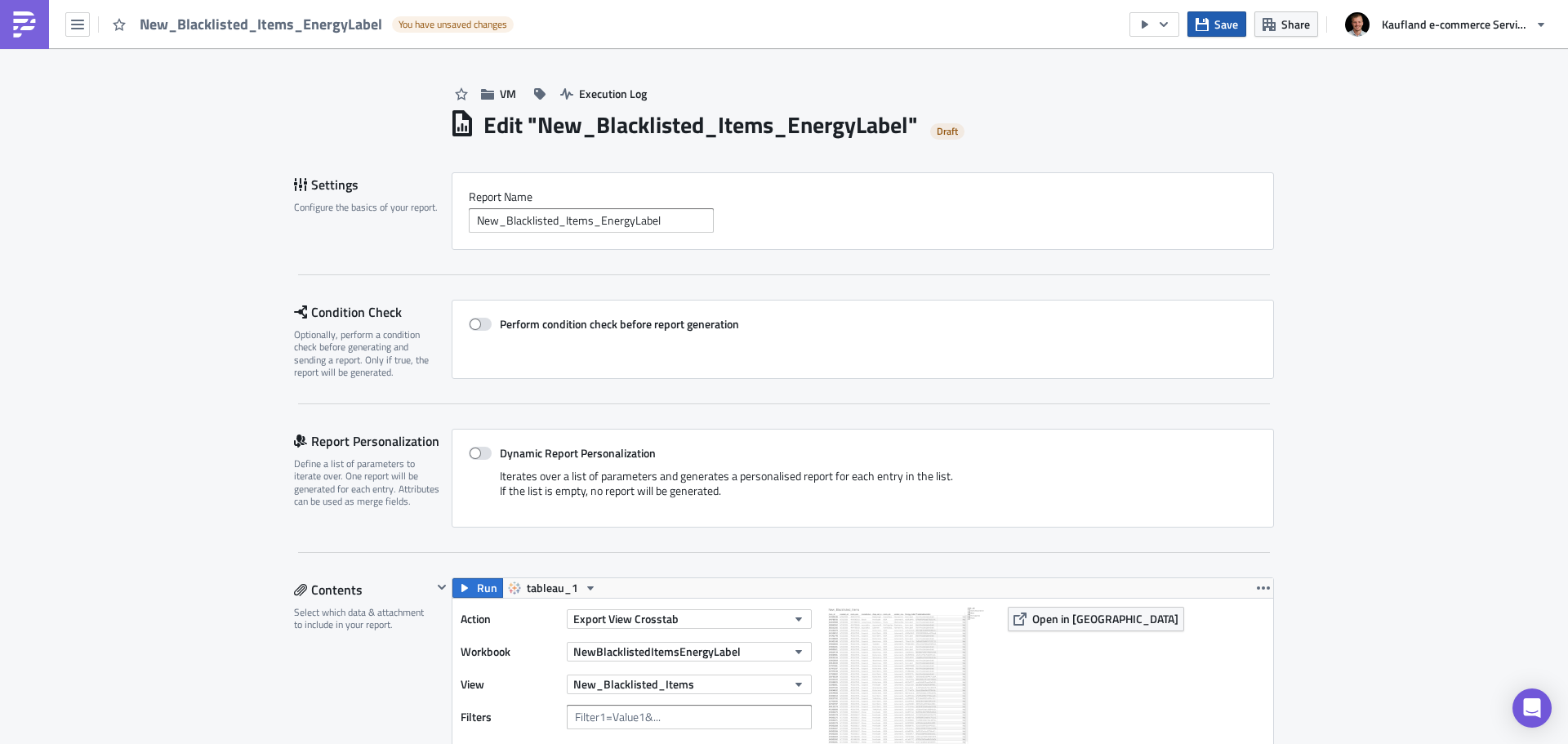
click at [1211, 23] on button "Save" at bounding box center [1216, 24] width 59 height 26
